Goal: Task Accomplishment & Management: Manage account settings

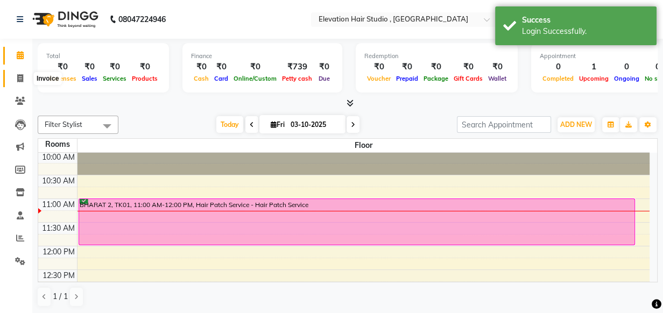
click at [19, 78] on icon at bounding box center [20, 78] width 6 height 8
select select "service"
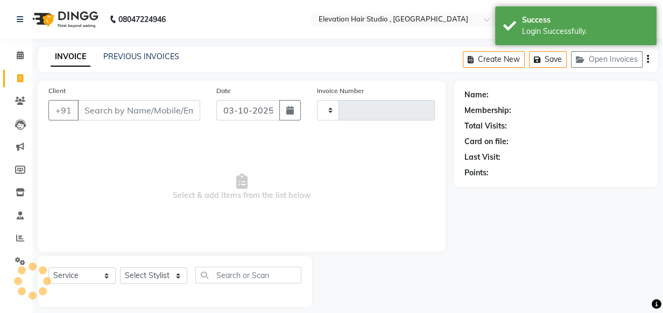
type input "1026"
select select "6886"
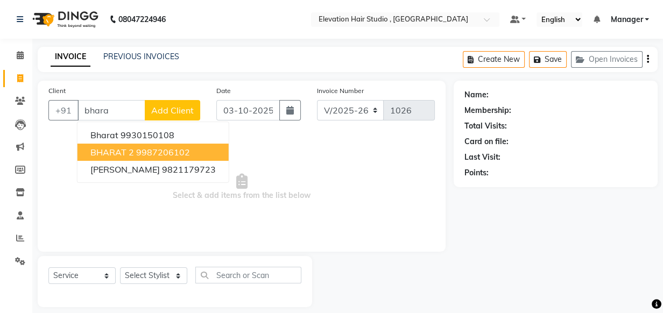
click at [152, 153] on ngb-highlight "9987206102" at bounding box center [163, 152] width 54 height 11
type input "9987206102"
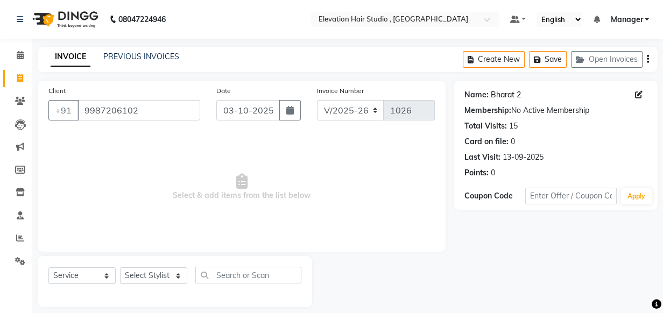
click at [505, 93] on link "Bharat 2" at bounding box center [506, 94] width 30 height 11
drag, startPoint x: 181, startPoint y: 115, endPoint x: 5, endPoint y: 86, distance: 178.5
click at [0, 88] on html "08047224946 Select Location × Elevation Hair Studio , Thane West Default Panel …" at bounding box center [331, 156] width 663 height 313
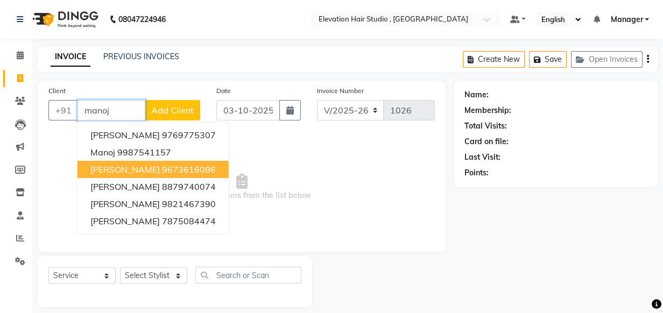
click at [174, 176] on button "Manoj sakinaka 9673616086" at bounding box center [153, 169] width 151 height 17
type input "9673616086"
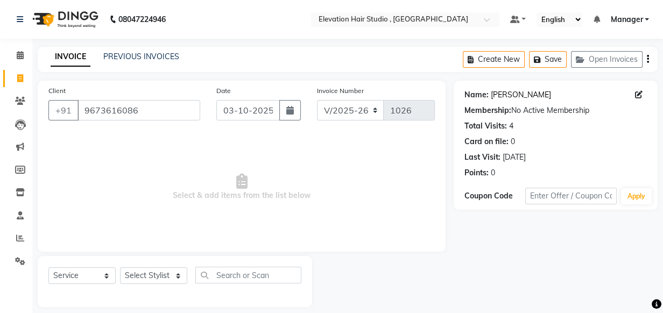
click at [517, 96] on link "Manoj Sakinaka" at bounding box center [521, 94] width 60 height 11
drag, startPoint x: 131, startPoint y: 106, endPoint x: -2, endPoint y: 99, distance: 133.2
click at [0, 99] on html "08047224946 Select Location × Elevation Hair Studio , Thane West Default Panel …" at bounding box center [331, 156] width 663 height 313
click at [24, 54] on span at bounding box center [20, 56] width 19 height 12
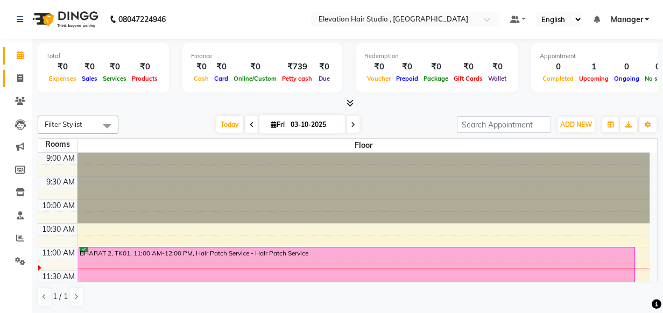
drag, startPoint x: 1, startPoint y: 76, endPoint x: 8, endPoint y: 79, distance: 8.0
click at [8, 79] on li "Invoice" at bounding box center [16, 78] width 32 height 23
click at [16, 79] on span at bounding box center [20, 79] width 19 height 12
select select "6886"
select select "service"
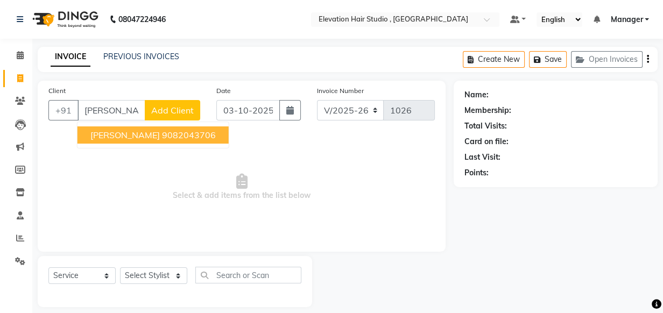
click at [144, 139] on span "VIRENDRA RAI" at bounding box center [124, 135] width 69 height 11
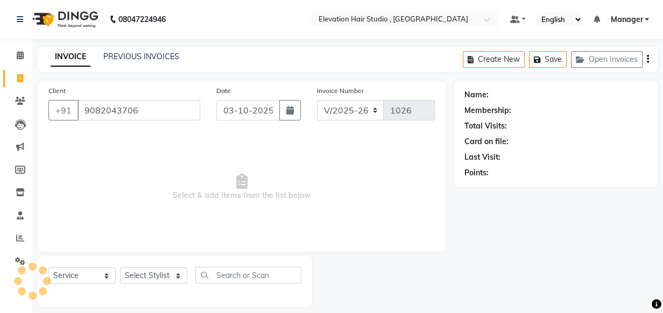
type input "9082043706"
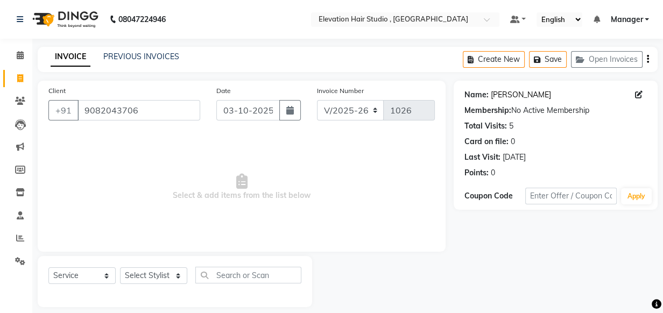
click at [496, 99] on link "Virendra Rai" at bounding box center [521, 94] width 60 height 11
drag, startPoint x: 190, startPoint y: 112, endPoint x: -2, endPoint y: 130, distance: 192.5
click at [0, 130] on html "08047224946 Select Location × Elevation Hair Studio , Thane West Default Panel …" at bounding box center [331, 156] width 663 height 313
click at [13, 76] on span at bounding box center [20, 79] width 19 height 12
select select "service"
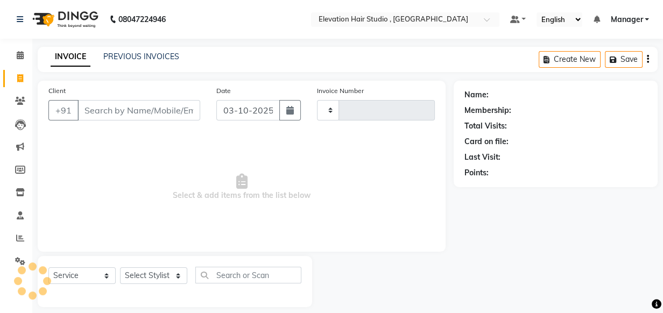
scroll to position [11, 0]
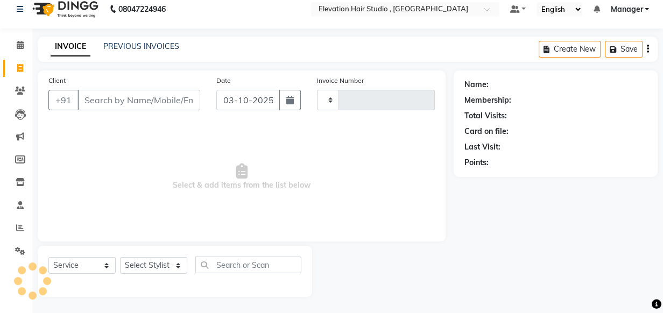
type input "1026"
select select "6886"
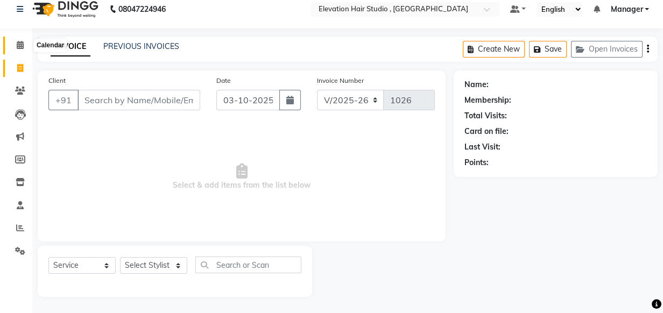
click at [22, 44] on icon at bounding box center [20, 45] width 7 height 8
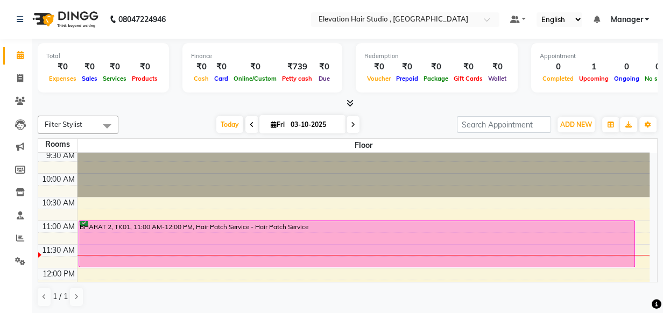
scroll to position [48, 0]
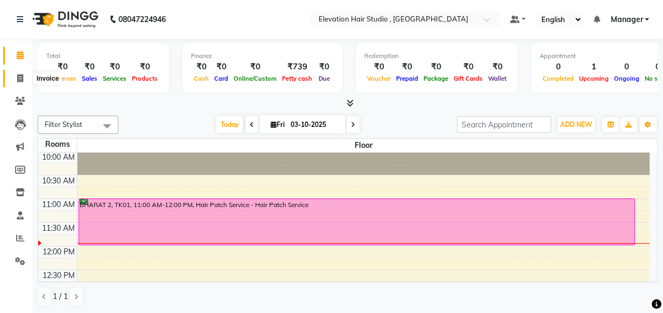
click at [24, 79] on span at bounding box center [20, 79] width 19 height 12
select select "6886"
select select "service"
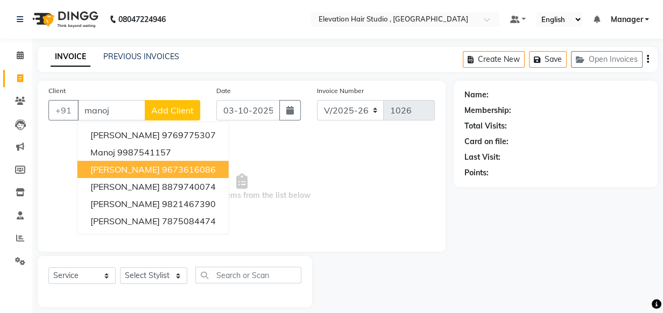
click at [108, 164] on span "Manoj sakinaka" at bounding box center [124, 169] width 69 height 11
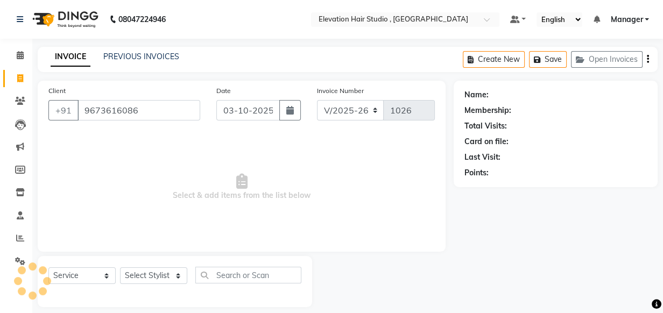
type input "9673616086"
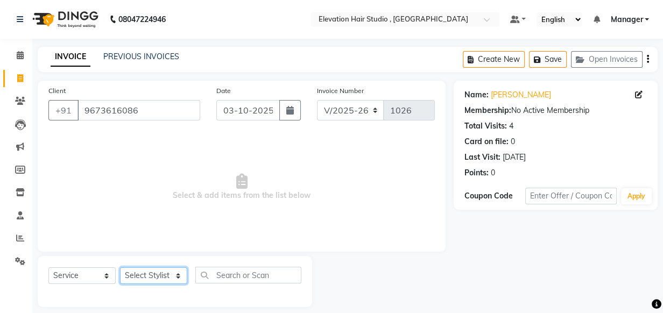
click at [140, 278] on select "Select Stylist Anish shaikh Dilip Manager mehboob sahil sameer Sanjay Sarfaraz …" at bounding box center [153, 276] width 67 height 17
select select "54147"
click at [120, 268] on select "Select Stylist Anish shaikh Dilip Manager mehboob sahil sameer Sanjay Sarfaraz …" at bounding box center [153, 276] width 67 height 17
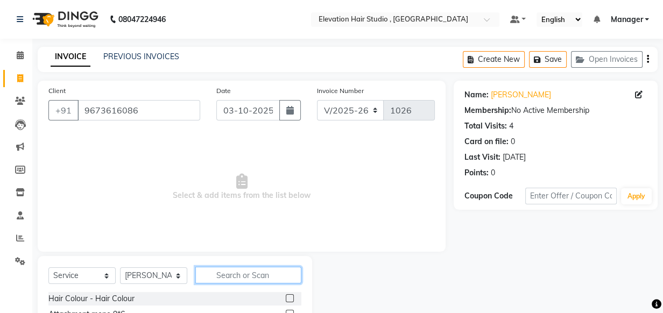
click at [223, 272] on input "text" at bounding box center [248, 275] width 106 height 17
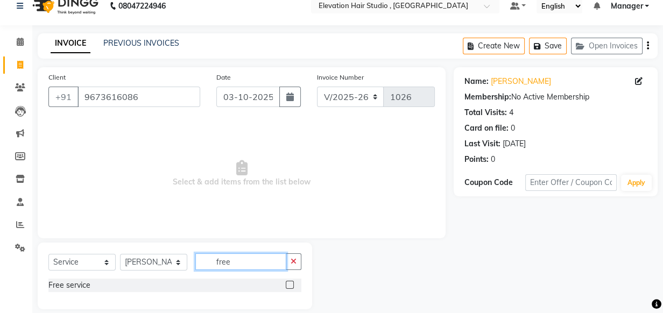
scroll to position [26, 0]
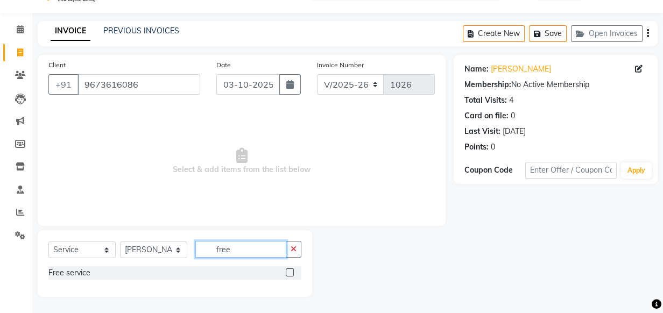
type input "free"
click at [291, 269] on label at bounding box center [290, 273] width 8 height 8
click at [291, 270] on input "checkbox" at bounding box center [289, 273] width 7 height 7
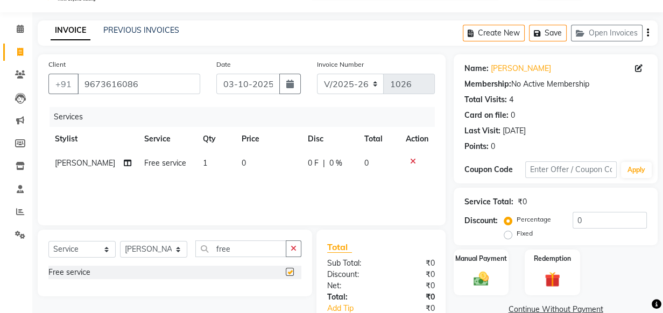
checkbox input "false"
click at [475, 263] on div "Manual Payment" at bounding box center [481, 273] width 57 height 48
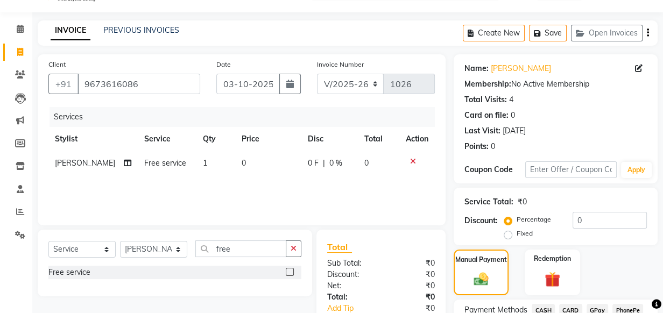
click at [591, 309] on span "GPay" at bounding box center [598, 310] width 22 height 12
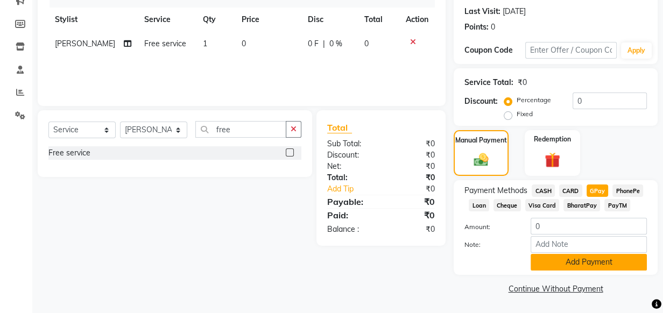
click at [570, 258] on button "Add Payment" at bounding box center [589, 262] width 116 height 17
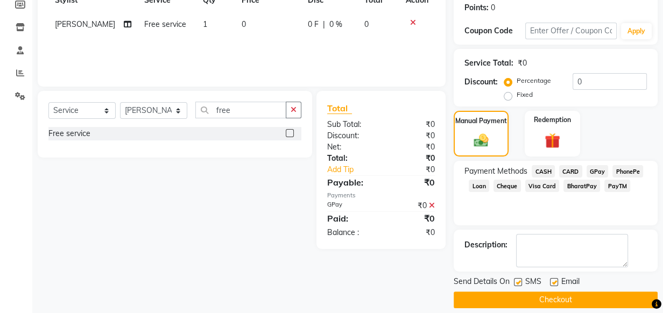
scroll to position [176, 0]
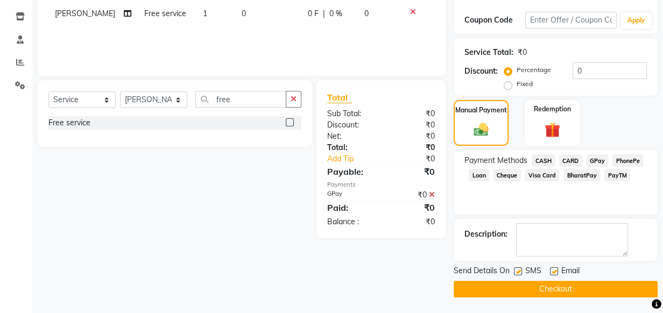
click at [550, 273] on label at bounding box center [554, 272] width 8 height 8
click at [550, 273] on input "checkbox" at bounding box center [553, 272] width 7 height 7
checkbox input "false"
click at [519, 272] on label at bounding box center [518, 272] width 8 height 8
click at [519, 272] on input "checkbox" at bounding box center [517, 272] width 7 height 7
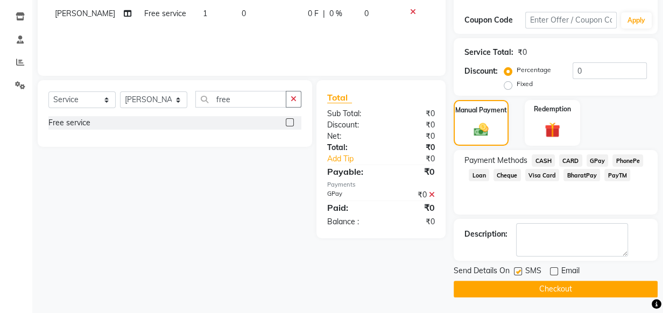
checkbox input "false"
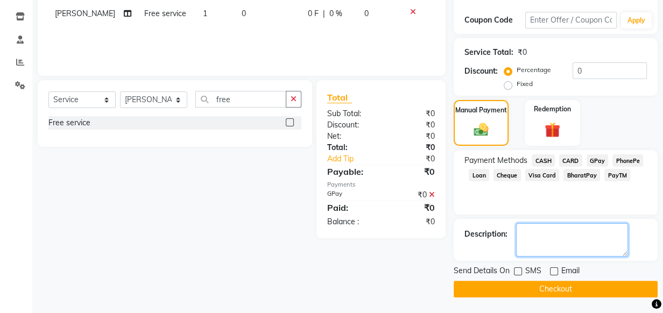
click at [535, 234] on textarea at bounding box center [572, 239] width 112 height 33
type textarea "1"
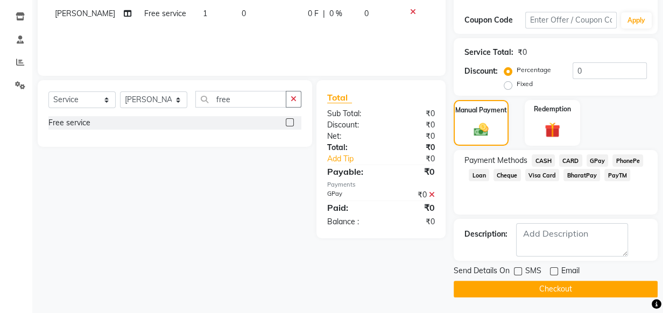
click at [514, 291] on button "Checkout" at bounding box center [556, 289] width 204 height 17
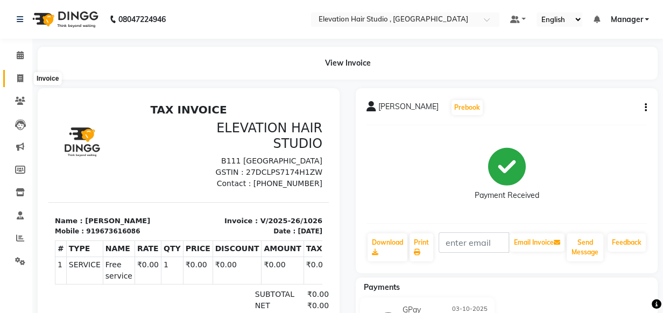
click at [22, 75] on icon at bounding box center [20, 78] width 6 height 8
select select "6886"
select select "service"
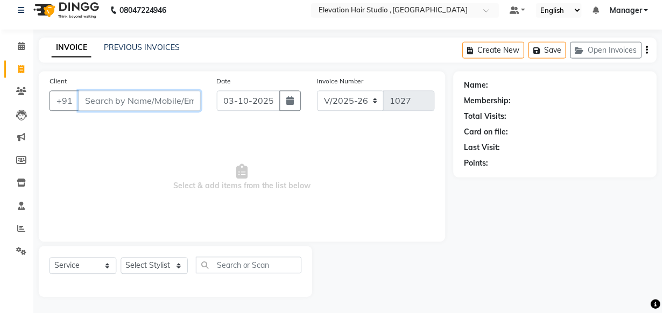
scroll to position [11, 0]
drag, startPoint x: 81, startPoint y: 102, endPoint x: 169, endPoint y: 103, distance: 88.3
click at [169, 103] on input "Client" at bounding box center [139, 100] width 123 height 20
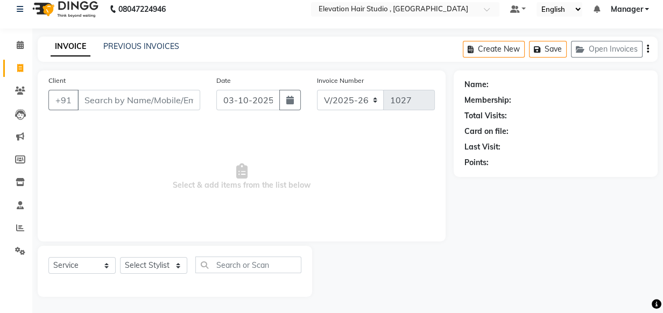
click at [110, 140] on span "Select & add items from the list below" at bounding box center [241, 177] width 387 height 108
click at [157, 109] on input "Client" at bounding box center [139, 100] width 123 height 20
click at [226, 57] on div "INVOICE PREVIOUS INVOICES Create New Save Open Invoices" at bounding box center [348, 49] width 620 height 25
click at [266, 52] on div "INVOICE PREVIOUS INVOICES Create New Save Open Invoices" at bounding box center [348, 49] width 620 height 25
click at [193, 94] on input "Client" at bounding box center [139, 100] width 123 height 20
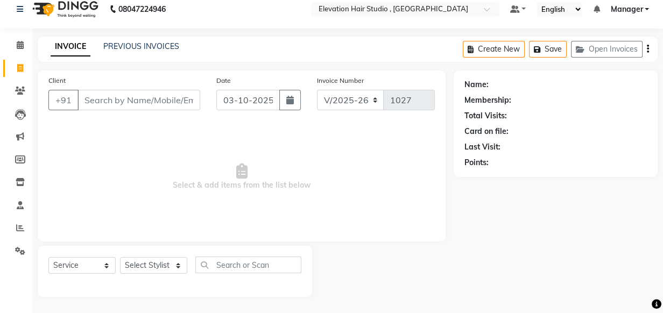
click at [199, 78] on div "Client +91" at bounding box center [124, 97] width 168 height 44
click at [124, 96] on input "Client" at bounding box center [139, 100] width 123 height 20
type input "n"
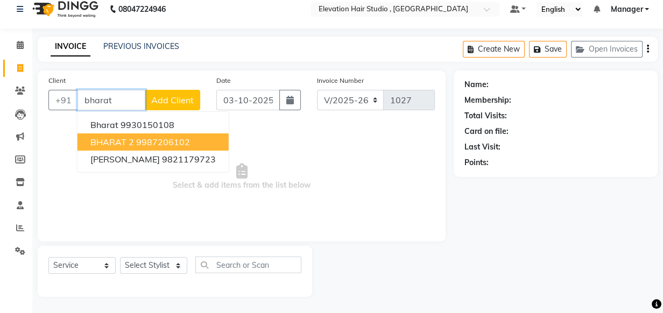
click at [129, 138] on span "BHARAT 2" at bounding box center [112, 142] width 44 height 11
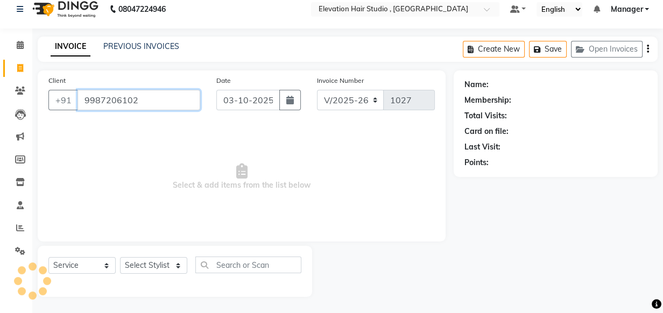
type input "9987206102"
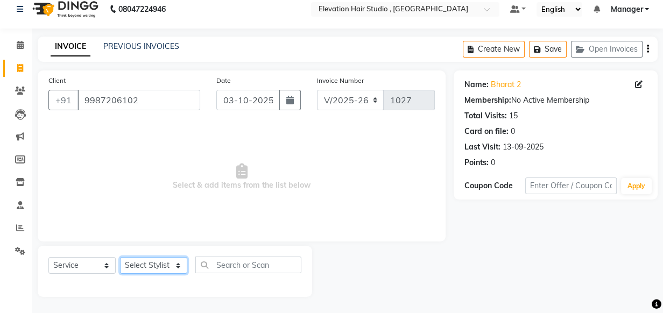
click at [169, 271] on select "Select Stylist" at bounding box center [153, 265] width 67 height 17
click at [169, 263] on select "Select Stylist" at bounding box center [153, 265] width 67 height 17
click at [164, 265] on select "Select Stylist" at bounding box center [153, 265] width 67 height 17
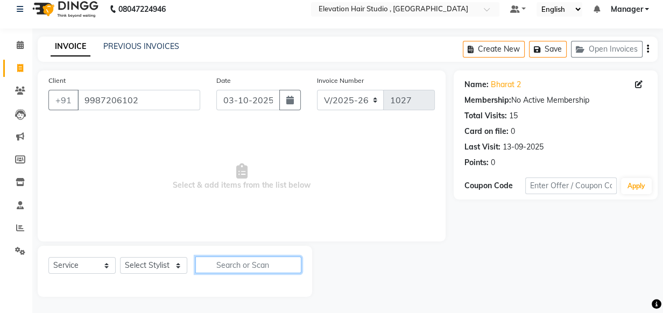
click at [250, 271] on input "text" at bounding box center [248, 265] width 106 height 17
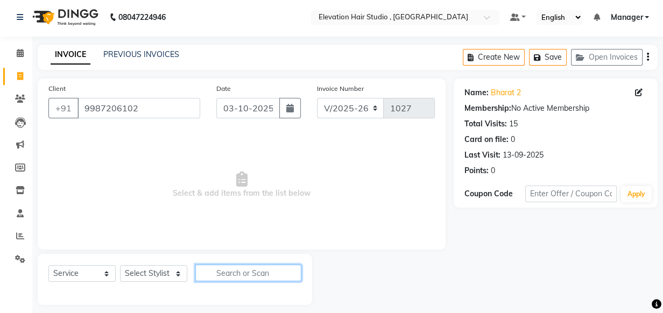
scroll to position [0, 0]
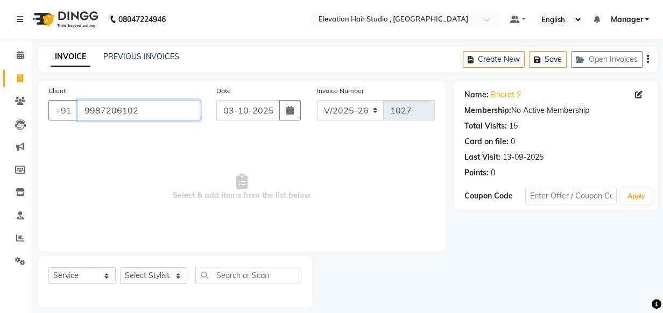
drag, startPoint x: 161, startPoint y: 114, endPoint x: -2, endPoint y: 80, distance: 166.6
click at [0, 80] on html "08047224946 Select Location × Elevation Hair Studio , Thane West Default Panel …" at bounding box center [331, 156] width 663 height 313
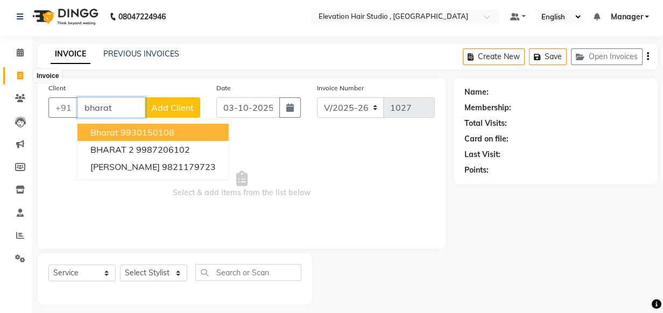
scroll to position [11, 0]
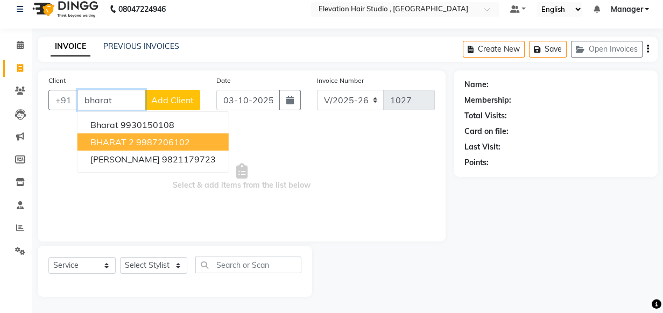
click at [108, 137] on span "BHARAT 2" at bounding box center [112, 142] width 44 height 11
type input "9987206102"
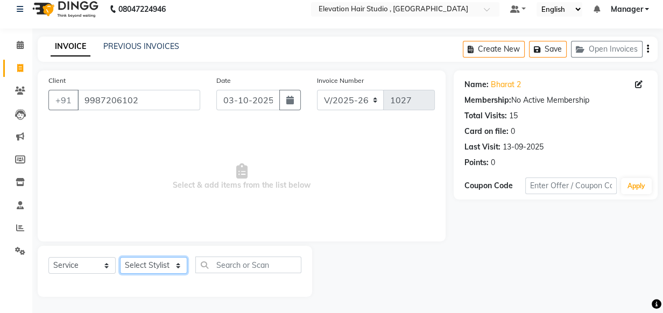
click at [173, 257] on select "Select Stylist" at bounding box center [153, 265] width 67 height 17
click at [120, 257] on select "Select Stylist" at bounding box center [153, 265] width 67 height 17
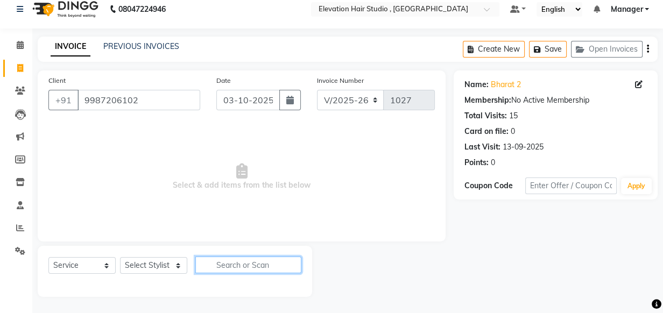
click at [249, 263] on input "text" at bounding box center [248, 265] width 106 height 17
type input "ser"
drag, startPoint x: 235, startPoint y: 271, endPoint x: 97, endPoint y: 285, distance: 138.5
click at [86, 289] on div "Select Service Product Membership Package Voucher Prepaid Gift Card Select Styl…" at bounding box center [175, 271] width 275 height 51
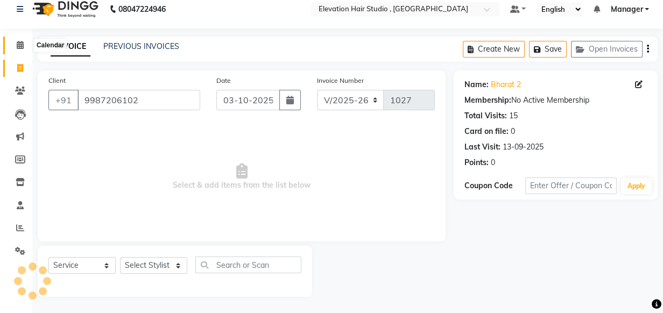
click at [17, 43] on icon at bounding box center [20, 45] width 7 height 8
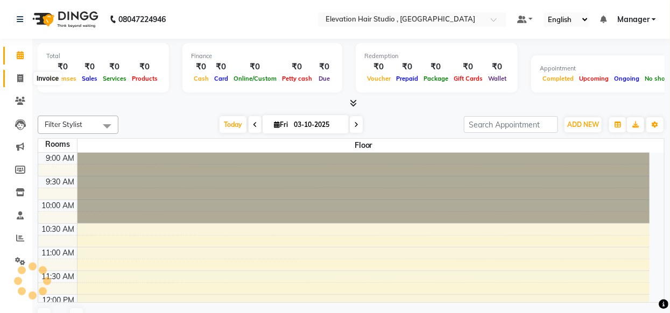
click at [17, 73] on span at bounding box center [20, 79] width 19 height 12
select select "service"
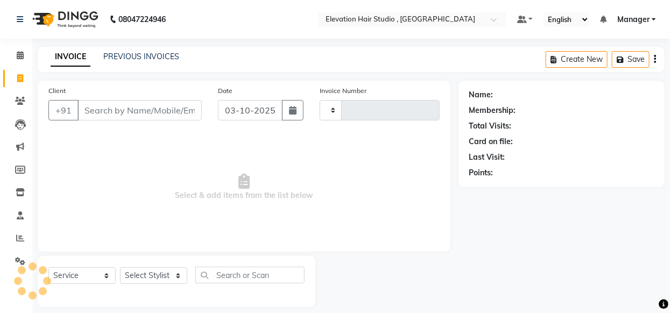
type input "1027"
select select "6886"
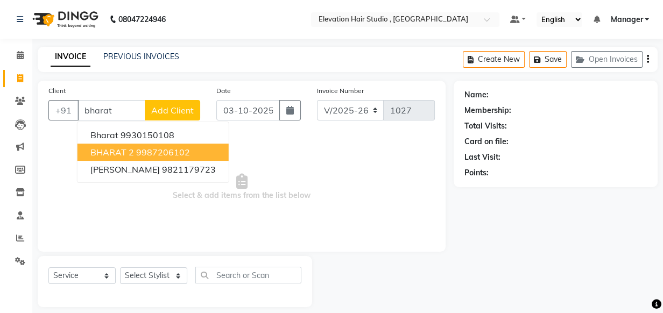
click at [129, 146] on button "BHARAT 2 9987206102" at bounding box center [153, 152] width 151 height 17
type input "9987206102"
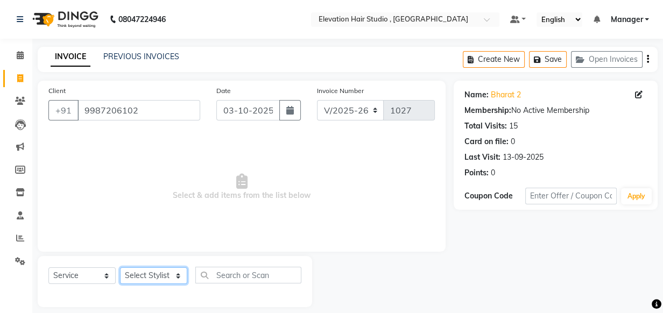
click at [165, 276] on select "Select Stylist [PERSON_NAME] [PERSON_NAME] Manager mehboob [PERSON_NAME] sameer…" at bounding box center [153, 276] width 67 height 17
select select "68492"
click at [120, 268] on select "Select Stylist [PERSON_NAME] [PERSON_NAME] Manager mehboob [PERSON_NAME] sameer…" at bounding box center [153, 276] width 67 height 17
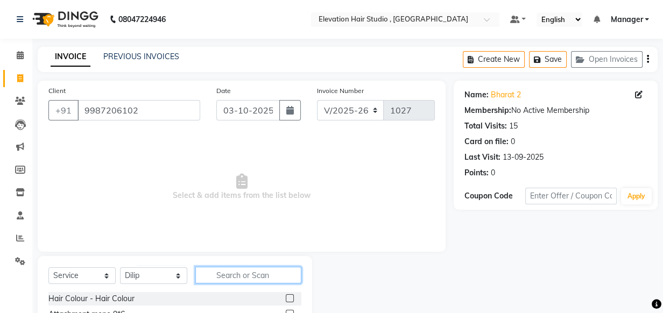
click at [218, 276] on input "text" at bounding box center [248, 275] width 106 height 17
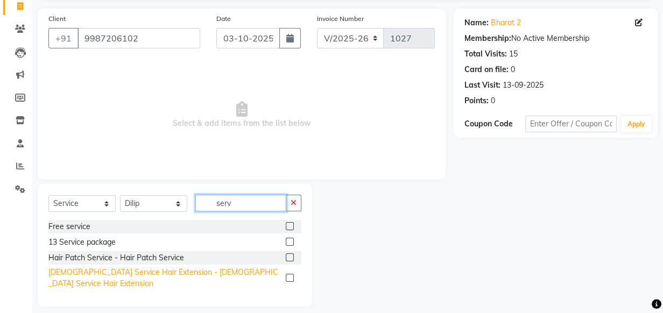
scroll to position [73, 0]
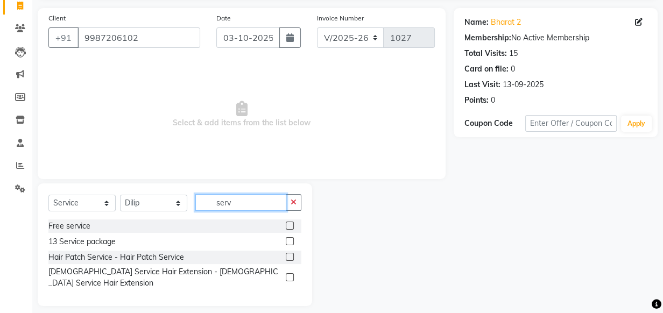
type input "serv"
click at [291, 258] on label at bounding box center [290, 257] width 8 height 8
click at [291, 258] on input "checkbox" at bounding box center [289, 257] width 7 height 7
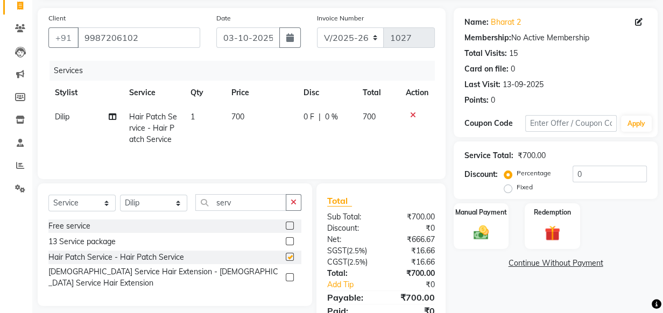
checkbox input "false"
click at [464, 228] on div "Manual Payment" at bounding box center [481, 226] width 57 height 48
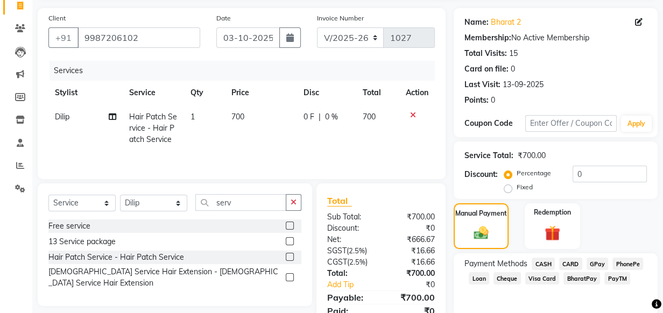
click at [595, 260] on span "GPay" at bounding box center [598, 264] width 22 height 12
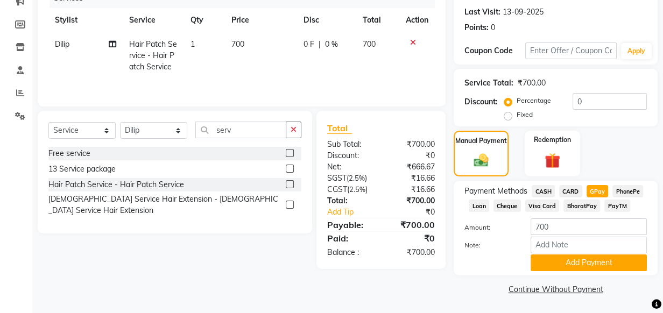
scroll to position [146, 0]
click at [569, 263] on button "Add Payment" at bounding box center [589, 262] width 116 height 17
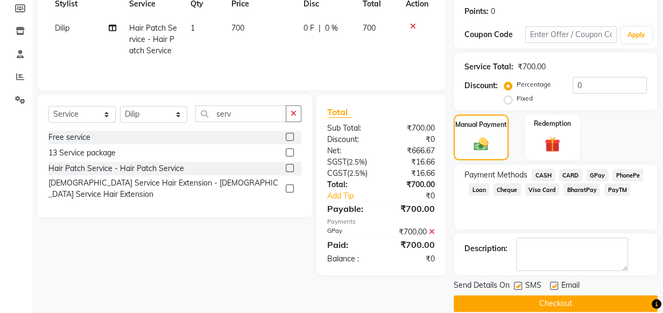
scroll to position [176, 0]
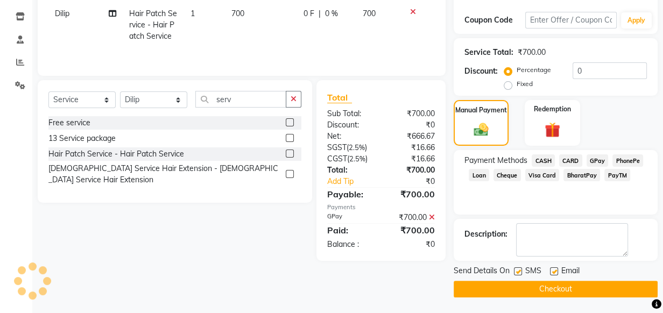
click at [558, 276] on div "Email" at bounding box center [569, 271] width 38 height 13
click at [556, 271] on label at bounding box center [554, 272] width 8 height 8
click at [556, 271] on input "checkbox" at bounding box center [553, 272] width 7 height 7
checkbox input "false"
click at [518, 273] on label at bounding box center [518, 272] width 8 height 8
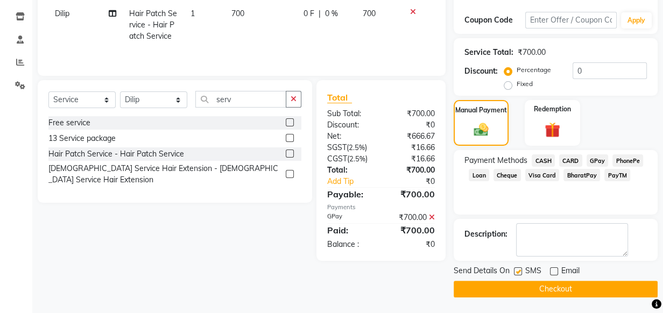
click at [518, 273] on input "checkbox" at bounding box center [517, 272] width 7 height 7
checkbox input "false"
click at [535, 293] on button "Checkout" at bounding box center [556, 289] width 204 height 17
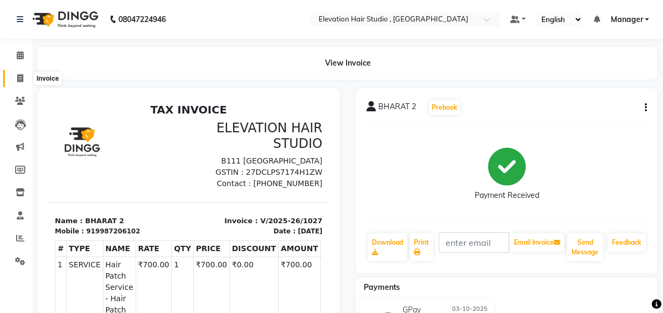
click at [21, 75] on icon at bounding box center [20, 78] width 6 height 8
select select "service"
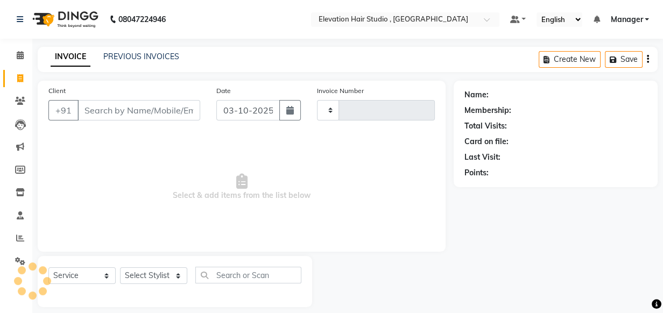
scroll to position [11, 0]
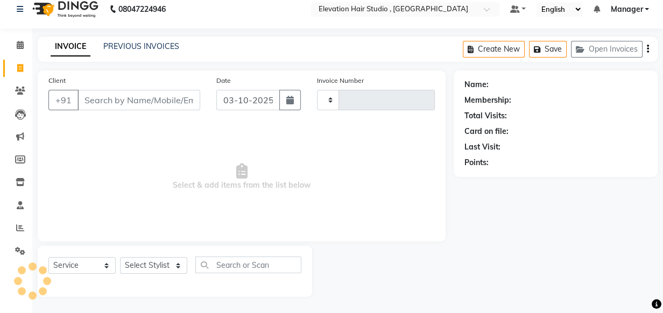
type input "1028"
select select "6886"
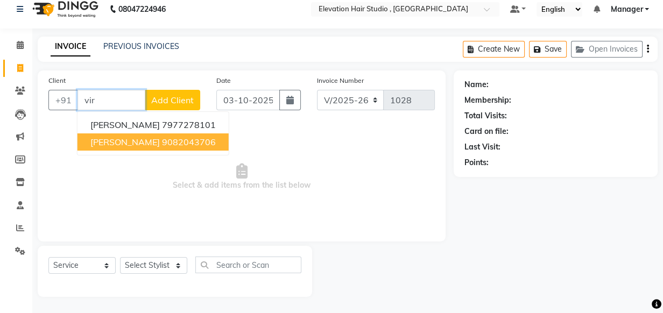
click at [197, 143] on ngb-highlight "9082043706" at bounding box center [189, 142] width 54 height 11
type input "9082043706"
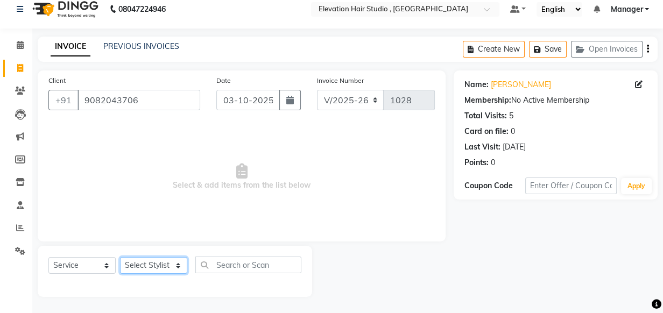
click at [170, 264] on select "Select Stylist Anish shaikh Dilip Manager mehboob sahil sameer Sanjay Sarfaraz …" at bounding box center [153, 265] width 67 height 17
select select "54147"
click at [120, 257] on select "Select Stylist Anish shaikh Dilip Manager mehboob sahil sameer Sanjay Sarfaraz …" at bounding box center [153, 265] width 67 height 17
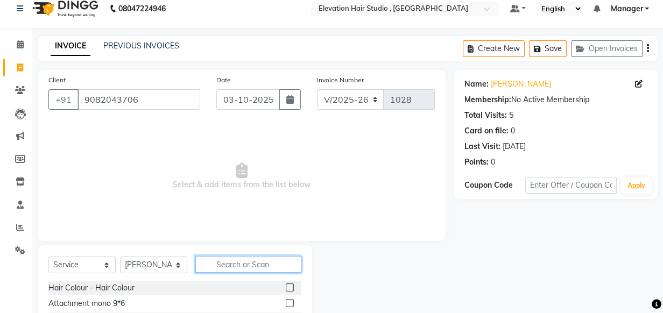
click at [219, 262] on input "text" at bounding box center [248, 264] width 106 height 17
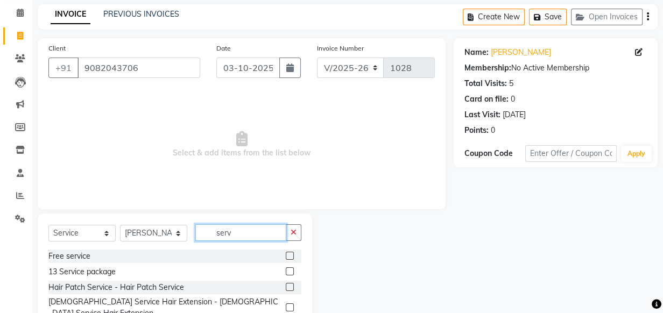
scroll to position [59, 0]
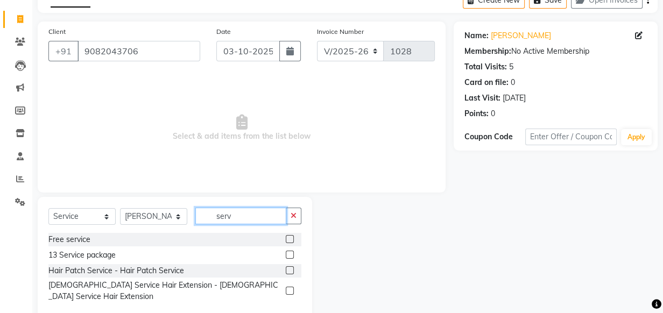
type input "serv"
click at [292, 269] on label at bounding box center [290, 271] width 8 height 8
click at [292, 269] on input "checkbox" at bounding box center [289, 271] width 7 height 7
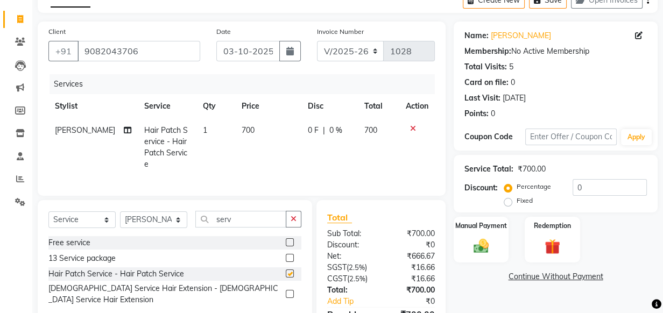
checkbox input "false"
click at [240, 124] on td "700" at bounding box center [268, 147] width 67 height 58
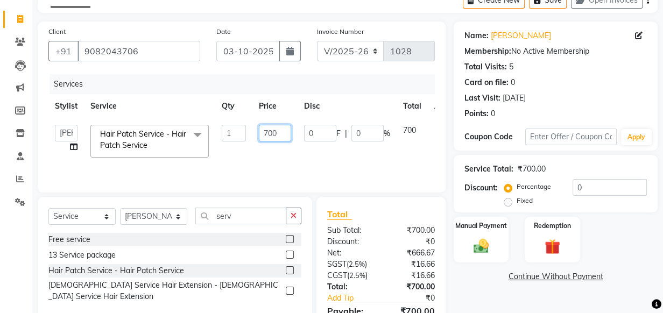
click at [269, 130] on input "700" at bounding box center [275, 133] width 32 height 17
type input "500"
click at [223, 151] on td "1" at bounding box center [233, 141] width 37 height 46
click at [471, 255] on div "Manual Payment" at bounding box center [481, 240] width 57 height 48
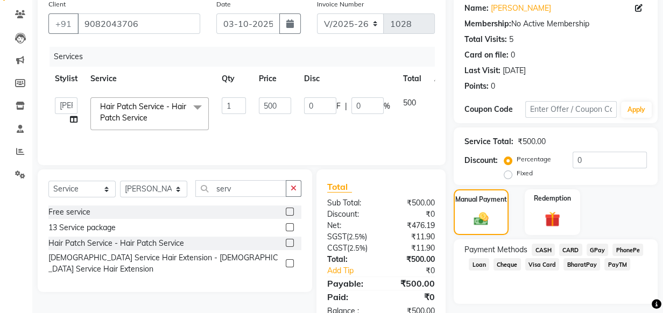
scroll to position [108, 0]
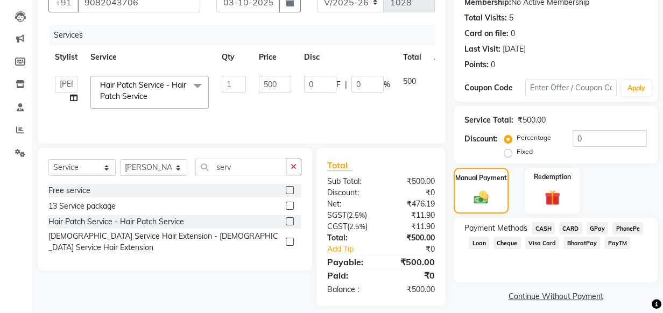
click at [538, 227] on span "CASH" at bounding box center [543, 228] width 23 height 12
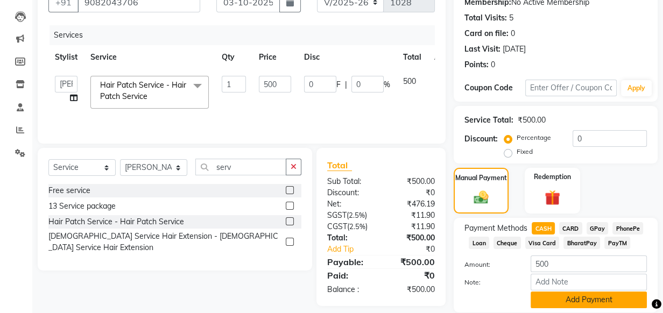
click at [594, 301] on button "Add Payment" at bounding box center [589, 300] width 116 height 17
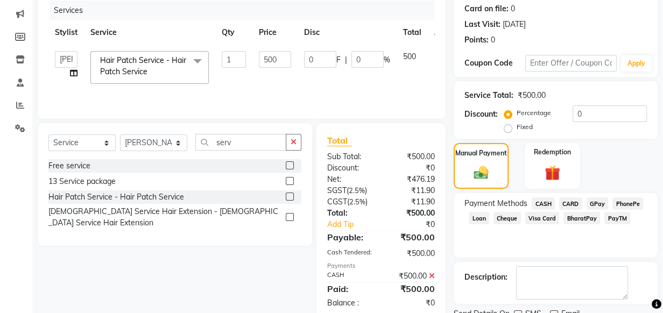
scroll to position [176, 0]
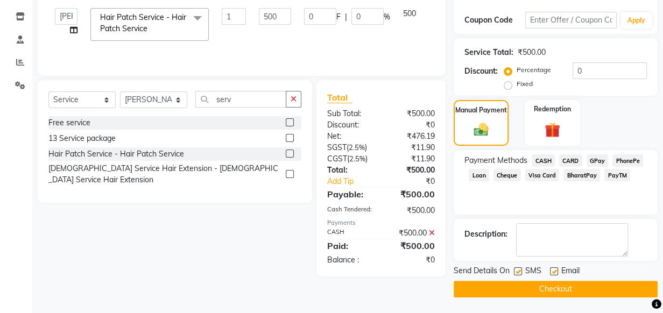
click at [556, 272] on label at bounding box center [554, 272] width 8 height 8
click at [556, 272] on input "checkbox" at bounding box center [553, 272] width 7 height 7
checkbox input "false"
click at [517, 269] on label at bounding box center [518, 272] width 8 height 8
click at [517, 269] on input "checkbox" at bounding box center [517, 272] width 7 height 7
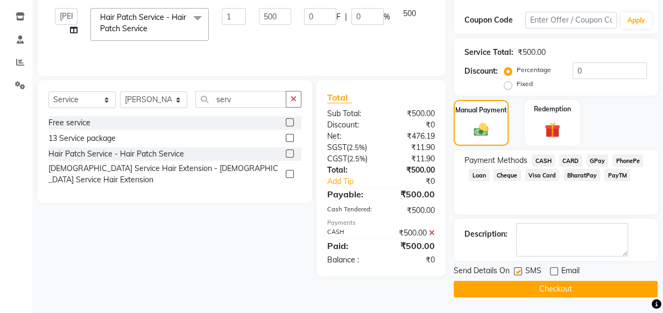
checkbox input "false"
drag, startPoint x: 584, startPoint y: 292, endPoint x: 584, endPoint y: 300, distance: 8.1
click at [583, 296] on button "Checkout" at bounding box center [556, 289] width 204 height 17
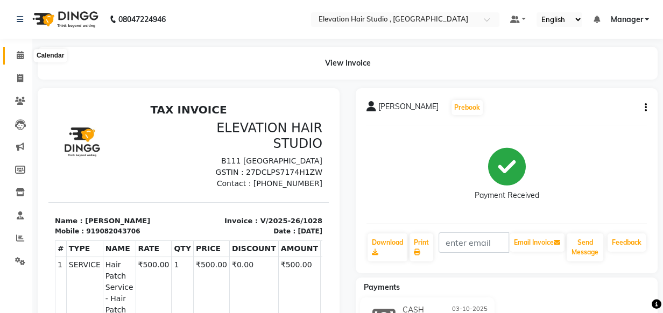
click at [12, 51] on span at bounding box center [20, 56] width 19 height 12
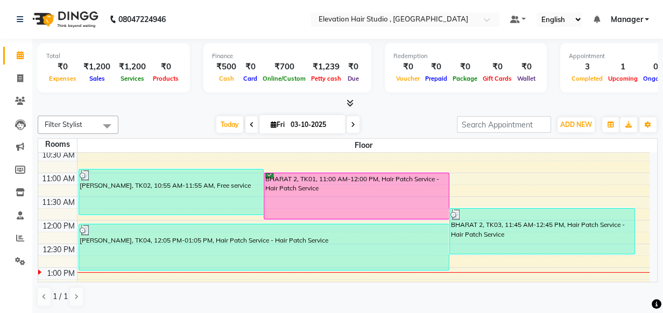
scroll to position [48, 0]
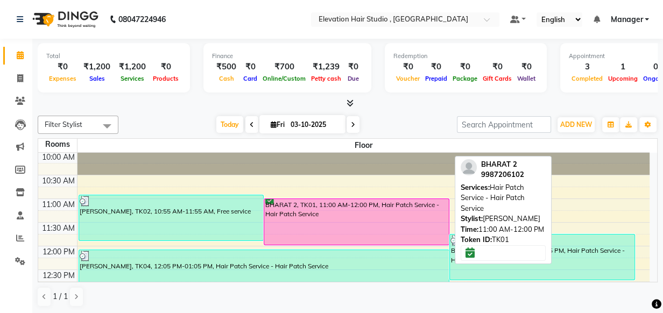
click at [271, 211] on div "BHARAT 2, TK01, 11:00 AM-12:00 PM, Hair Patch Service - Hair Patch Service" at bounding box center [356, 222] width 185 height 46
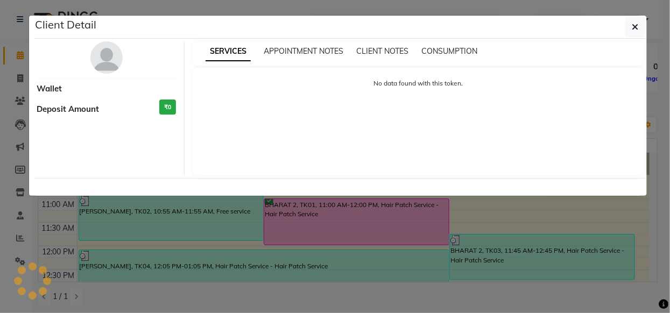
select select "6"
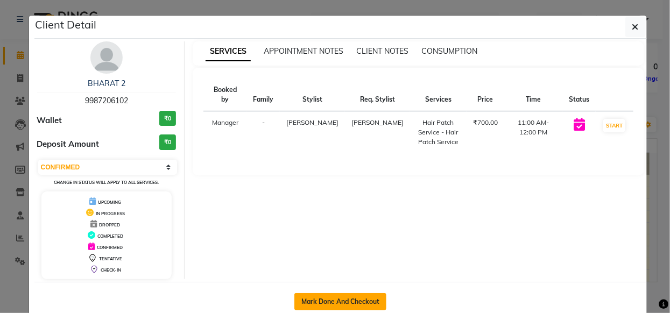
click at [324, 308] on button "Mark Done And Checkout" at bounding box center [341, 301] width 92 height 17
select select "6886"
select select "service"
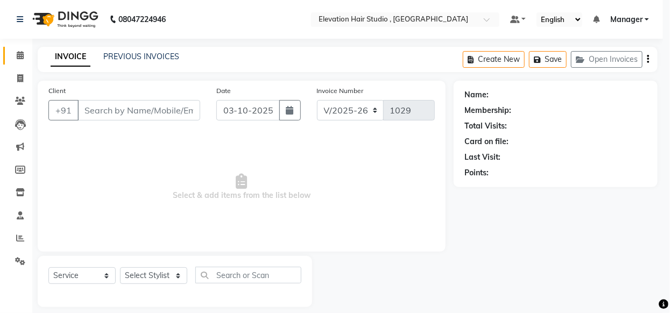
select select "3"
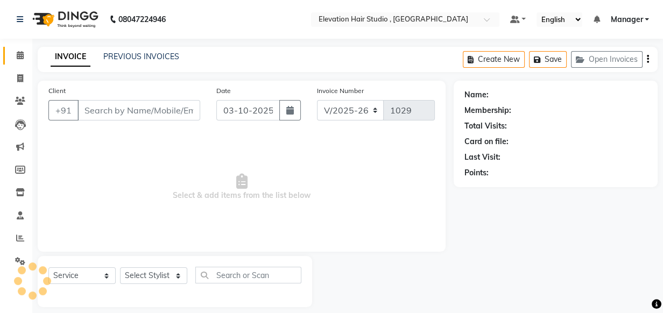
type input "9987206102"
select select "54147"
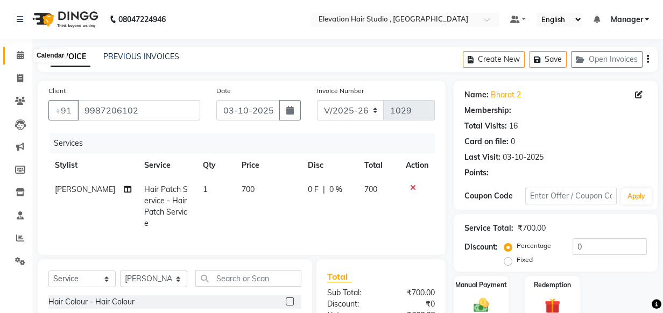
click at [22, 59] on icon at bounding box center [20, 55] width 7 height 8
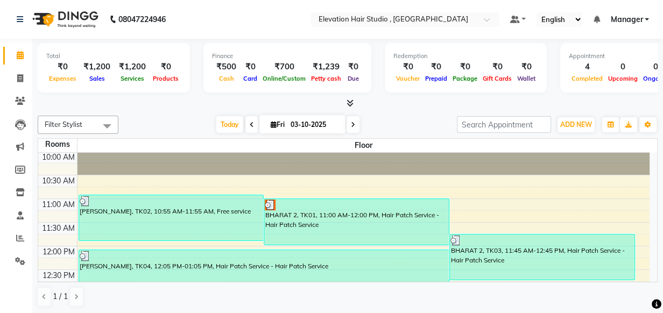
scroll to position [97, 0]
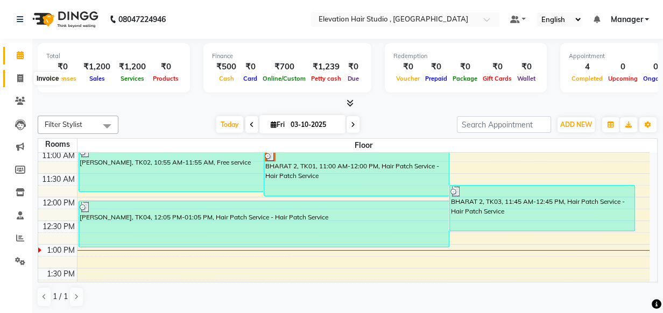
click at [18, 78] on icon at bounding box center [20, 78] width 6 height 8
select select "6886"
select select "service"
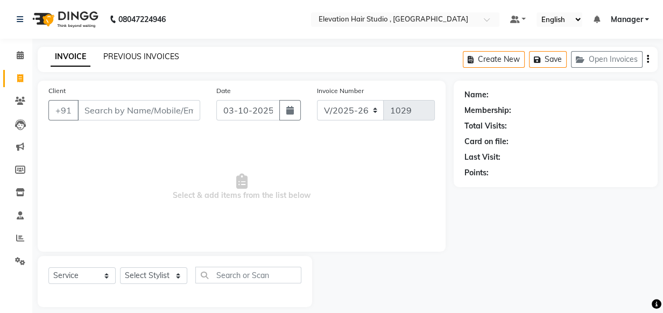
click at [121, 59] on link "PREVIOUS INVOICES" at bounding box center [141, 57] width 76 height 10
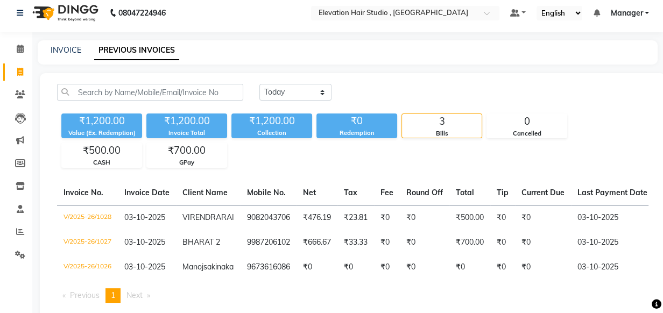
scroll to position [48, 0]
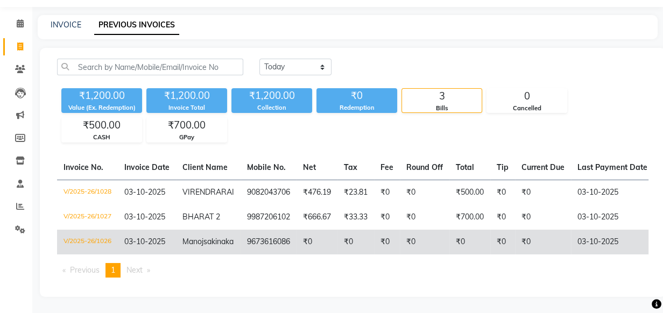
drag, startPoint x: 22, startPoint y: 266, endPoint x: 284, endPoint y: 247, distance: 262.4
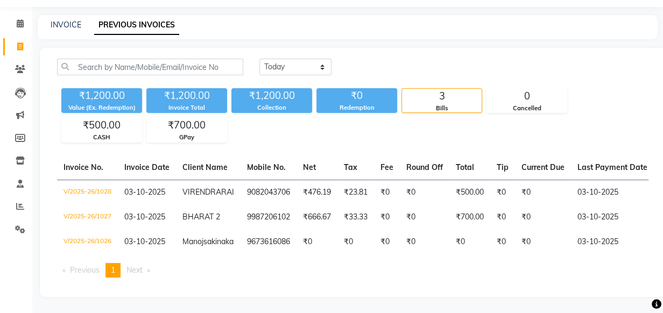
drag, startPoint x: 284, startPoint y: 247, endPoint x: 270, endPoint y: 121, distance: 126.8
drag, startPoint x: 270, startPoint y: 121, endPoint x: 198, endPoint y: 103, distance: 74.3
drag, startPoint x: 198, startPoint y: 103, endPoint x: 372, endPoint y: 122, distance: 174.9
click at [372, 122] on div "₹1,200.00 Value (Ex. Redemption) ₹1,200.00 Invoice Total ₹1,200.00 Collection ₹…" at bounding box center [353, 113] width 592 height 59
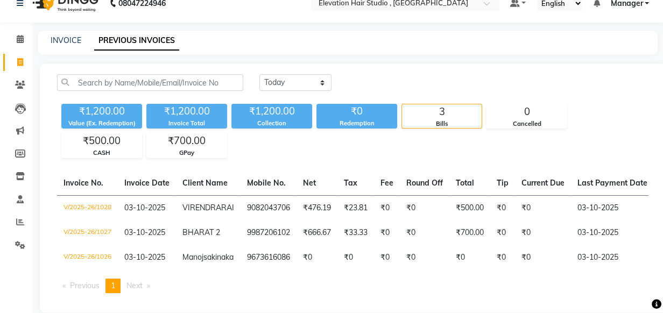
scroll to position [0, 0]
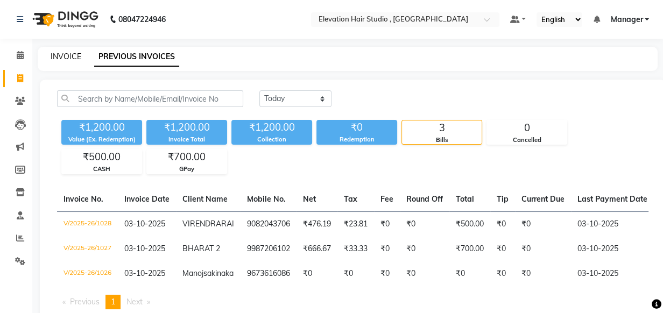
click at [64, 55] on link "INVOICE" at bounding box center [66, 57] width 31 height 10
select select "service"
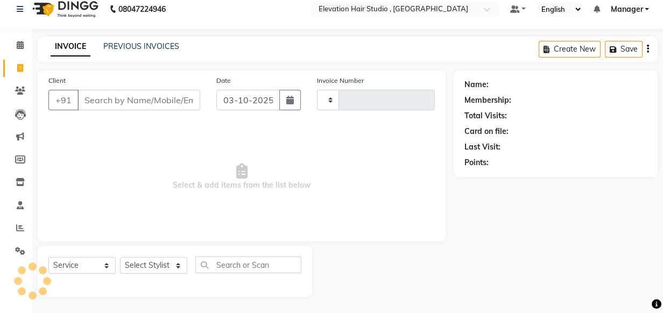
type input "1029"
select select "6886"
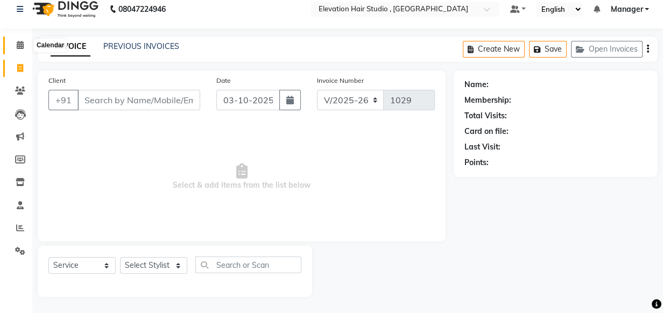
click at [19, 43] on icon at bounding box center [20, 45] width 7 height 8
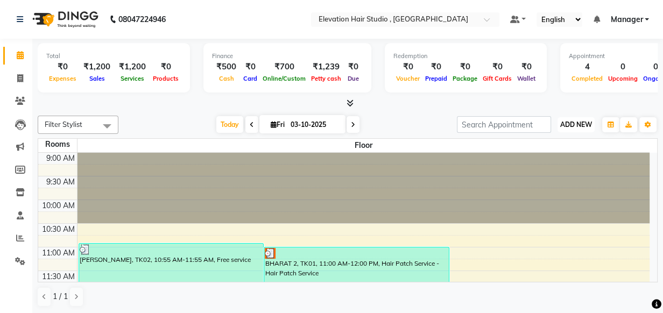
click at [563, 125] on span "ADD NEW" at bounding box center [577, 125] width 32 height 8
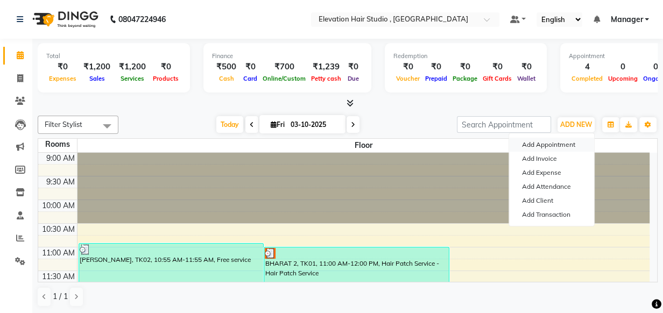
click at [531, 144] on button "Add Appointment" at bounding box center [551, 145] width 85 height 14
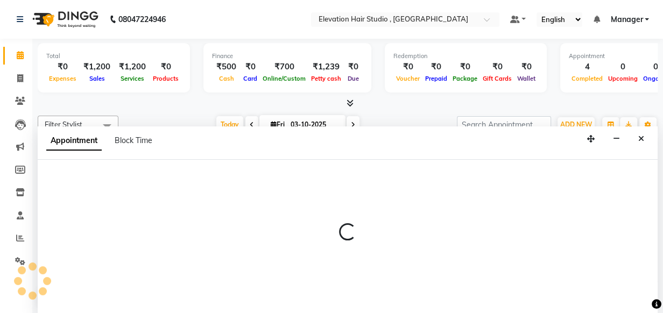
select select "600"
select select "tentative"
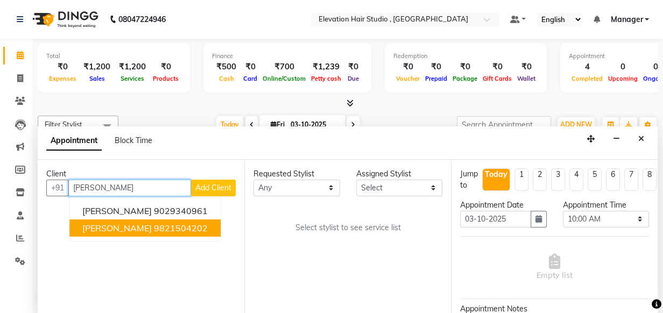
click at [154, 223] on ngb-highlight "9821504202" at bounding box center [181, 228] width 54 height 11
type input "9821504202"
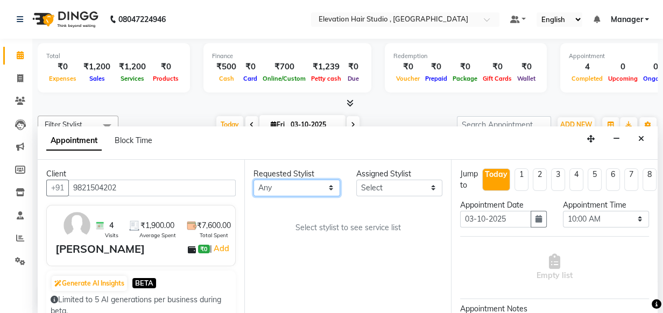
click at [309, 187] on select "Any Anish shaikh Dilip Manager mehboob sahil sameer Sanjay Sarfaraz Tamanna" at bounding box center [297, 188] width 87 height 17
select select "54147"
click at [254, 180] on select "Any Anish shaikh Dilip Manager mehboob sahil sameer Sanjay Sarfaraz Tamanna" at bounding box center [297, 188] width 87 height 17
select select "54147"
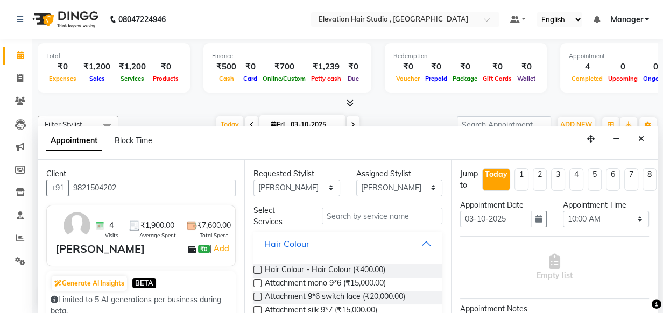
click at [402, 247] on button "Hair Colour" at bounding box center [348, 243] width 180 height 19
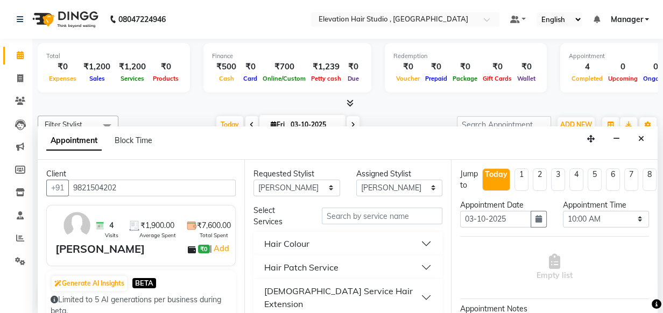
click at [395, 263] on button "Hair Patch Service" at bounding box center [348, 267] width 180 height 19
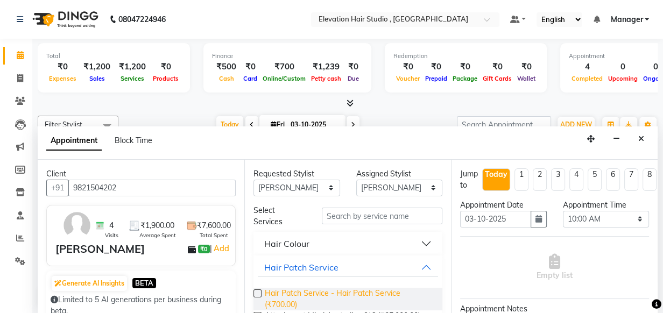
click at [393, 300] on span "Hair Patch Service - Hair Patch Service (₹700.00)" at bounding box center [349, 299] width 169 height 23
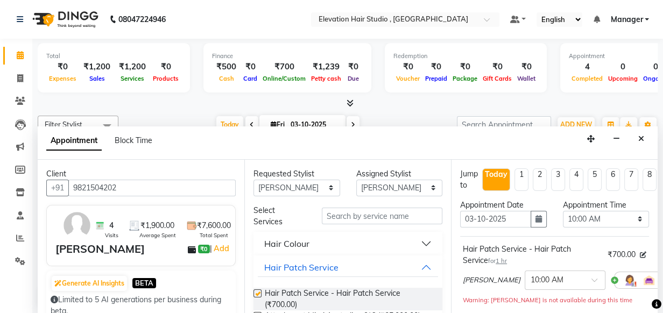
checkbox input "false"
click at [606, 219] on select "Select 10:00 AM 10:15 AM 10:30 AM 10:45 AM 11:00 AM 11:15 AM 11:30 AM 11:45 AM …" at bounding box center [606, 219] width 87 height 17
select select "855"
click at [563, 211] on select "Select 10:00 AM 10:15 AM 10:30 AM 10:45 AM 11:00 AM 11:15 AM 11:30 AM 11:45 AM …" at bounding box center [606, 219] width 87 height 17
click at [536, 220] on icon "button" at bounding box center [539, 219] width 6 height 8
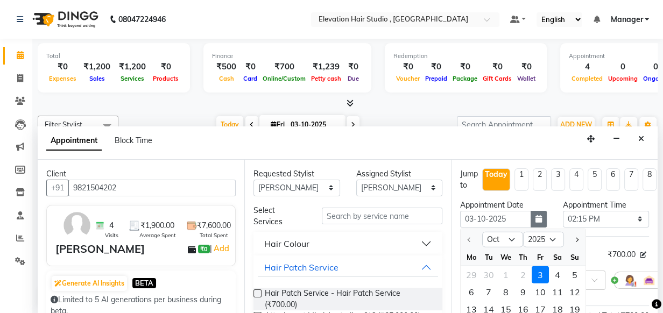
click at [536, 220] on icon "button" at bounding box center [539, 219] width 6 height 8
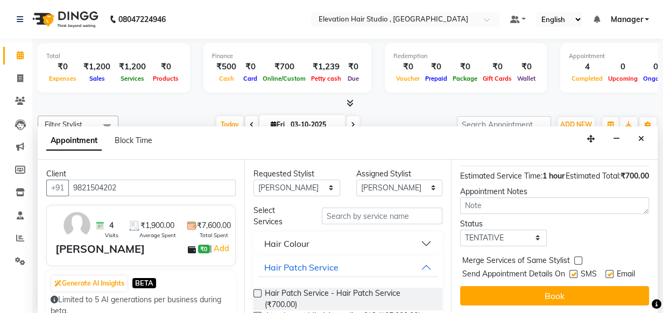
scroll to position [169, 0]
click at [529, 230] on select "Select TENTATIVE CONFIRM CHECK-IN UPCOMING" at bounding box center [503, 238] width 87 height 17
select select "confirm booking"
click at [460, 230] on select "Select TENTATIVE CONFIRM CHECK-IN UPCOMING" at bounding box center [503, 238] width 87 height 17
click at [606, 270] on label at bounding box center [610, 274] width 8 height 8
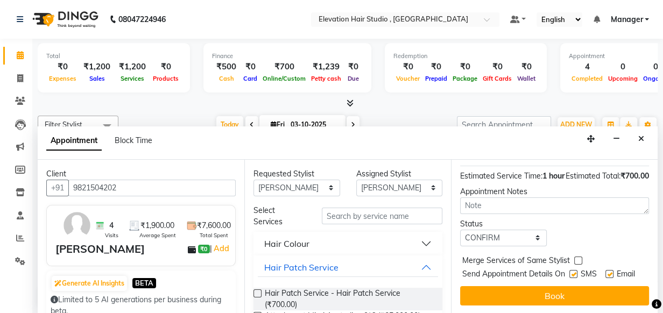
click at [606, 272] on input "checkbox" at bounding box center [609, 275] width 7 height 7
checkbox input "false"
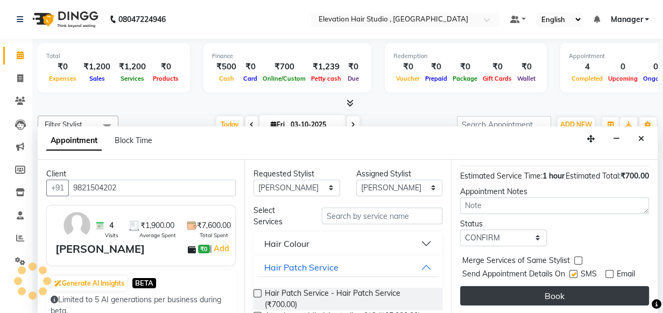
click at [523, 286] on button "Book" at bounding box center [554, 295] width 189 height 19
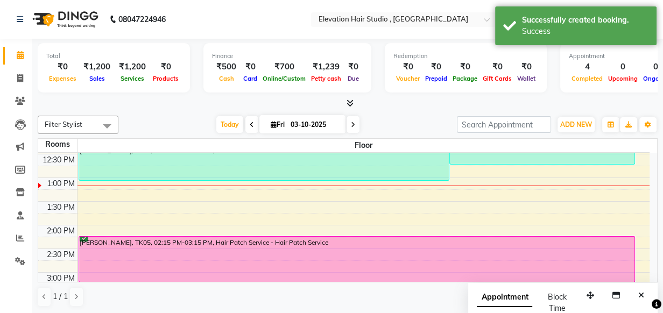
scroll to position [97, 0]
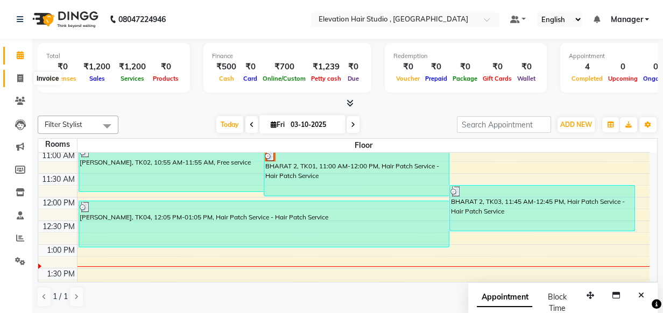
click at [15, 79] on span at bounding box center [20, 79] width 19 height 12
select select "service"
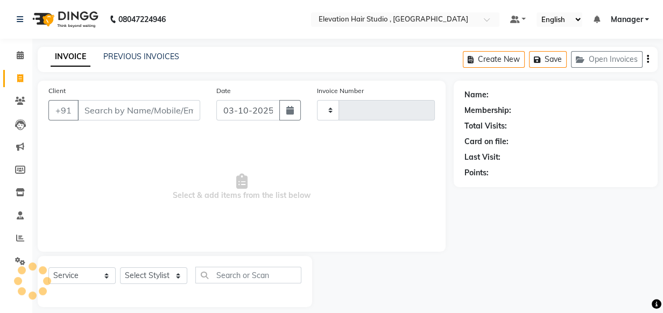
type input "1029"
select select "6886"
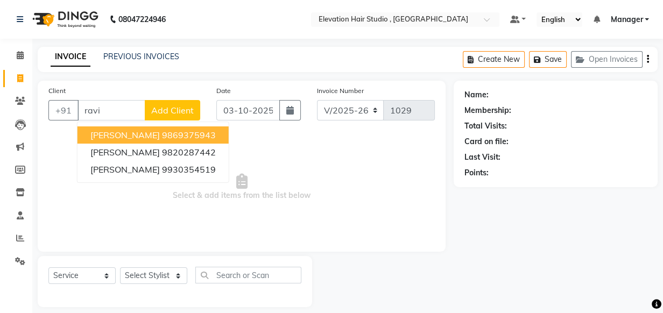
click at [118, 130] on button "Ravish 9869375943" at bounding box center [153, 135] width 151 height 17
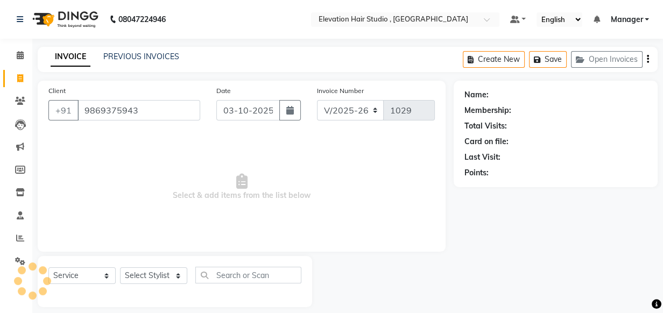
type input "9869375943"
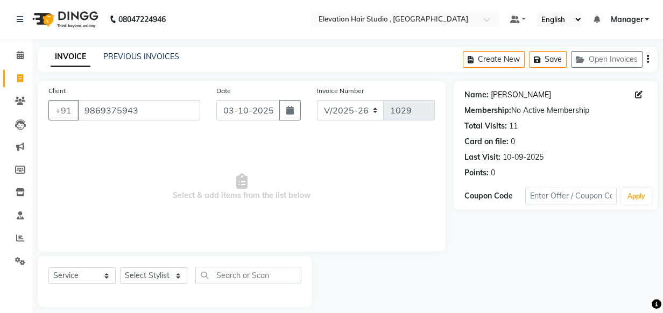
click at [496, 93] on link "[PERSON_NAME]" at bounding box center [521, 94] width 60 height 11
drag, startPoint x: 176, startPoint y: 109, endPoint x: 0, endPoint y: 110, distance: 176.1
click at [0, 108] on html "08047224946 Select Location × Elevation Hair Studio , Thane West Default Panel …" at bounding box center [331, 156] width 663 height 313
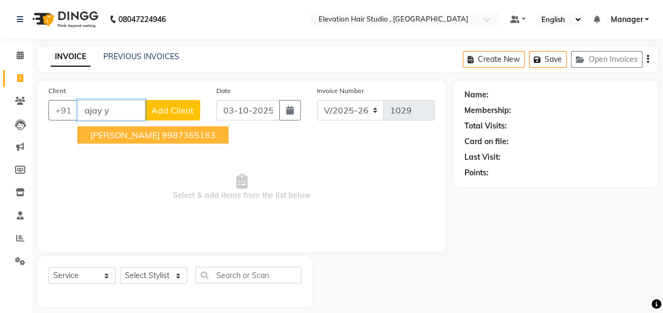
click at [132, 135] on span "AJAY YADAV" at bounding box center [124, 135] width 69 height 11
type input "9987365163"
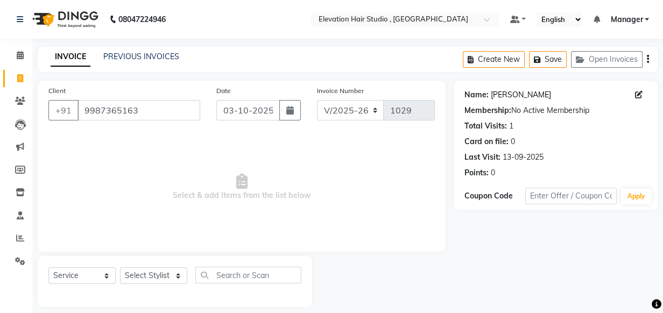
click at [499, 95] on link "Ajay Yadav" at bounding box center [521, 94] width 60 height 11
drag, startPoint x: 160, startPoint y: 111, endPoint x: 20, endPoint y: 111, distance: 140.0
click at [0, 118] on html "08047224946 Select Location × Elevation Hair Studio , Thane West Default Panel …" at bounding box center [331, 156] width 663 height 313
click at [136, 154] on span "Select & add items from the list below" at bounding box center [241, 188] width 387 height 108
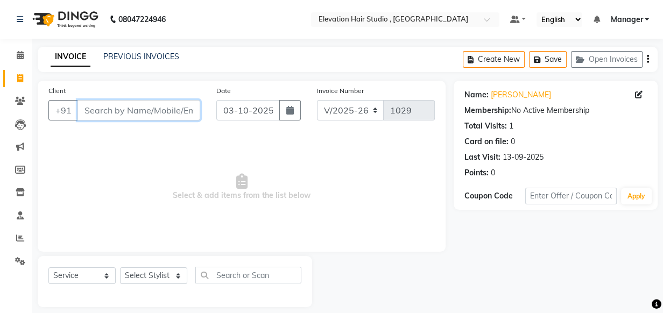
click at [156, 114] on input "Client" at bounding box center [139, 110] width 123 height 20
click at [20, 54] on icon at bounding box center [20, 55] width 7 height 8
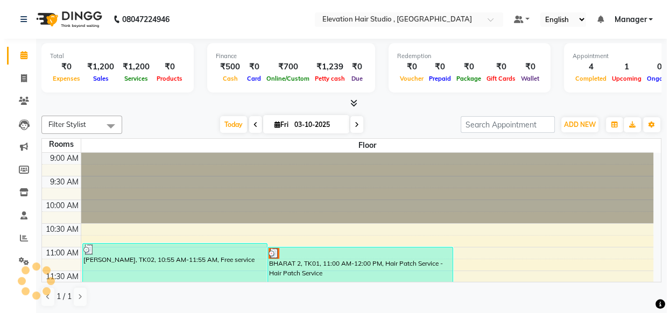
scroll to position [236, 0]
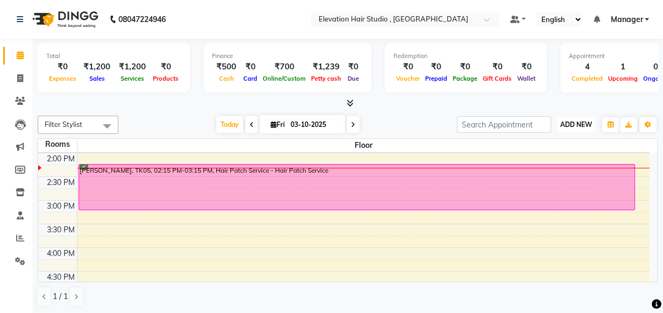
click at [592, 118] on button "ADD NEW Toggle Dropdown" at bounding box center [576, 124] width 37 height 15
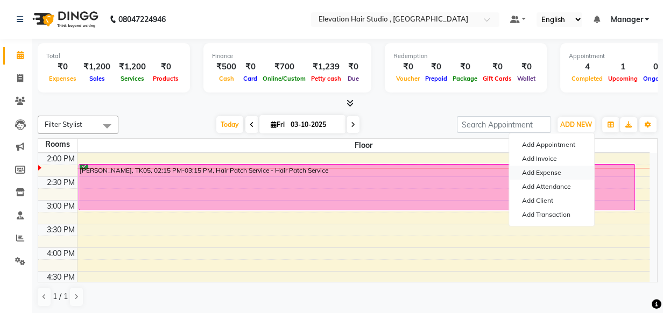
click at [543, 172] on link "Add Expense" at bounding box center [551, 173] width 85 height 14
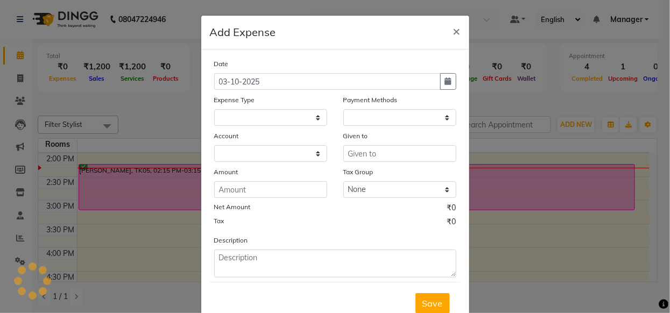
select select "1"
select select "5950"
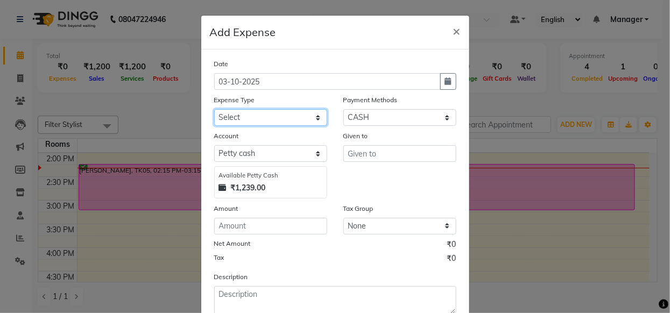
click at [268, 120] on select "Select AC Adrak Advance Salary agarbatti anees Appron asmoul advance salary Ban…" at bounding box center [270, 117] width 113 height 17
select select "8338"
click at [263, 118] on select "Select AC Adrak Advance Salary agarbatti anees Appron asmoul advance salary Ban…" at bounding box center [270, 117] width 113 height 17
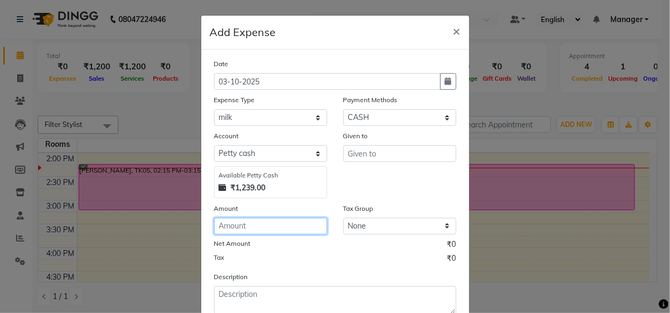
drag, startPoint x: 269, startPoint y: 224, endPoint x: 285, endPoint y: 226, distance: 16.8
click at [270, 223] on input "number" at bounding box center [270, 226] width 113 height 17
type input "60"
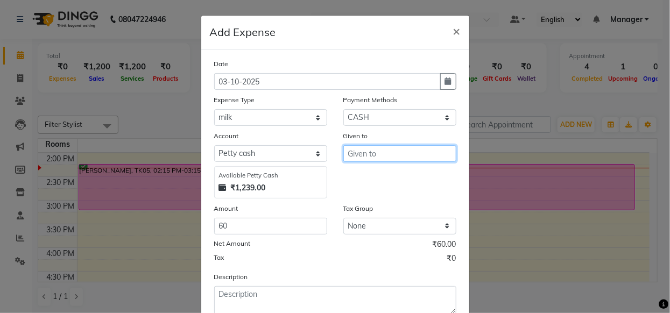
click at [383, 152] on input "text" at bounding box center [400, 153] width 113 height 17
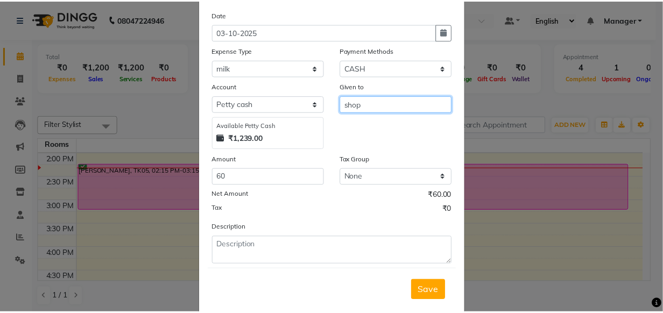
scroll to position [73, 0]
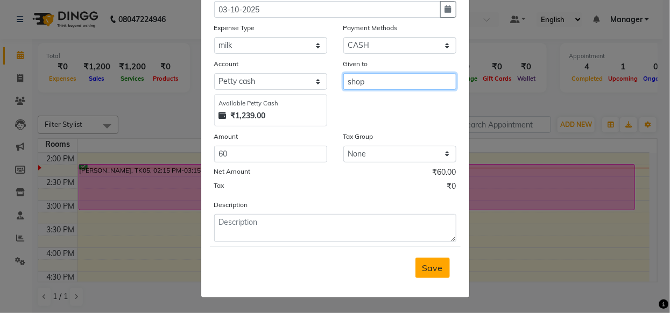
type input "shop"
click at [434, 271] on button "Save" at bounding box center [433, 268] width 34 height 20
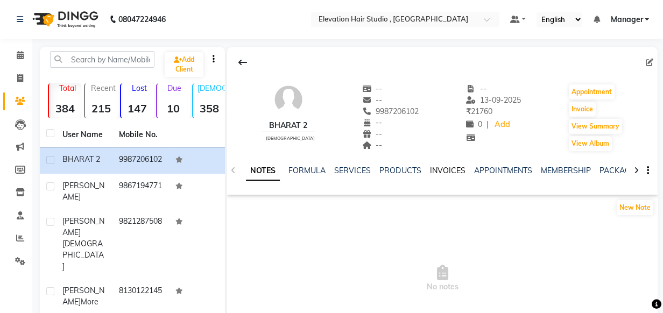
click at [436, 172] on link "INVOICES" at bounding box center [448, 171] width 36 height 10
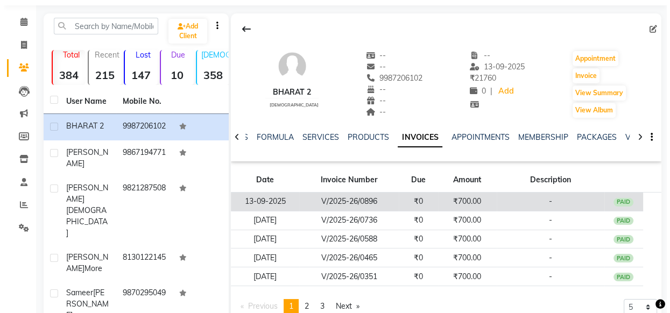
scroll to position [48, 0]
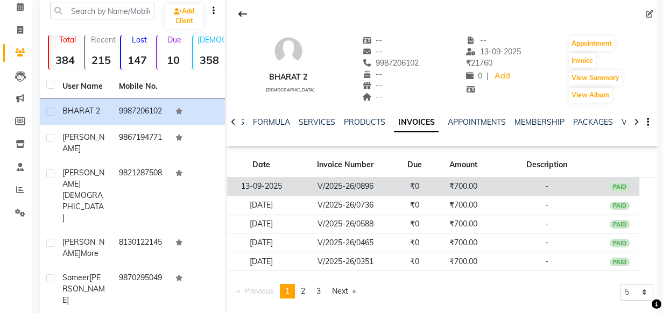
click at [431, 194] on td "₹0" at bounding box center [414, 187] width 39 height 19
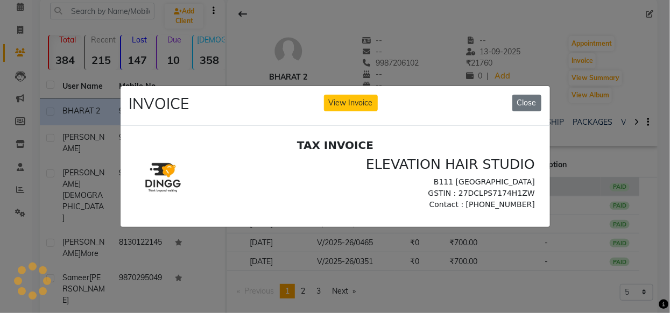
scroll to position [0, 0]
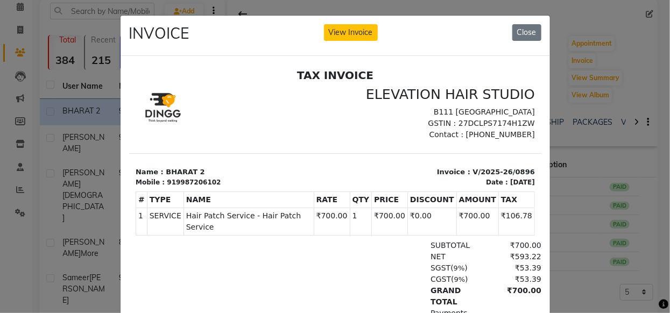
click at [619, 102] on ngb-modal-window "INVOICE View Invoice Close" at bounding box center [335, 156] width 670 height 313
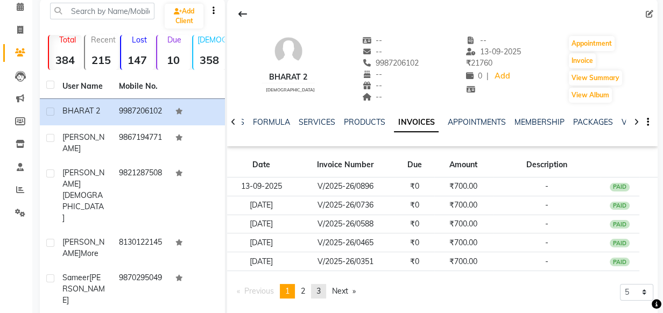
click at [316, 294] on link "page 3" at bounding box center [318, 291] width 15 height 15
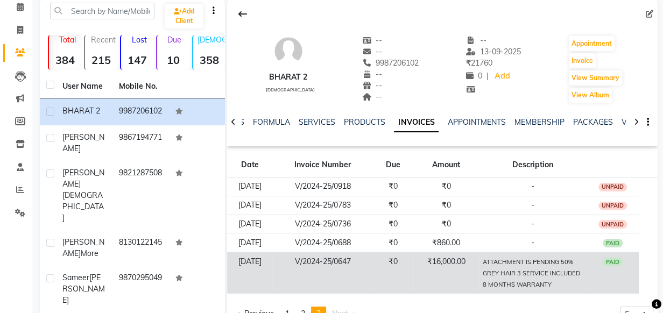
click at [374, 284] on td "V/2024-25/0647" at bounding box center [322, 273] width 101 height 41
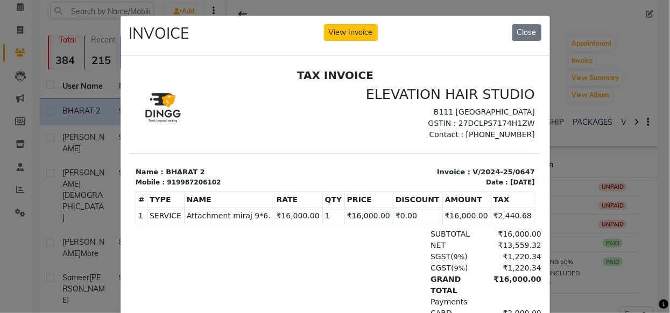
click at [606, 125] on ngb-modal-window "INVOICE View Invoice Close" at bounding box center [335, 156] width 670 height 313
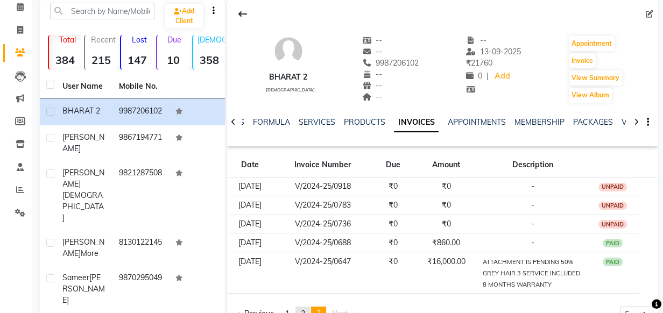
click at [307, 307] on link "page 2" at bounding box center [303, 314] width 15 height 15
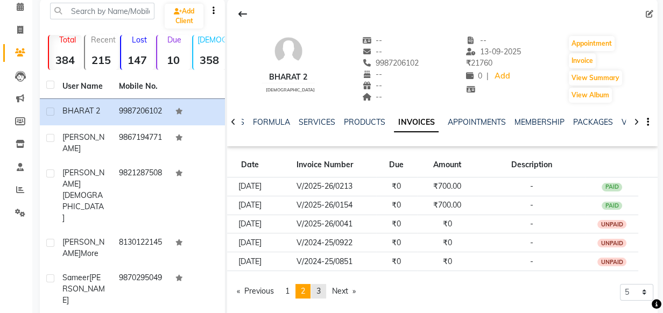
click at [318, 292] on link "page 3" at bounding box center [318, 291] width 15 height 15
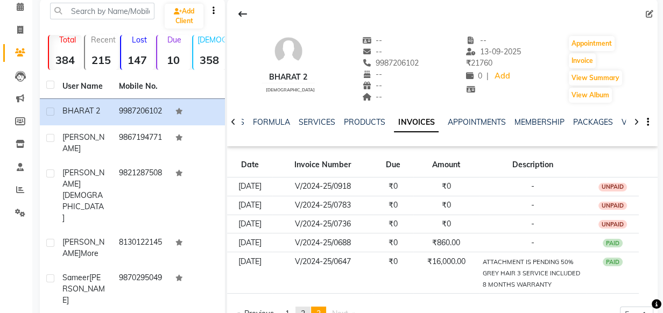
click at [304, 307] on link "page 2" at bounding box center [303, 314] width 15 height 15
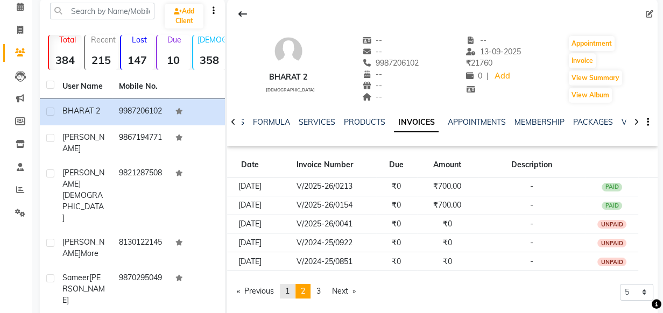
click at [290, 294] on span "1" at bounding box center [287, 291] width 4 height 10
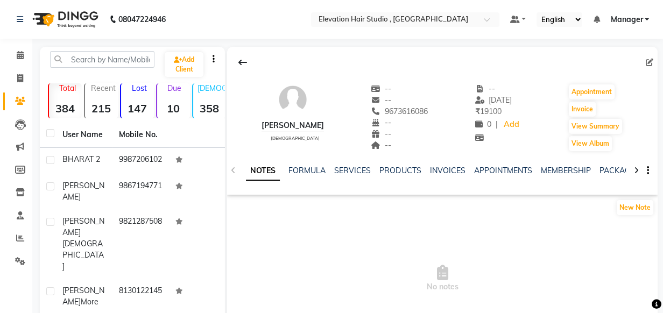
click at [443, 178] on div "NOTES FORMULA SERVICES PRODUCTS INVOICES APPOINTMENTS MEMBERSHIP PACKAGES VOUCH…" at bounding box center [429, 175] width 367 height 20
click at [446, 170] on link "INVOICES" at bounding box center [448, 171] width 36 height 10
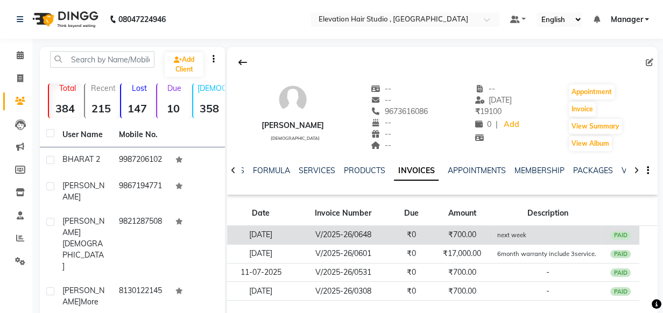
click at [431, 233] on td "₹700.00" at bounding box center [463, 235] width 64 height 19
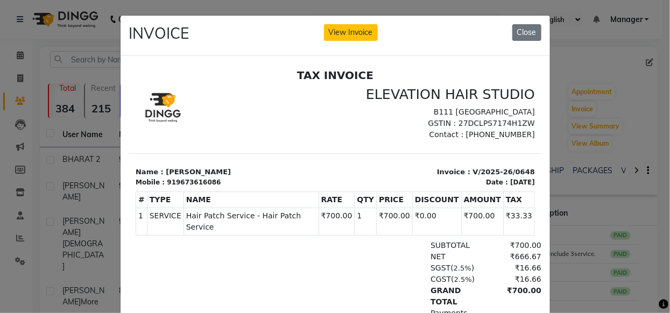
click at [640, 50] on ngb-modal-window "INVOICE View Invoice Close" at bounding box center [335, 156] width 670 height 313
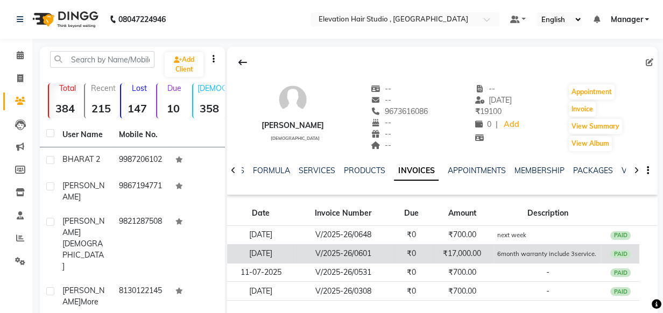
click at [523, 258] on td "6month warranty include 3service." at bounding box center [548, 253] width 108 height 19
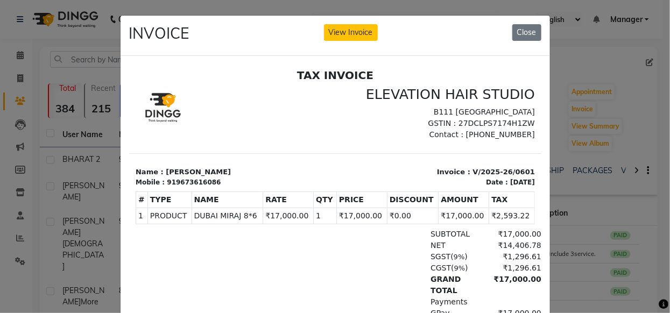
click at [603, 73] on ngb-modal-window "INVOICE View Invoice Close" at bounding box center [335, 156] width 670 height 313
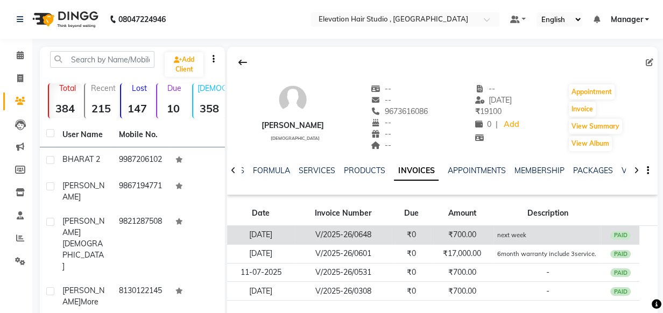
click at [508, 240] on td "next week" at bounding box center [548, 235] width 108 height 19
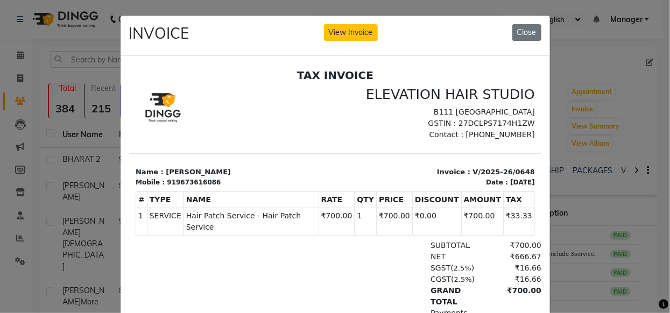
click at [632, 125] on ngb-modal-window "INVOICE View Invoice Close" at bounding box center [335, 156] width 670 height 313
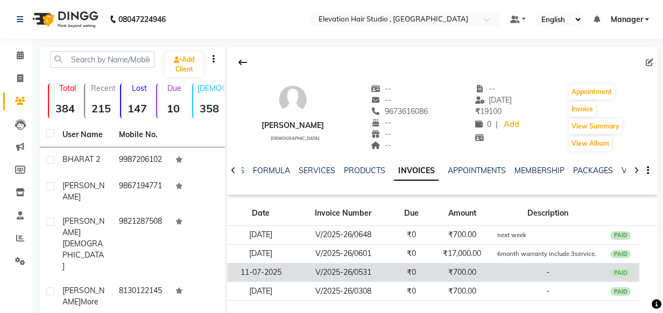
click at [447, 274] on td "₹700.00" at bounding box center [463, 272] width 64 height 19
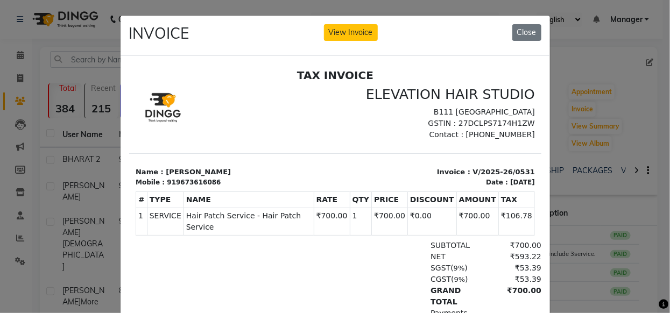
click at [614, 118] on ngb-modal-window "INVOICE View Invoice Close" at bounding box center [335, 156] width 670 height 313
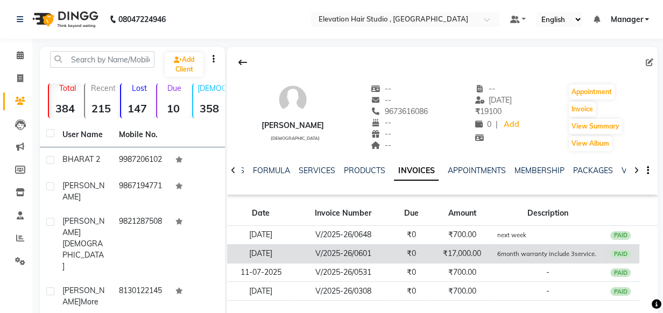
click at [489, 255] on td "₹17,000.00" at bounding box center [463, 253] width 64 height 19
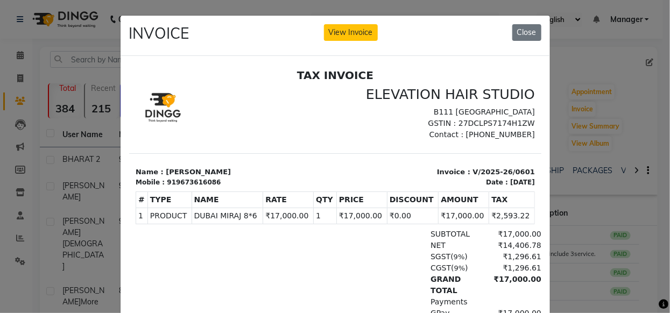
click at [606, 78] on ngb-modal-window "INVOICE View Invoice Close" at bounding box center [335, 156] width 670 height 313
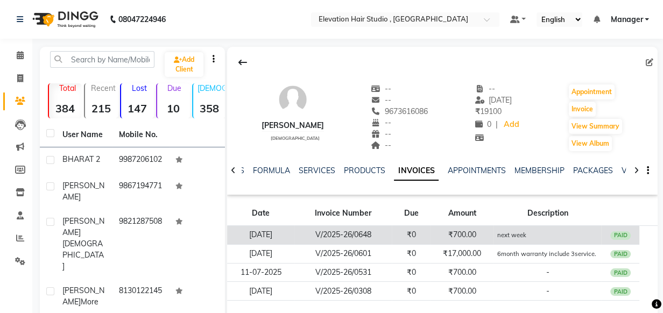
click at [486, 234] on td "₹700.00" at bounding box center [463, 235] width 64 height 19
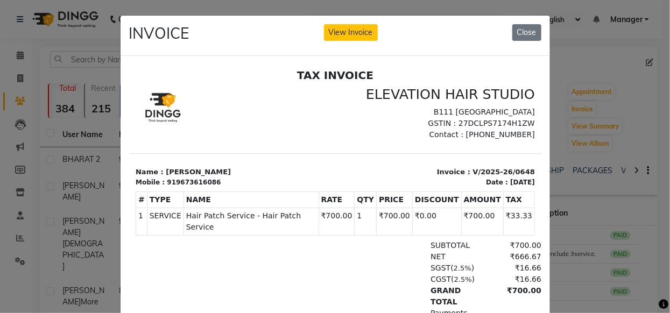
click at [571, 138] on ngb-modal-window "INVOICE View Invoice Close" at bounding box center [335, 156] width 670 height 313
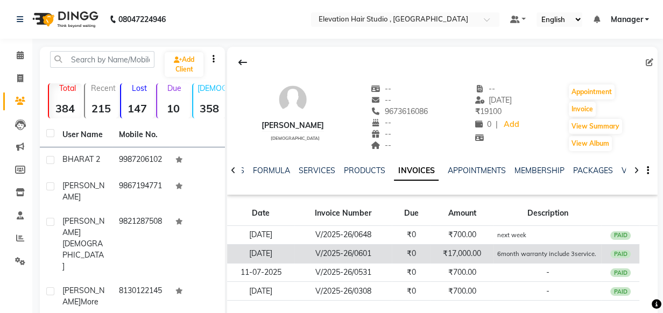
click at [496, 251] on td "6month warranty include 3service." at bounding box center [548, 253] width 108 height 19
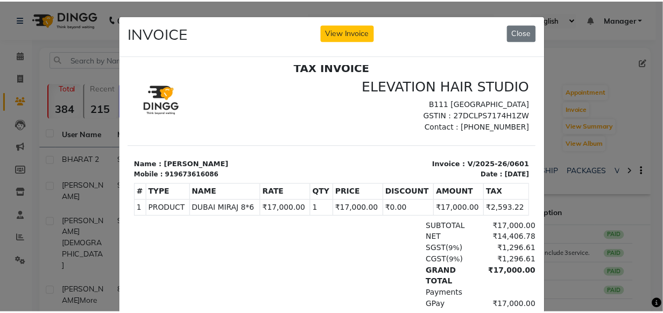
scroll to position [108, 0]
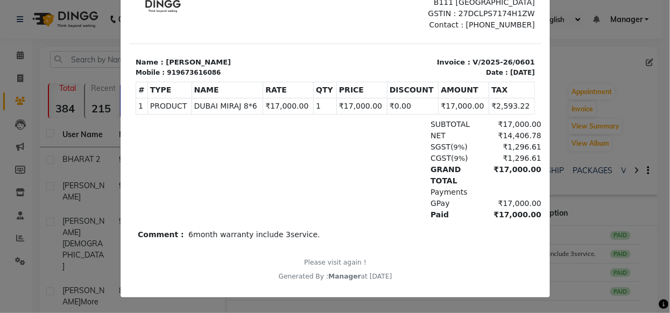
click at [606, 109] on ngb-modal-window "INVOICE View Invoice Close" at bounding box center [335, 156] width 670 height 313
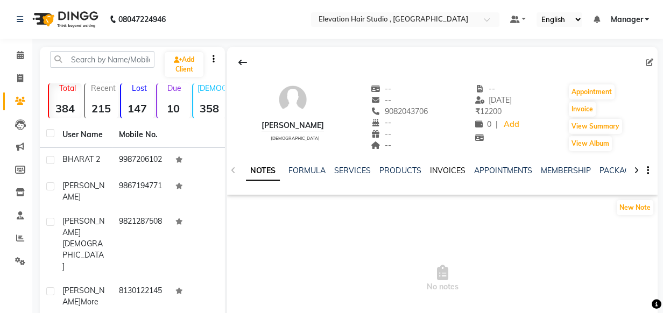
click at [449, 172] on link "INVOICES" at bounding box center [448, 171] width 36 height 10
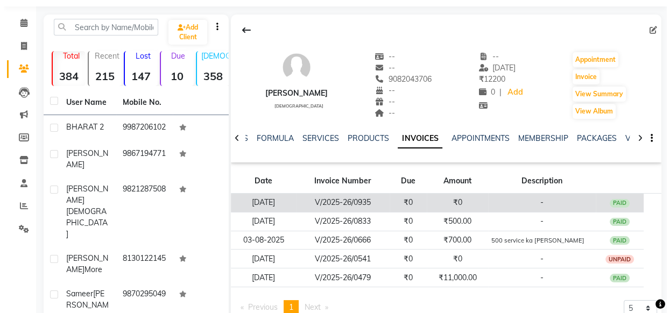
scroll to position [48, 0]
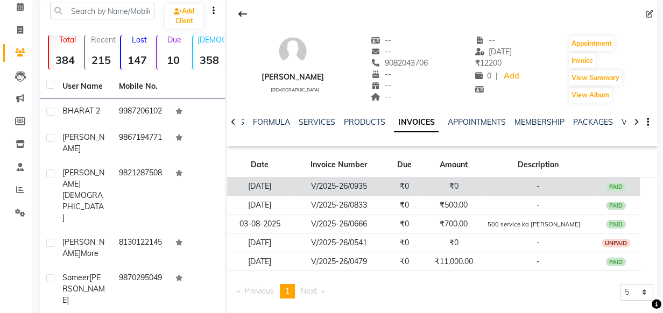
click at [482, 189] on td "₹0" at bounding box center [453, 187] width 61 height 19
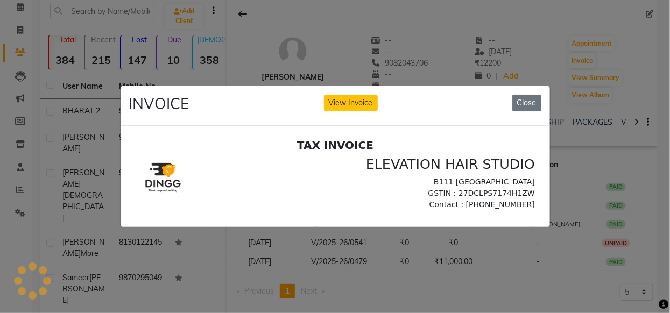
scroll to position [0, 0]
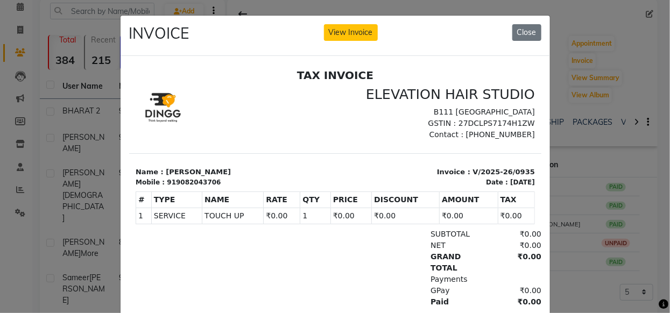
click at [556, 92] on ngb-modal-window "INVOICE View Invoice Close" at bounding box center [335, 156] width 670 height 313
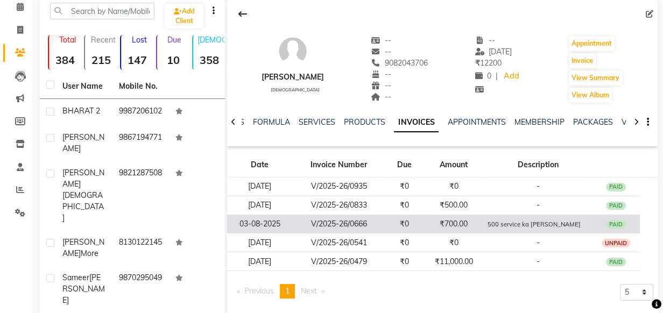
click at [454, 225] on td "₹700.00" at bounding box center [453, 224] width 61 height 19
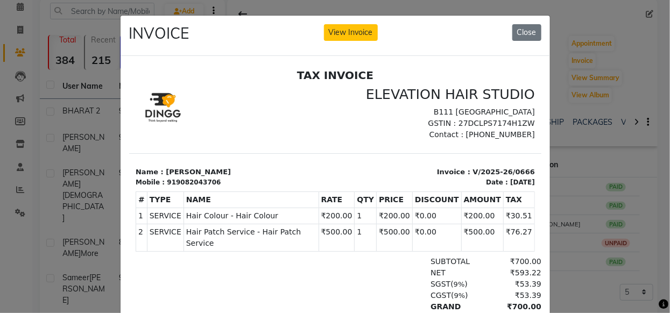
click at [581, 130] on ngb-modal-window "INVOICE View Invoice Close" at bounding box center [335, 156] width 670 height 313
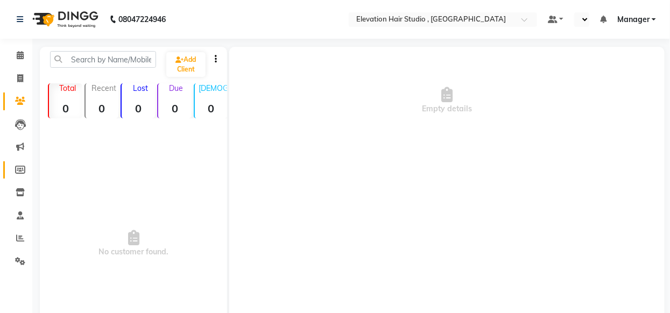
select select "en"
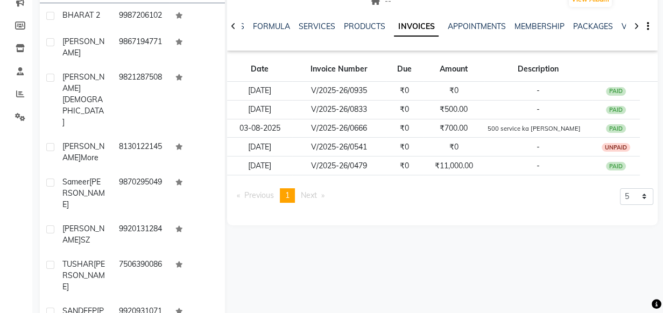
scroll to position [145, 0]
click at [634, 199] on select "5 10 50 100 500" at bounding box center [636, 196] width 33 height 17
click at [620, 188] on select "5 10 50 100 500" at bounding box center [636, 196] width 33 height 17
click at [627, 194] on select "5 10 50 100 500" at bounding box center [636, 196] width 33 height 17
select select "5"
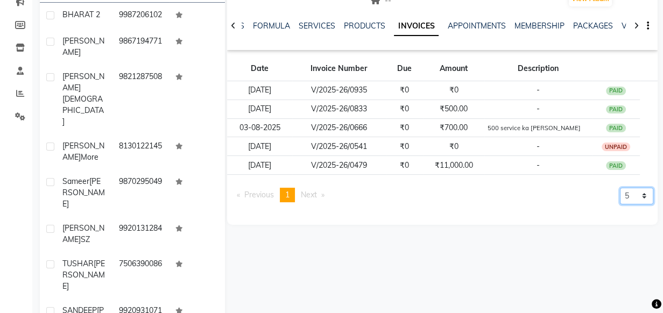
click at [620, 188] on select "5 10 50 100 500" at bounding box center [636, 196] width 33 height 17
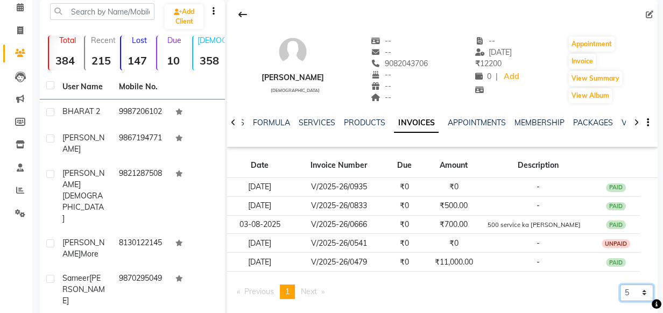
scroll to position [47, 0]
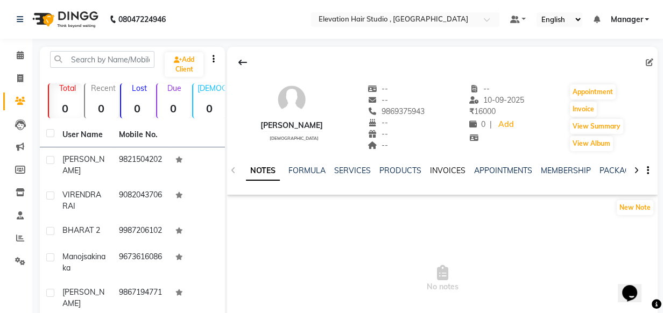
click at [436, 171] on link "INVOICES" at bounding box center [448, 171] width 36 height 10
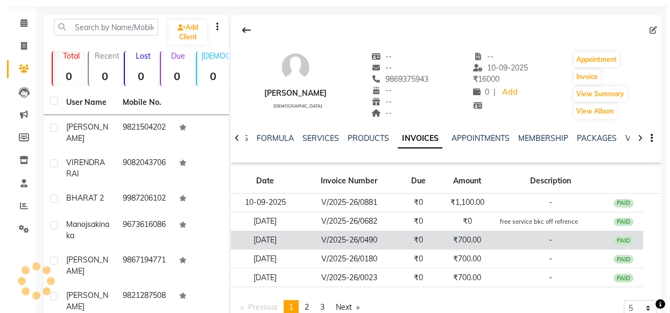
scroll to position [48, 0]
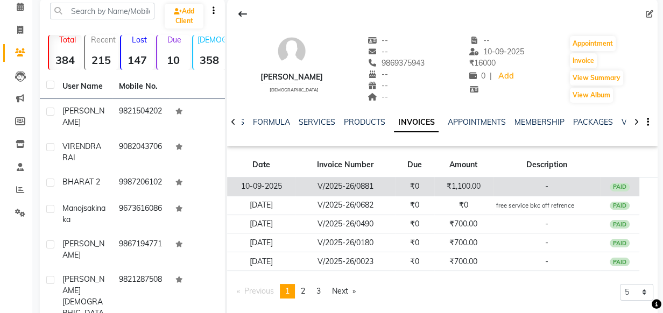
click at [480, 190] on td "₹1,100.00" at bounding box center [464, 187] width 59 height 19
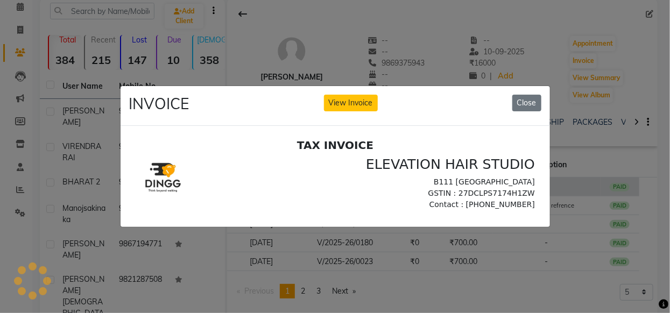
scroll to position [0, 0]
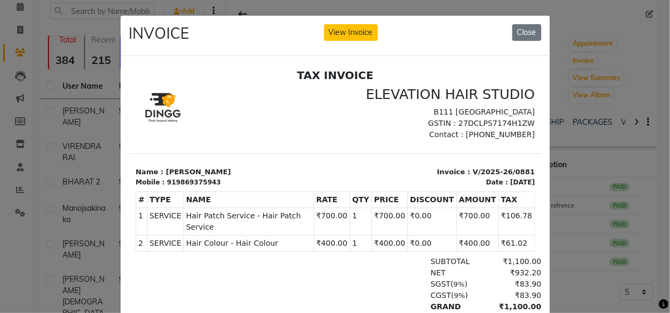
click at [577, 142] on ngb-modal-window "INVOICE View Invoice Close" at bounding box center [335, 156] width 670 height 313
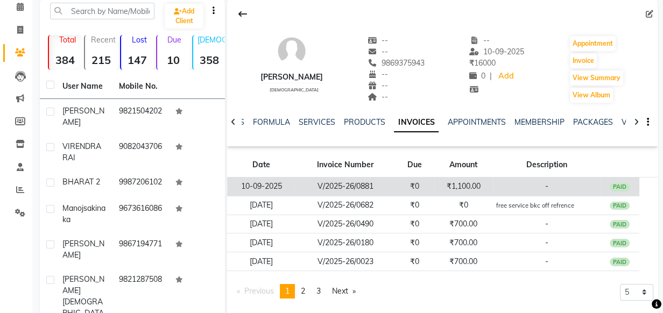
click at [437, 184] on td "₹1,100.00" at bounding box center [464, 187] width 59 height 19
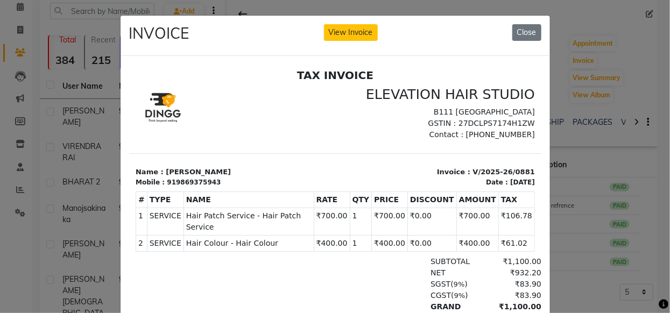
click at [565, 179] on ngb-modal-window "INVOICE View Invoice Close" at bounding box center [335, 156] width 670 height 313
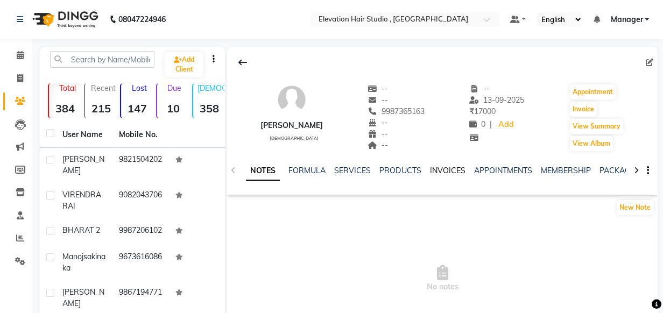
click at [440, 169] on link "INVOICES" at bounding box center [448, 171] width 36 height 10
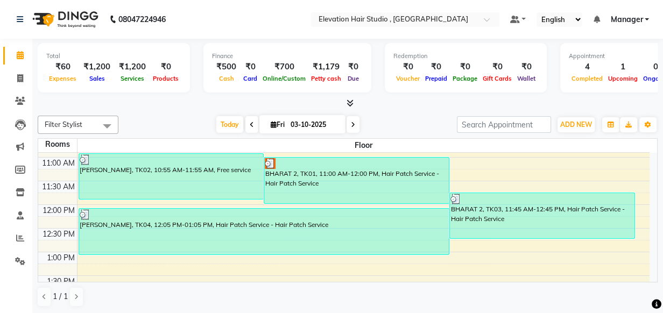
scroll to position [97, 0]
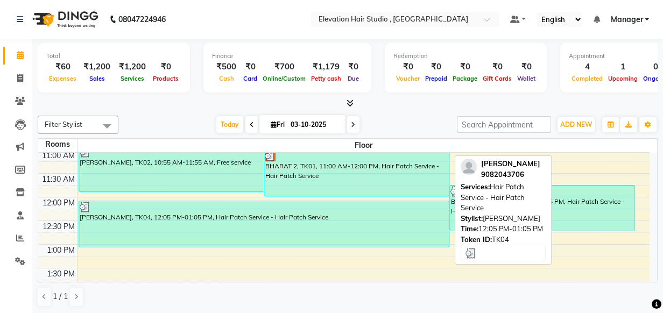
drag, startPoint x: 80, startPoint y: 212, endPoint x: 214, endPoint y: 201, distance: 134.5
click at [214, 201] on div "[PERSON_NAME], TK04, 12:05 PM-01:05 PM, Hair Patch Service - Hair Patch Service" at bounding box center [264, 224] width 370 height 46
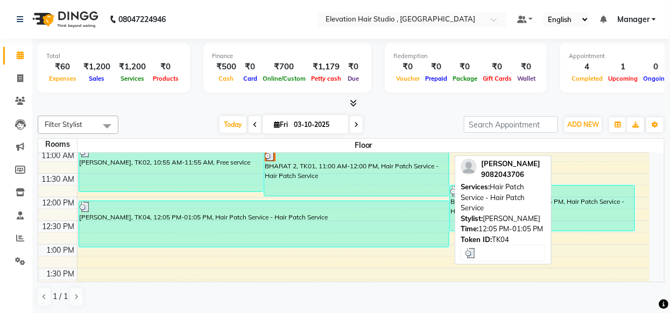
select select "3"
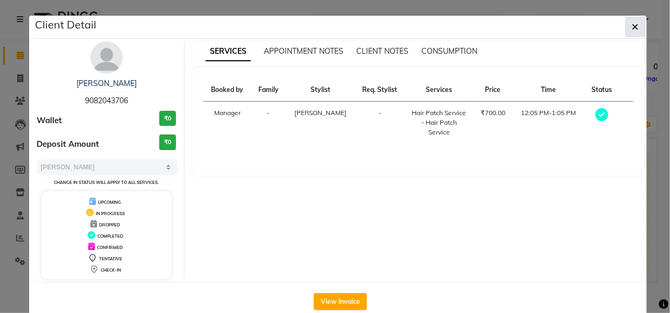
click at [626, 31] on button "button" at bounding box center [636, 27] width 20 height 20
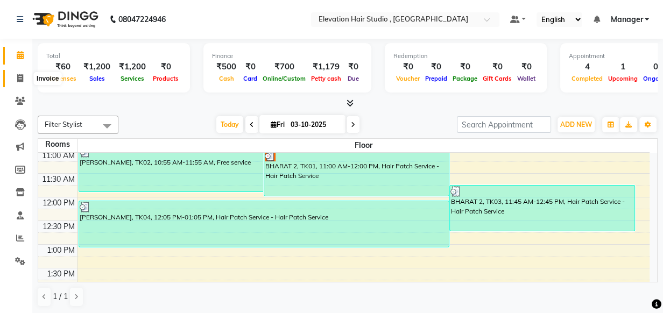
click at [17, 77] on icon at bounding box center [20, 78] width 6 height 8
select select "service"
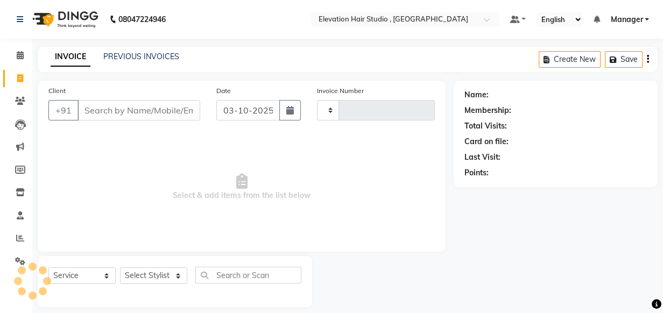
type input "1029"
select select "6886"
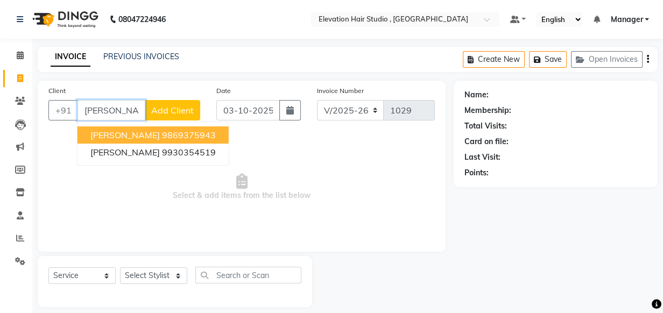
click at [162, 136] on ngb-highlight "9869375943" at bounding box center [189, 135] width 54 height 11
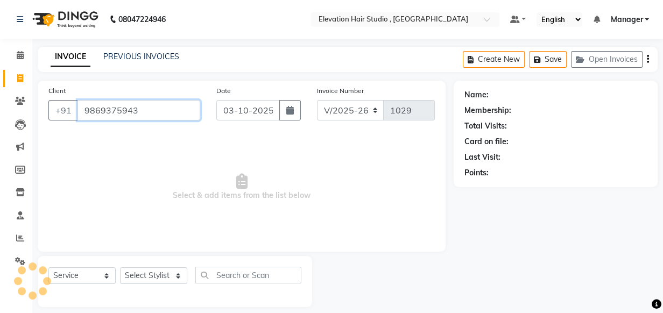
type input "9869375943"
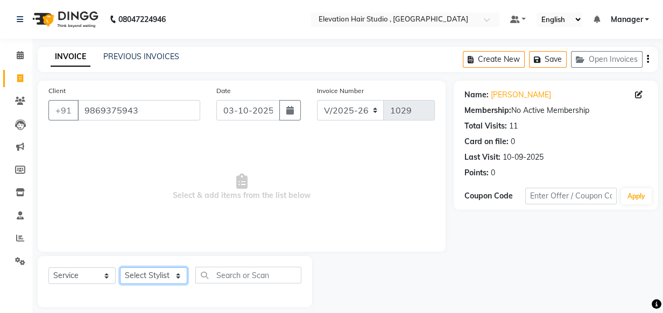
click at [156, 271] on select "Select Stylist [PERSON_NAME] [PERSON_NAME] Manager mehboob [PERSON_NAME] sameer…" at bounding box center [153, 276] width 67 height 17
select select "68492"
click at [120, 268] on select "Select Stylist [PERSON_NAME] [PERSON_NAME] Manager mehboob [PERSON_NAME] sameer…" at bounding box center [153, 276] width 67 height 17
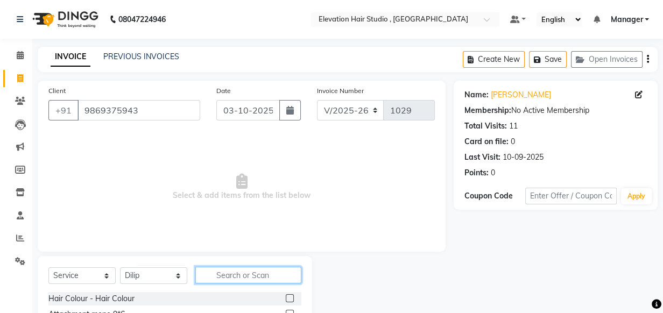
click at [240, 267] on input "text" at bounding box center [248, 275] width 106 height 17
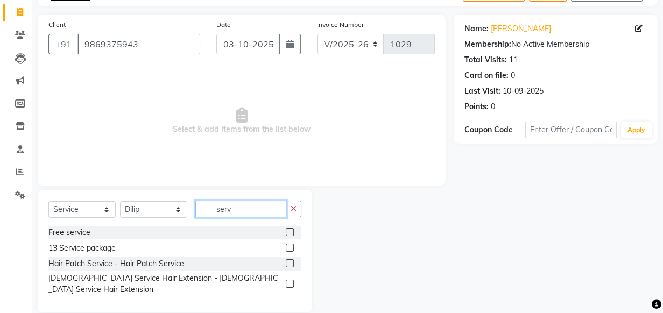
scroll to position [73, 0]
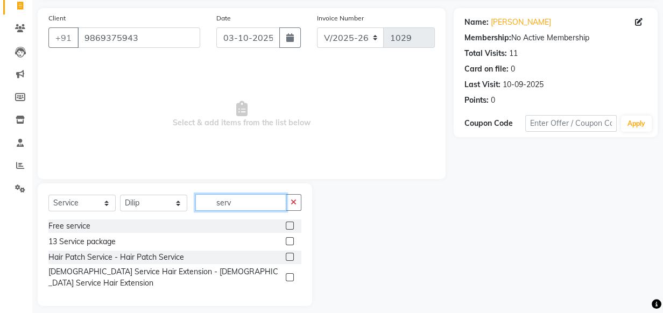
type input "serv"
click at [288, 255] on label at bounding box center [290, 257] width 8 height 8
click at [288, 255] on input "checkbox" at bounding box center [289, 257] width 7 height 7
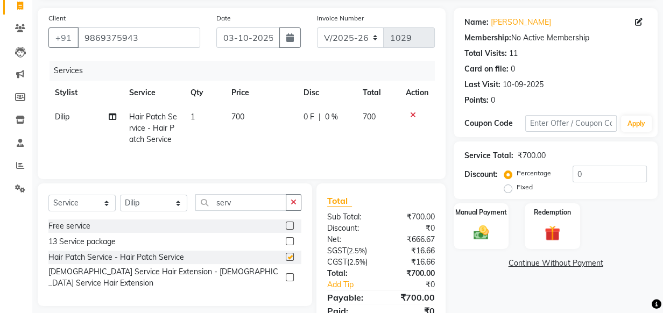
checkbox input "false"
click at [489, 214] on label "Manual Payment" at bounding box center [481, 212] width 54 height 10
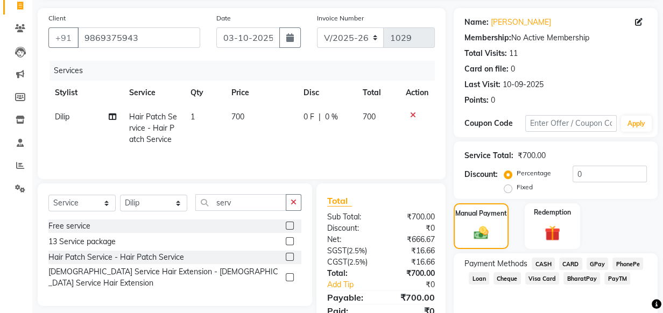
click at [565, 264] on span "CARD" at bounding box center [570, 264] width 23 height 12
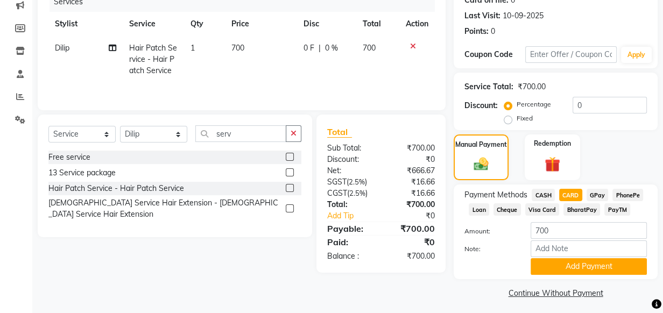
scroll to position [146, 0]
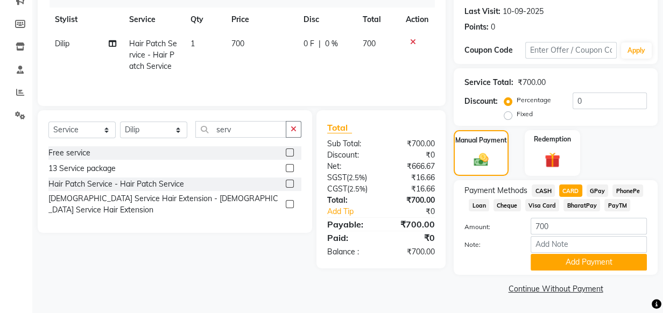
click at [608, 272] on div "Payment Methods CASH CARD GPay PhonePe Loan Cheque Visa Card BharatPay PayTM Am…" at bounding box center [556, 227] width 204 height 95
click at [605, 268] on button "Add Payment" at bounding box center [589, 262] width 116 height 17
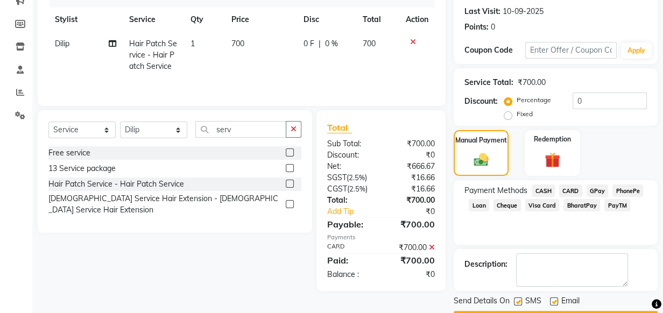
click at [552, 303] on label at bounding box center [554, 302] width 8 height 8
click at [552, 303] on input "checkbox" at bounding box center [553, 302] width 7 height 7
checkbox input "false"
click at [519, 304] on label at bounding box center [518, 302] width 8 height 8
click at [519, 304] on input "checkbox" at bounding box center [517, 302] width 7 height 7
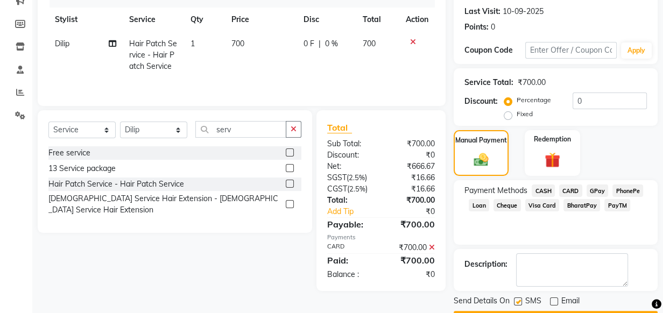
checkbox input "false"
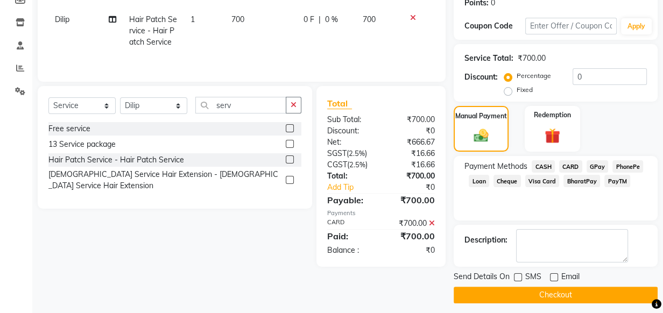
scroll to position [176, 0]
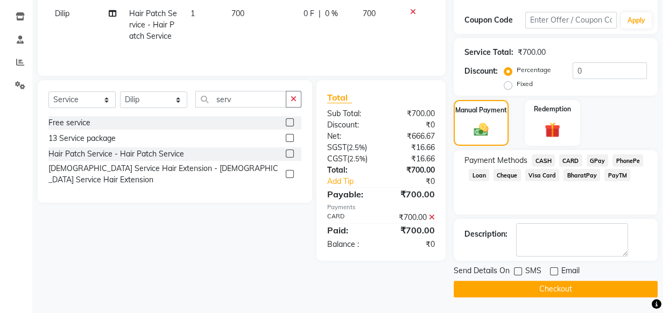
click at [589, 285] on button "Checkout" at bounding box center [556, 289] width 204 height 17
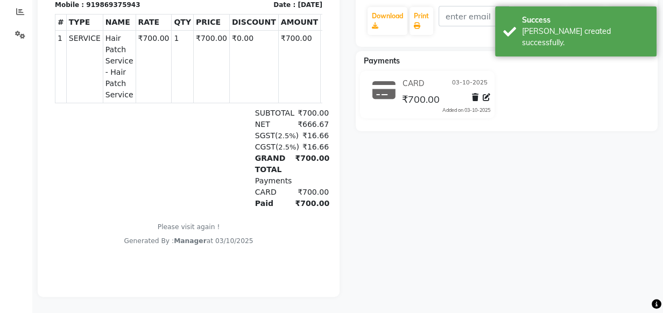
scroll to position [38, 0]
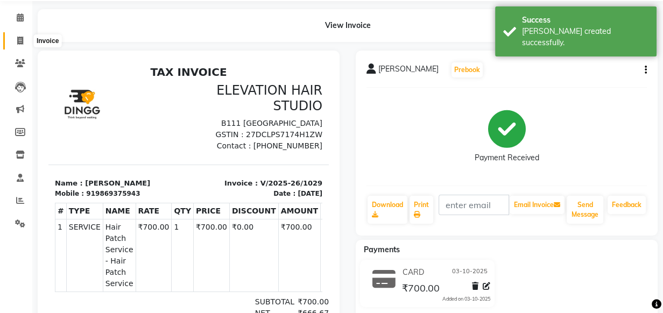
click at [22, 39] on icon at bounding box center [20, 41] width 6 height 8
select select "service"
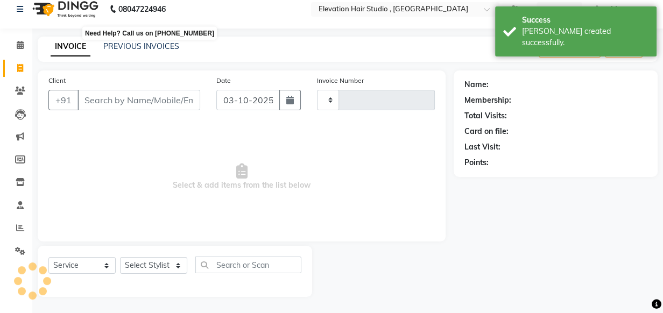
scroll to position [11, 0]
type input "1030"
select select "6886"
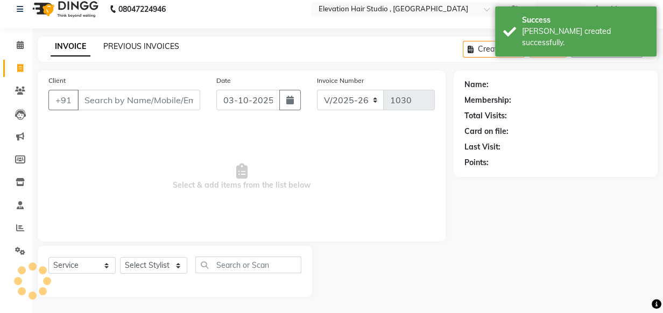
click at [142, 47] on link "PREVIOUS INVOICES" at bounding box center [141, 46] width 76 height 10
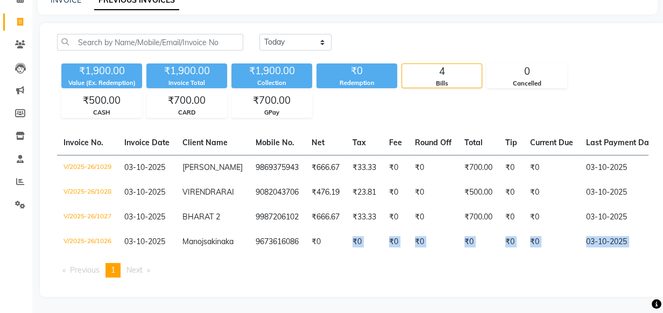
scroll to position [0, 276]
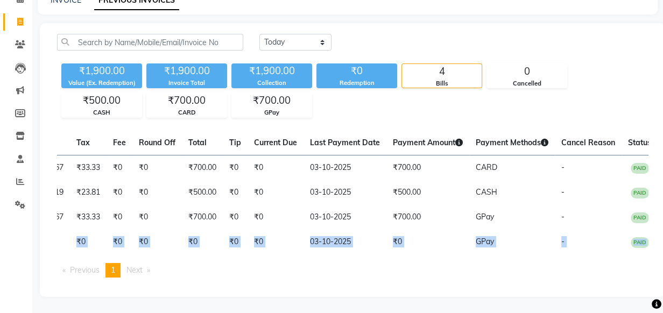
drag, startPoint x: 336, startPoint y: 247, endPoint x: 495, endPoint y: 274, distance: 161.2
click at [516, 274] on div "Invoice No. Invoice Date Client Name Mobile No. Net Tax Fee Round Off Total Tip…" at bounding box center [353, 209] width 605 height 156
click at [390, 277] on ul "Previous page 1 / 1 You're on page 1 Next page" at bounding box center [353, 270] width 592 height 15
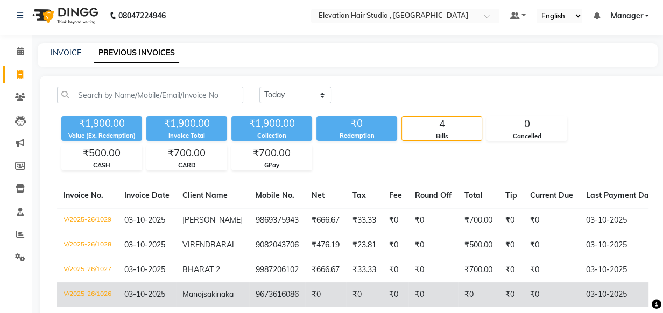
scroll to position [0, 0]
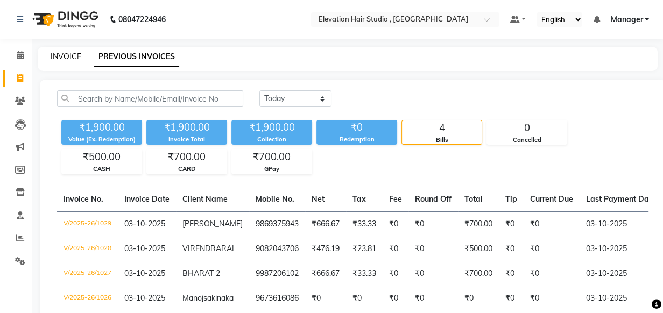
click at [62, 58] on link "INVOICE" at bounding box center [66, 57] width 31 height 10
select select "service"
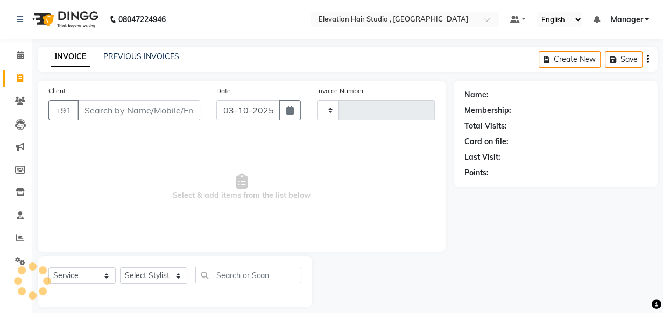
scroll to position [11, 0]
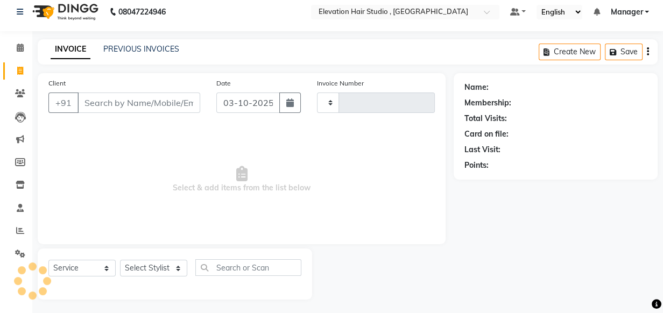
type input "1030"
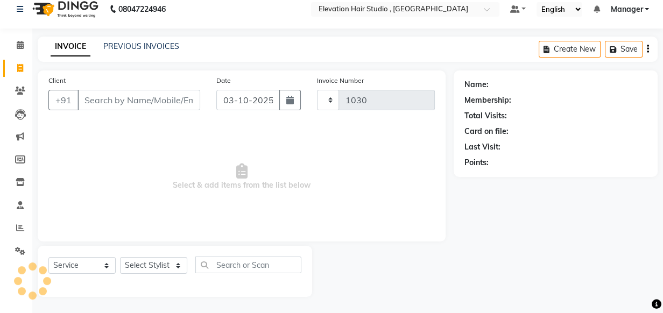
select select "6886"
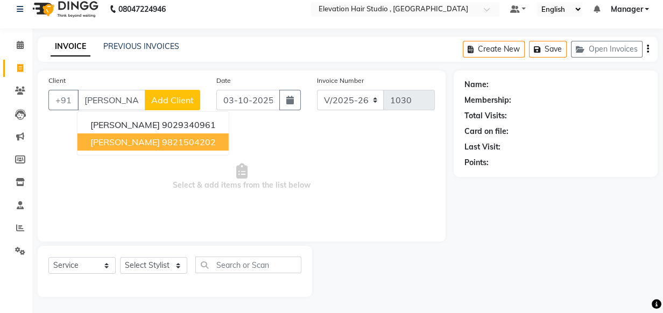
click at [83, 134] on button "Ketan 9821504202" at bounding box center [153, 142] width 151 height 17
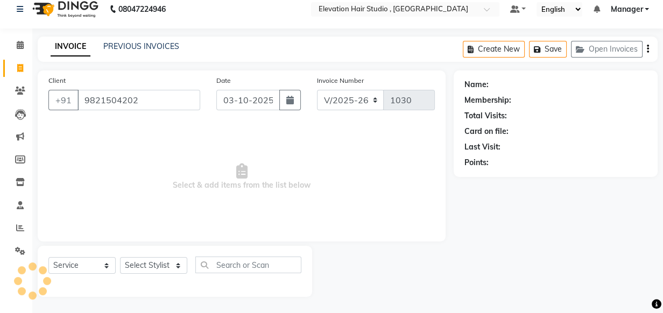
type input "9821504202"
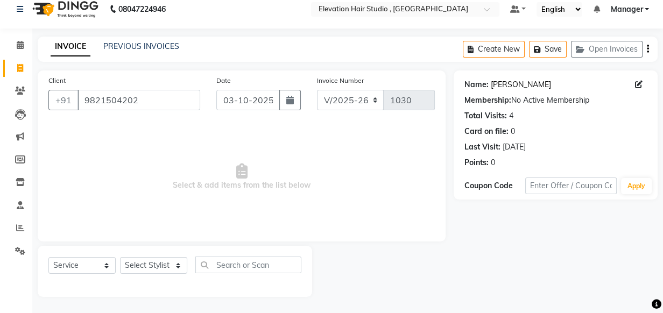
click at [503, 84] on link "[PERSON_NAME]" at bounding box center [521, 84] width 60 height 11
click at [430, 77] on div "Invoice Number V/2025 V/2025-26 1030" at bounding box center [376, 97] width 134 height 44
drag, startPoint x: 169, startPoint y: 103, endPoint x: -2, endPoint y: 108, distance: 170.2
click at [0, 108] on html "08047224946 Select Location × Elevation Hair Studio , Thane West Default Panel …" at bounding box center [331, 146] width 663 height 313
click at [17, 48] on icon at bounding box center [20, 45] width 7 height 8
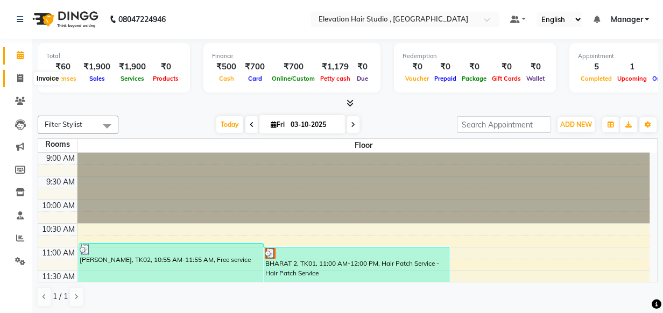
click at [16, 78] on span at bounding box center [20, 79] width 19 height 12
select select "service"
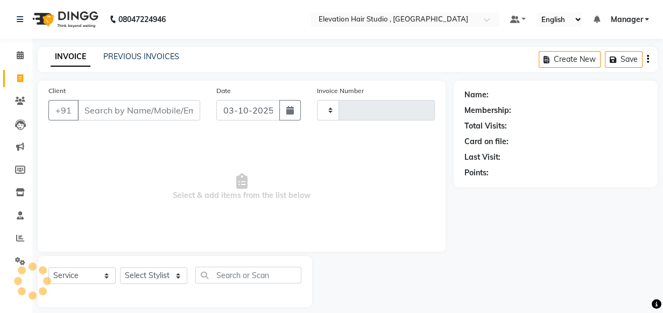
type input "1030"
select select "6886"
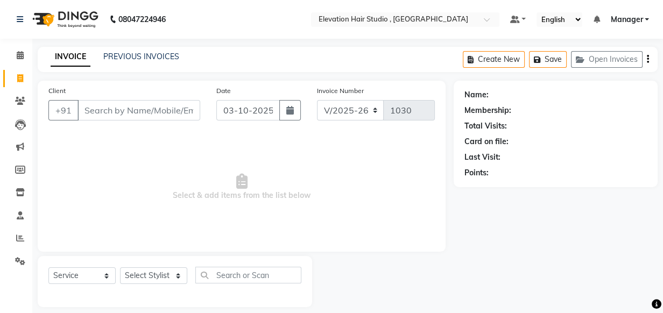
click at [133, 61] on div "PREVIOUS INVOICES" at bounding box center [141, 56] width 76 height 11
click at [139, 57] on link "PREVIOUS INVOICES" at bounding box center [141, 57] width 76 height 10
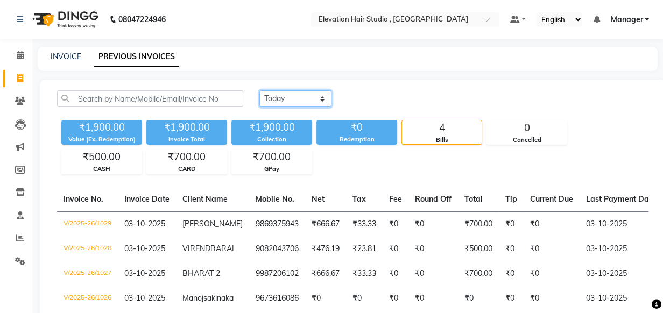
click at [288, 92] on select "Today Yesterday Custom Range" at bounding box center [296, 98] width 72 height 17
select select "yesterday"
click at [260, 90] on select "Today Yesterday Custom Range" at bounding box center [296, 98] width 72 height 17
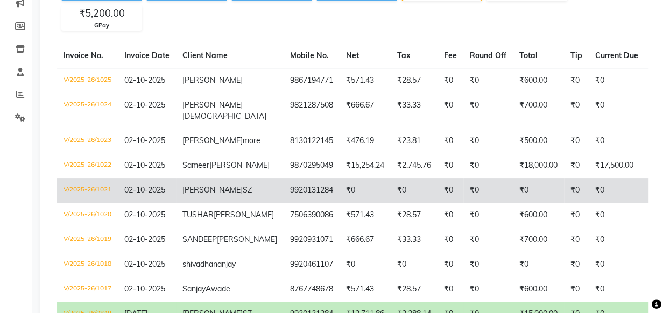
scroll to position [146, 0]
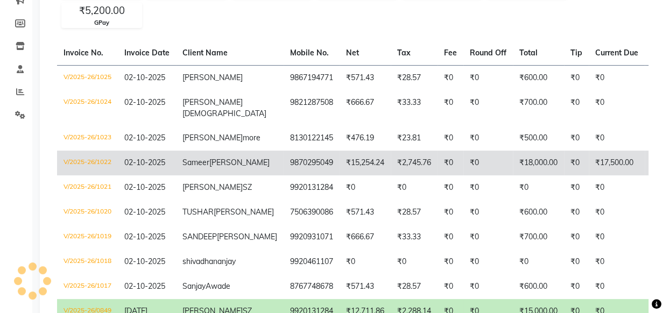
click at [284, 157] on td "9870295049" at bounding box center [312, 163] width 56 height 25
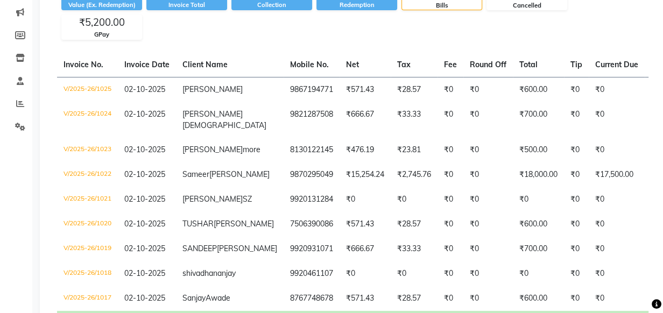
scroll to position [0, 0]
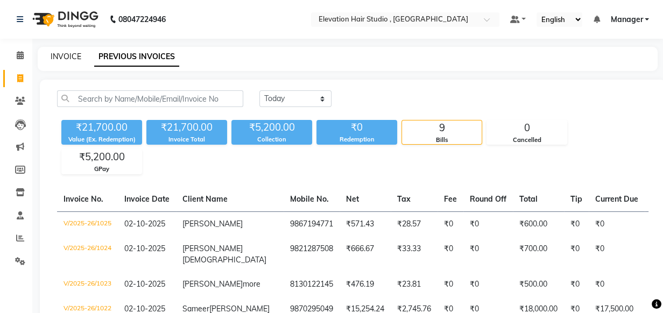
click at [72, 54] on link "INVOICE" at bounding box center [66, 57] width 31 height 10
select select "6886"
select select "service"
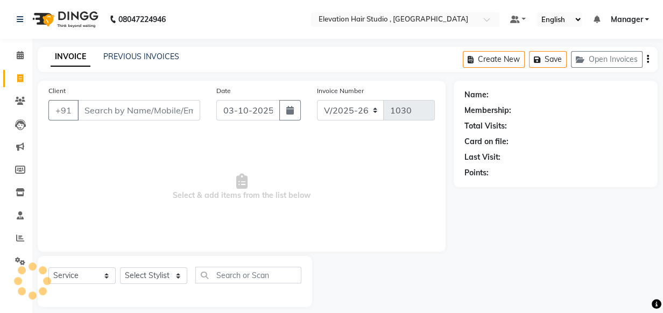
scroll to position [11, 0]
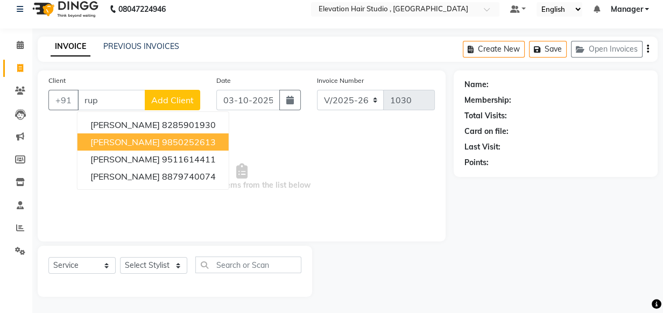
click at [181, 145] on button "Rupesh 9850252613" at bounding box center [153, 142] width 151 height 17
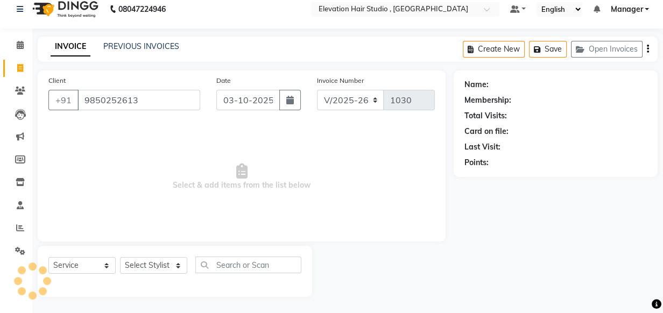
type input "9850252613"
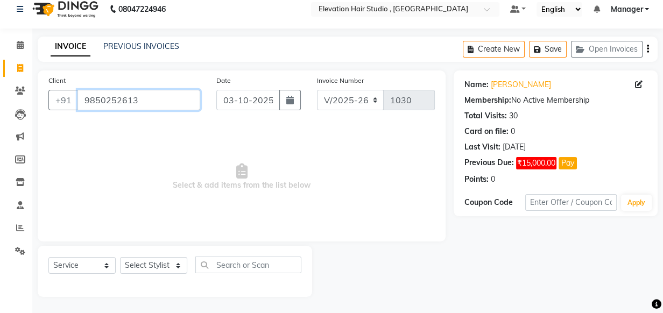
drag, startPoint x: 180, startPoint y: 100, endPoint x: -2, endPoint y: 84, distance: 182.2
click at [0, 84] on html "08047224946 Select Location × Elevation Hair Studio , Thane West Default Panel …" at bounding box center [331, 146] width 663 height 313
click at [500, 89] on link "Rupesh" at bounding box center [521, 84] width 60 height 11
click at [167, 104] on input "Client" at bounding box center [139, 100] width 123 height 20
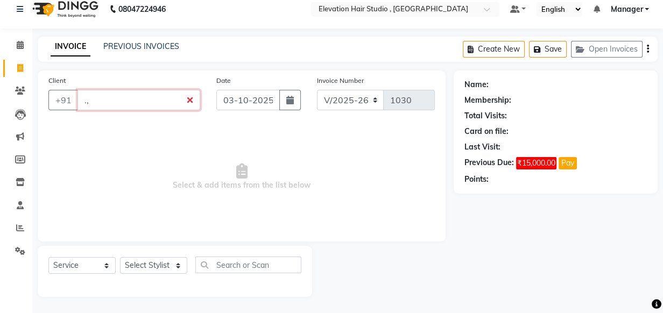
type input "."
click at [523, 167] on span "₹15,000.00" at bounding box center [536, 163] width 40 height 12
click at [524, 162] on span "₹15,000.00" at bounding box center [536, 163] width 40 height 12
drag, startPoint x: 511, startPoint y: 162, endPoint x: 667, endPoint y: 156, distance: 155.7
click at [663, 156] on html "08047224946 Select Location × Elevation Hair Studio , Thane West Default Panel …" at bounding box center [331, 146] width 663 height 313
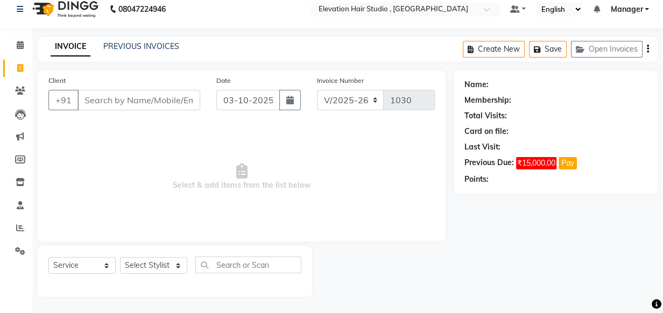
click at [649, 141] on div "Name: Membership: Total Visits: Card on file: Last Visit: Previous Due: ₹15,000…" at bounding box center [556, 132] width 204 height 123
click at [621, 127] on div "Card on file:" at bounding box center [556, 131] width 183 height 11
click at [17, 48] on icon at bounding box center [20, 45] width 7 height 8
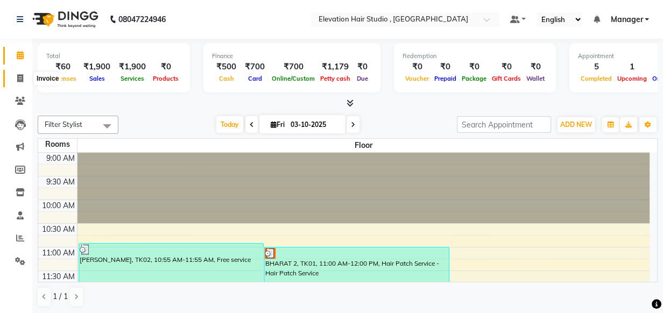
click at [24, 83] on span at bounding box center [20, 79] width 19 height 12
select select "6886"
select select "service"
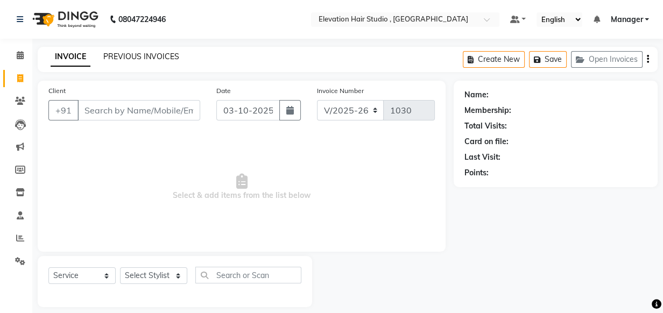
click at [116, 54] on link "PREVIOUS INVOICES" at bounding box center [141, 57] width 76 height 10
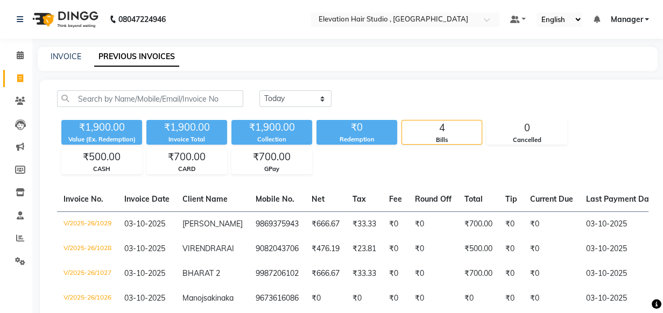
drag, startPoint x: 316, startPoint y: 86, endPoint x: 315, endPoint y: 93, distance: 7.0
click at [315, 93] on div "Today Yesterday Custom Range ₹1,900.00 Value (Ex. Redemption) ₹1,900.00 Invoice…" at bounding box center [353, 217] width 626 height 274
click at [315, 93] on select "Today Yesterday Custom Range" at bounding box center [296, 98] width 72 height 17
select select "range"
click at [260, 90] on select "Today Yesterday Custom Range" at bounding box center [296, 98] width 72 height 17
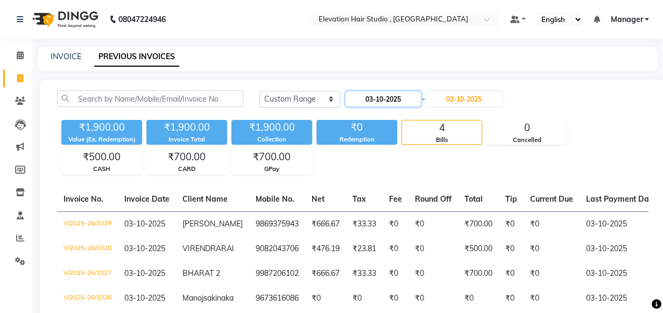
click at [409, 97] on input "03-10-2025" at bounding box center [383, 99] width 75 height 15
select select "10"
select select "2025"
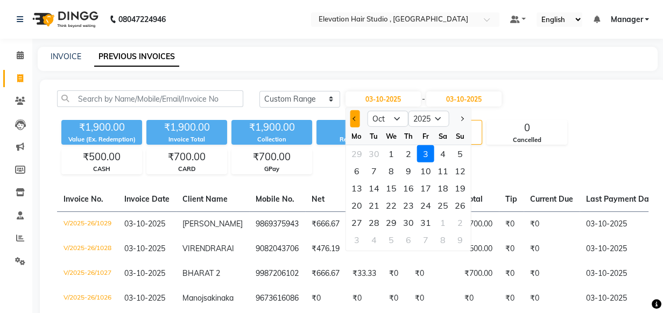
click at [352, 114] on button "Previous month" at bounding box center [355, 118] width 9 height 17
select select "9"
click at [350, 153] on div "1" at bounding box center [356, 153] width 17 height 17
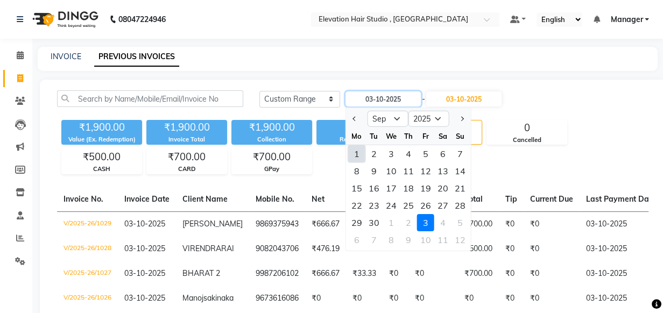
type input "01-09-2025"
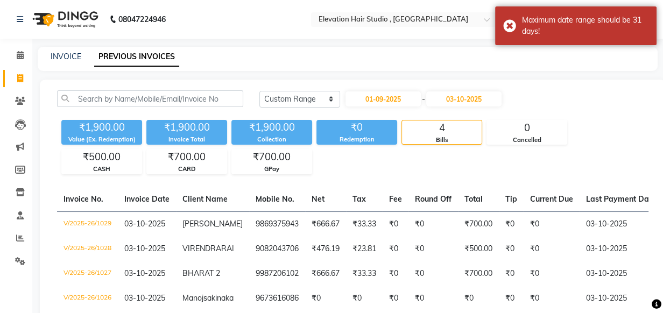
click at [461, 108] on div "Today Yesterday Custom Range 01-09-2025 - 03-10-2025" at bounding box center [453, 102] width 405 height 25
click at [460, 104] on input "03-10-2025" at bounding box center [463, 99] width 75 height 15
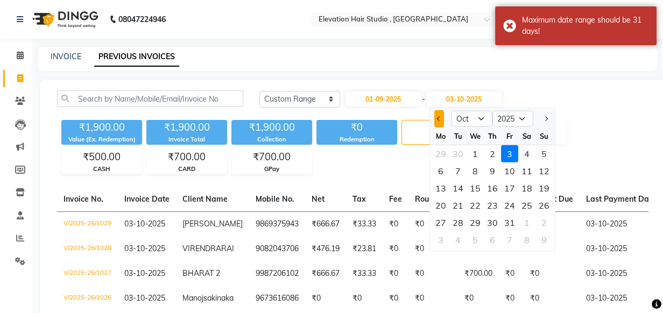
click at [438, 118] on span "Previous month" at bounding box center [439, 119] width 4 height 4
select select "9"
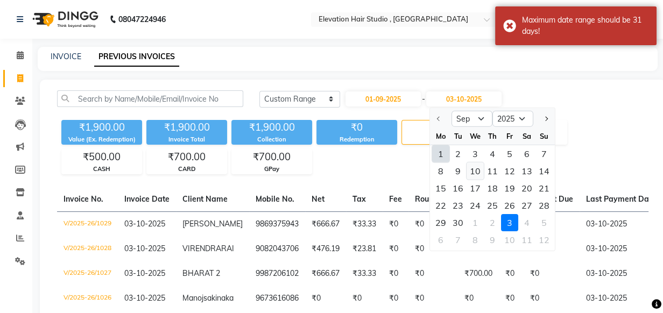
click at [476, 167] on div "10" at bounding box center [475, 171] width 17 height 17
type input "10-09-2025"
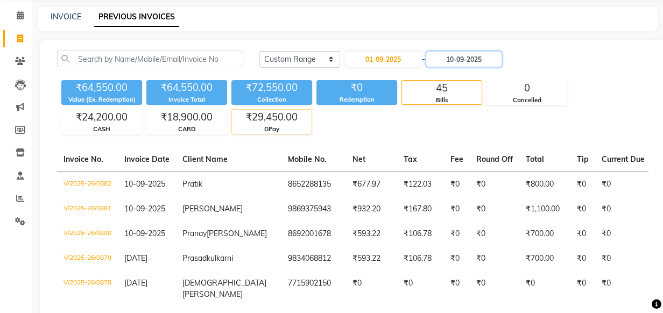
scroll to position [16, 0]
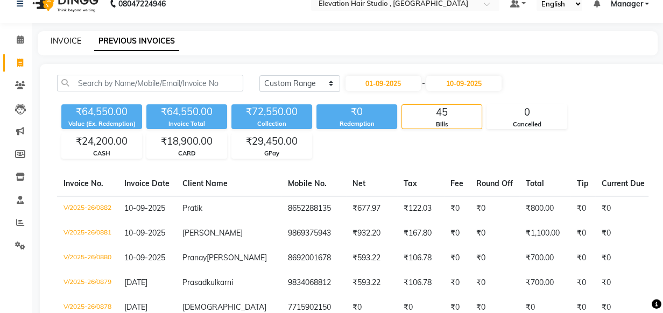
click at [57, 38] on link "INVOICE" at bounding box center [66, 41] width 31 height 10
select select "6886"
select select "service"
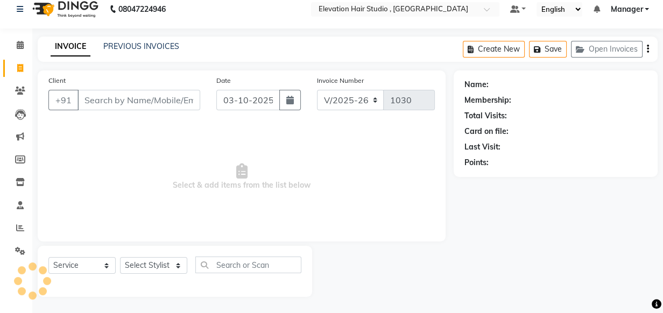
scroll to position [11, 0]
drag, startPoint x: 182, startPoint y: 97, endPoint x: -2, endPoint y: 55, distance: 188.3
click at [0, 55] on html "08047224946 Select Location × Elevation Hair Studio , Thane West Default Panel …" at bounding box center [331, 146] width 663 height 313
click at [124, 45] on link "PREVIOUS INVOICES" at bounding box center [141, 46] width 76 height 10
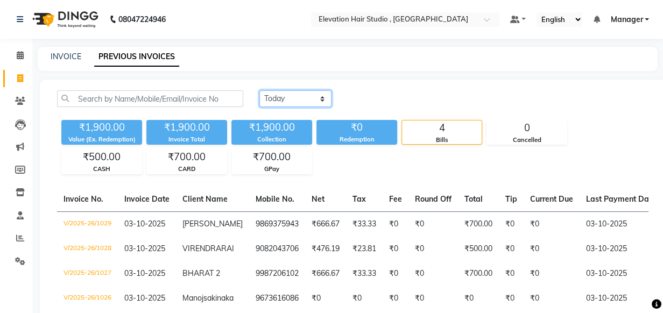
click at [311, 102] on select "Today Yesterday Custom Range" at bounding box center [296, 98] width 72 height 17
select select "range"
click at [260, 90] on select "Today Yesterday Custom Range" at bounding box center [296, 98] width 72 height 17
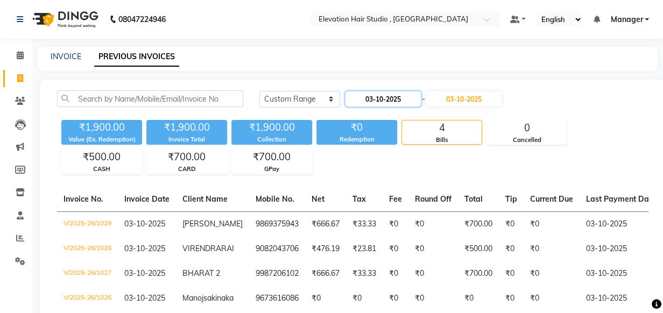
drag, startPoint x: 401, startPoint y: 94, endPoint x: 395, endPoint y: 105, distance: 12.3
click at [401, 95] on input "03-10-2025" at bounding box center [383, 99] width 75 height 15
select select "10"
select select "2025"
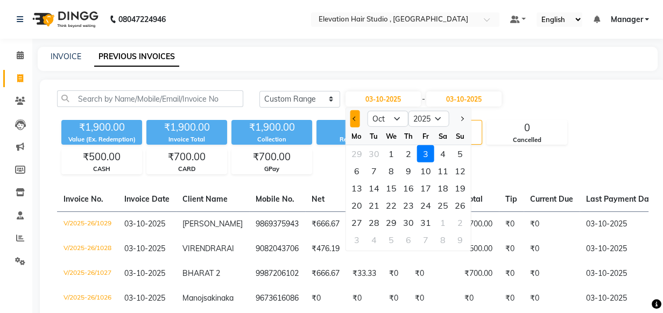
click at [354, 125] on button "Previous month" at bounding box center [355, 118] width 9 height 17
drag, startPoint x: 464, startPoint y: 118, endPoint x: 425, endPoint y: 144, distance: 46.1
click at [464, 118] on button "Next month" at bounding box center [462, 118] width 9 height 17
select select "10"
click at [393, 150] on div "1" at bounding box center [391, 153] width 17 height 17
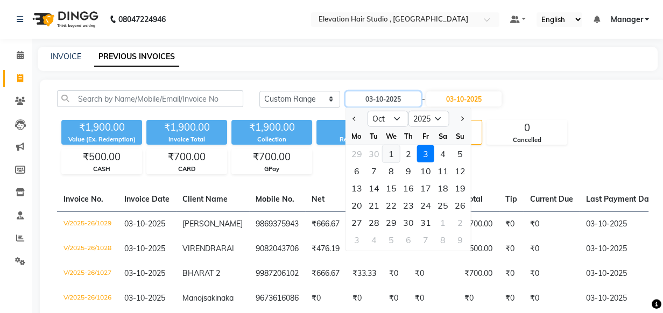
type input "01-10-2025"
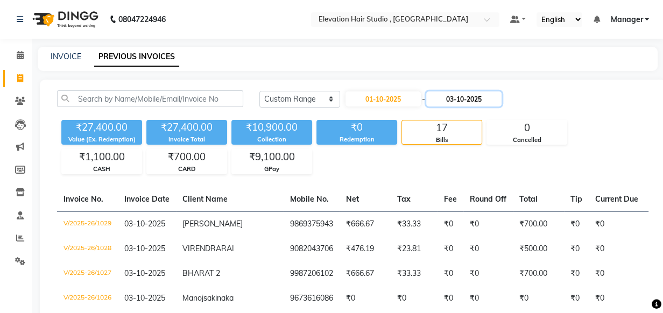
click at [466, 104] on input "03-10-2025" at bounding box center [463, 99] width 75 height 15
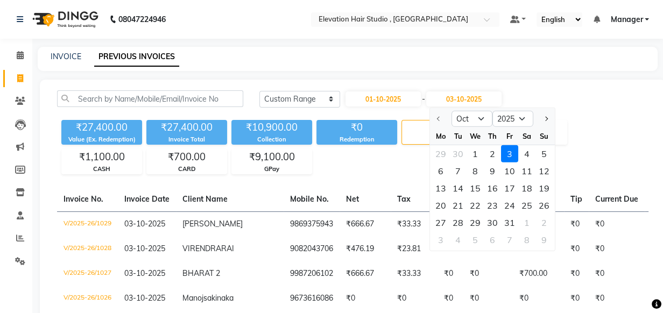
click at [513, 151] on div "3" at bounding box center [509, 153] width 17 height 17
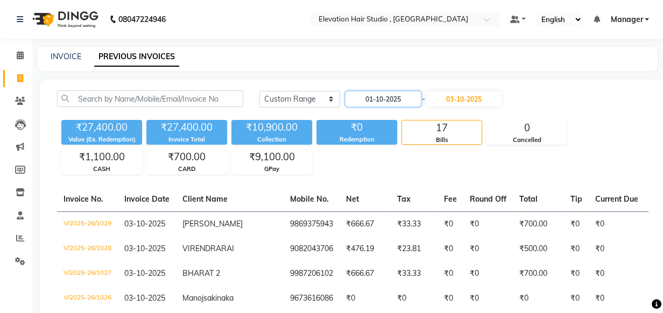
drag, startPoint x: 409, startPoint y: 100, endPoint x: 54, endPoint y: 98, distance: 354.8
click at [54, 98] on div "Today Yesterday Custom Range 01-10-2025 - 03-10-2025" at bounding box center [353, 102] width 608 height 25
drag, startPoint x: 495, startPoint y: 93, endPoint x: 194, endPoint y: 92, distance: 301.5
click at [199, 110] on div "Today Yesterday Custom Range - 03-10-2025" at bounding box center [353, 102] width 608 height 25
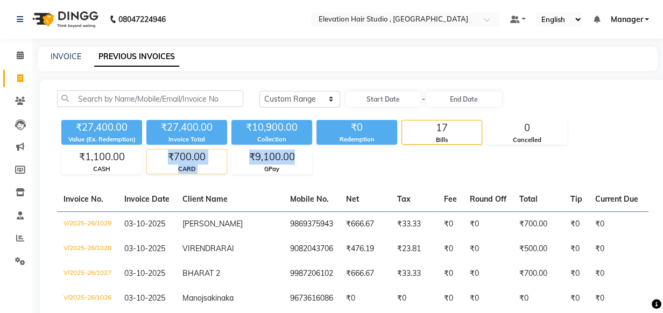
drag, startPoint x: 295, startPoint y: 156, endPoint x: 155, endPoint y: 162, distance: 139.6
click at [155, 162] on div "₹27,400.00 Value (Ex. Redemption) ₹27,400.00 Invoice Total ₹10,900.00 Collectio…" at bounding box center [353, 145] width 592 height 59
click at [56, 57] on link "INVOICE" at bounding box center [66, 57] width 31 height 10
select select "service"
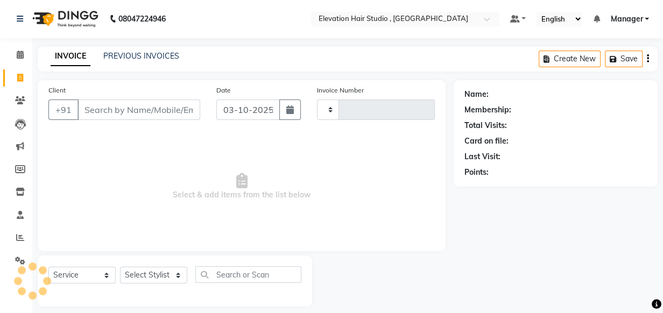
type input "1030"
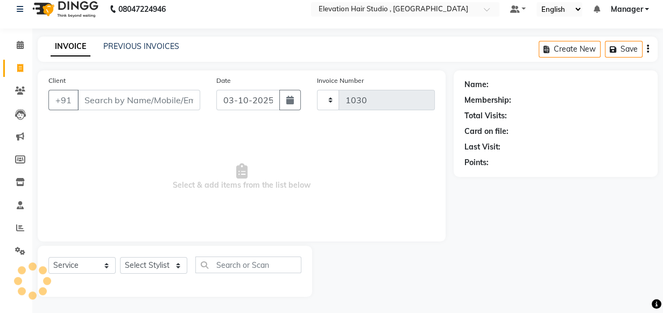
select select "6886"
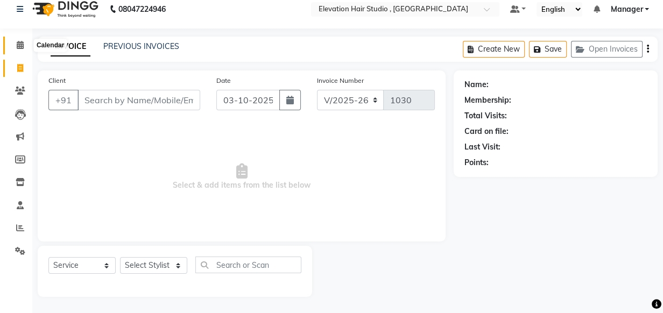
click at [24, 46] on span at bounding box center [20, 45] width 19 height 12
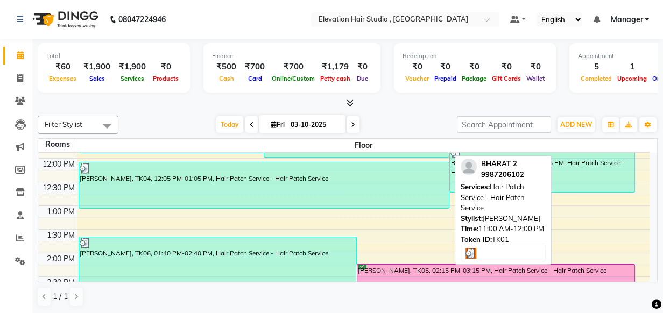
scroll to position [137, 0]
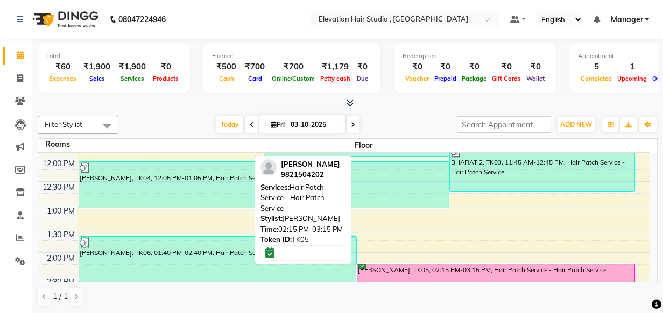
click at [487, 276] on div "Ketan, TK05, 02:15 PM-03:15 PM, Hair Patch Service - Hair Patch Service" at bounding box center [496, 286] width 277 height 45
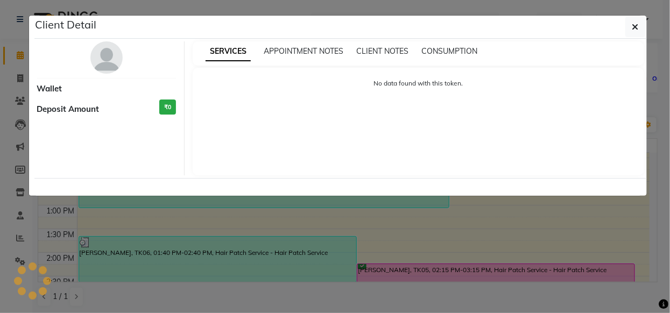
select select "6"
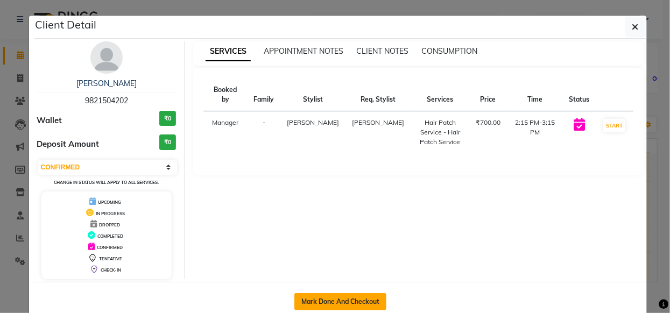
click at [349, 300] on button "Mark Done And Checkout" at bounding box center [341, 301] width 92 height 17
select select "service"
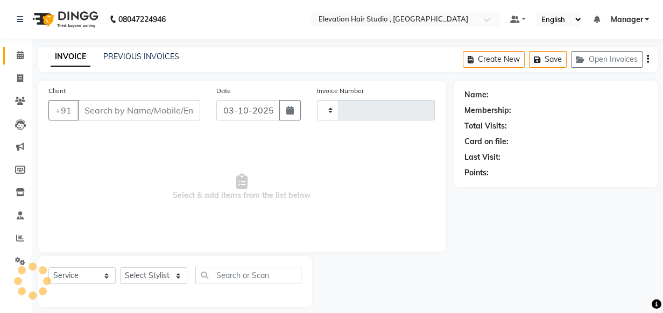
type input "9821504202"
select select "54147"
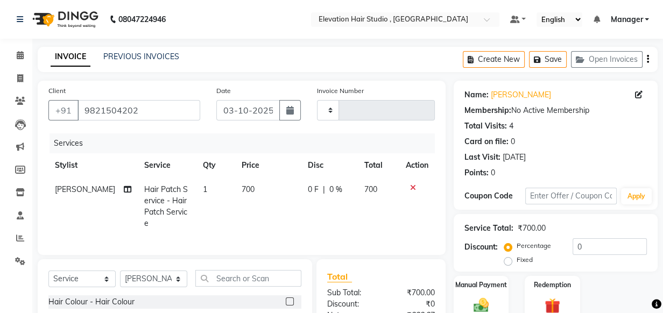
click at [242, 190] on span "700" at bounding box center [248, 190] width 13 height 10
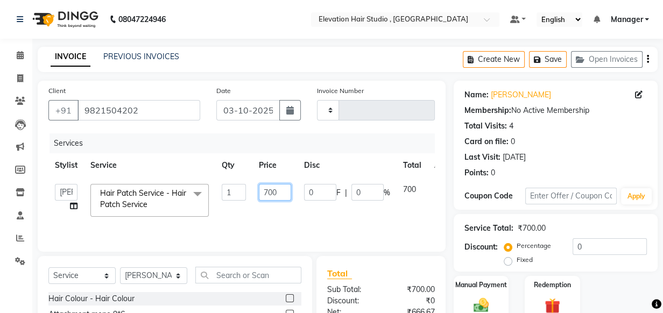
click at [268, 191] on input "700" at bounding box center [275, 192] width 32 height 17
type input "600"
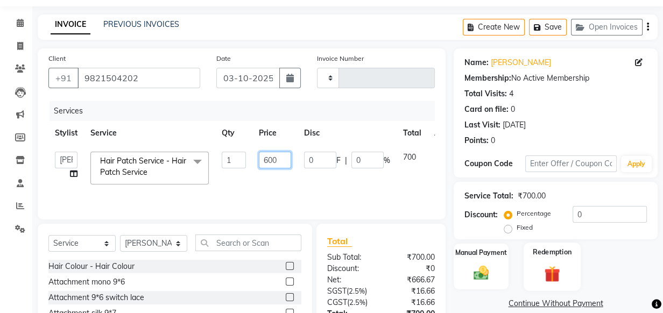
scroll to position [49, 0]
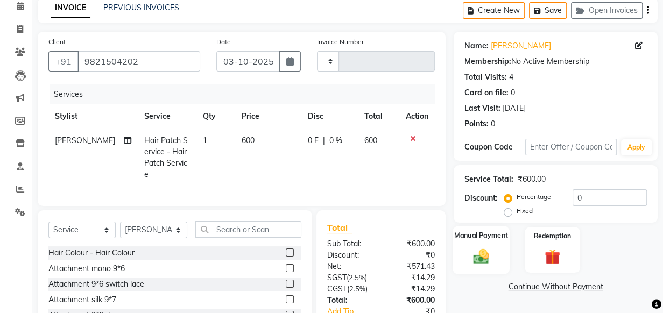
click at [487, 249] on img at bounding box center [481, 256] width 26 height 18
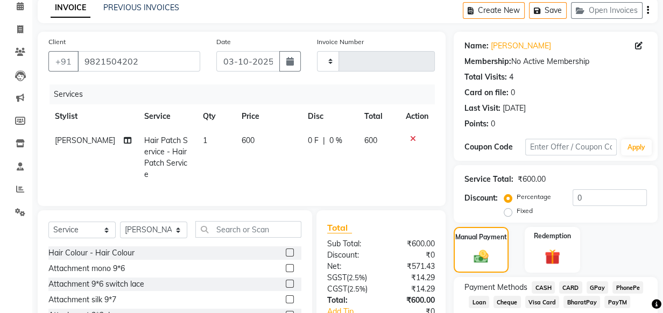
click at [541, 283] on span "CASH" at bounding box center [543, 288] width 23 height 12
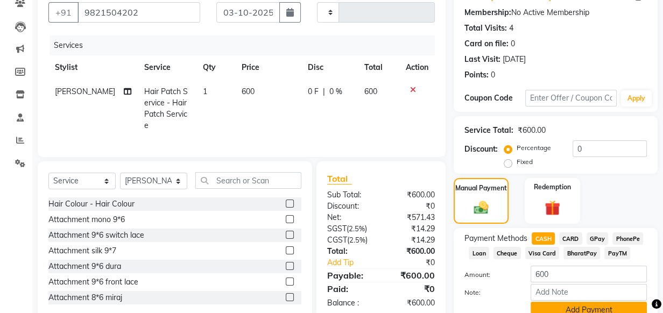
click at [558, 306] on button "Add Payment" at bounding box center [589, 310] width 116 height 17
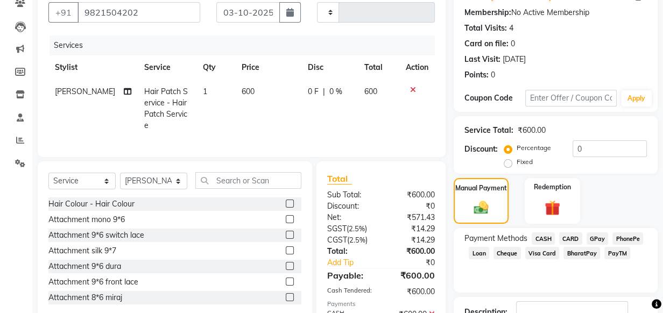
scroll to position [176, 0]
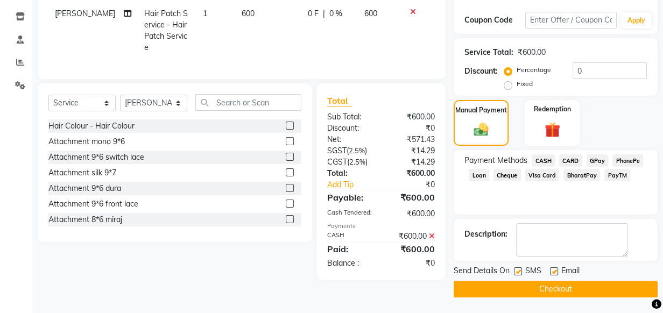
click at [551, 270] on label at bounding box center [554, 272] width 8 height 8
click at [551, 270] on input "checkbox" at bounding box center [553, 272] width 7 height 7
checkbox input "false"
click at [516, 273] on label at bounding box center [518, 272] width 8 height 8
click at [516, 273] on input "checkbox" at bounding box center [517, 272] width 7 height 7
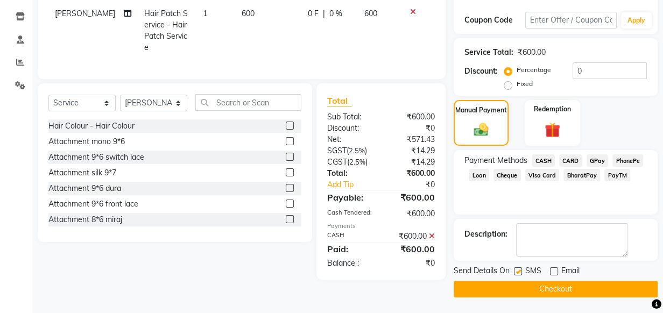
checkbox input "false"
click at [622, 291] on button "Checkout" at bounding box center [556, 289] width 204 height 17
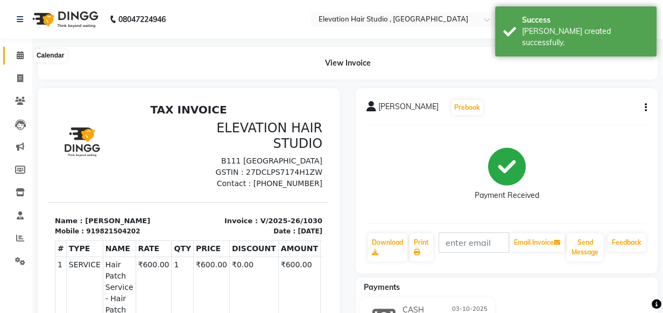
click at [22, 57] on icon at bounding box center [20, 55] width 7 height 8
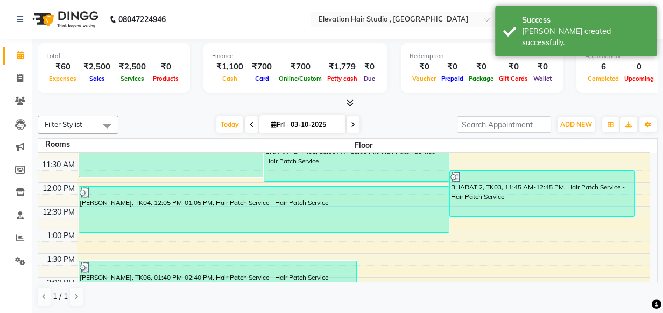
scroll to position [146, 0]
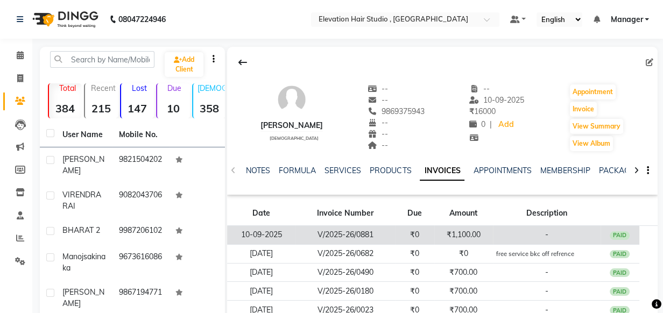
click at [513, 240] on td "-" at bounding box center [547, 235] width 108 height 19
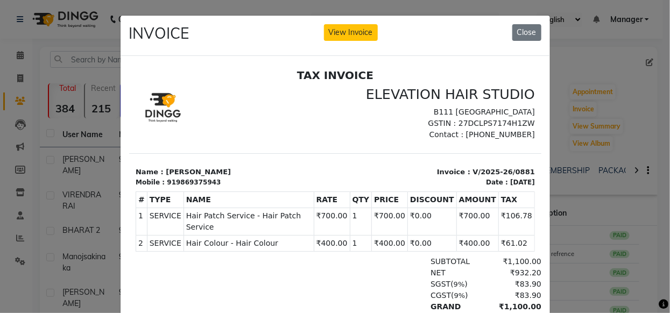
click at [599, 93] on ngb-modal-window "INVOICE View Invoice Close" at bounding box center [335, 156] width 670 height 313
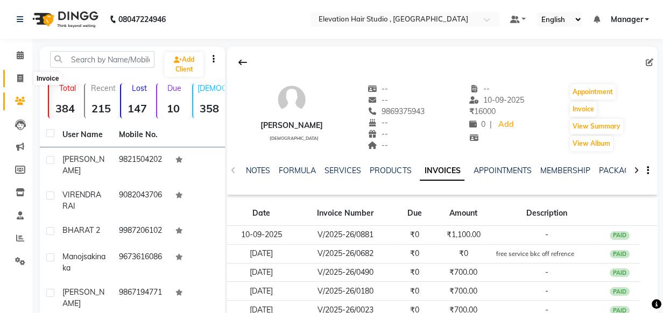
click at [18, 75] on icon at bounding box center [20, 78] width 6 height 8
select select "6886"
select select "service"
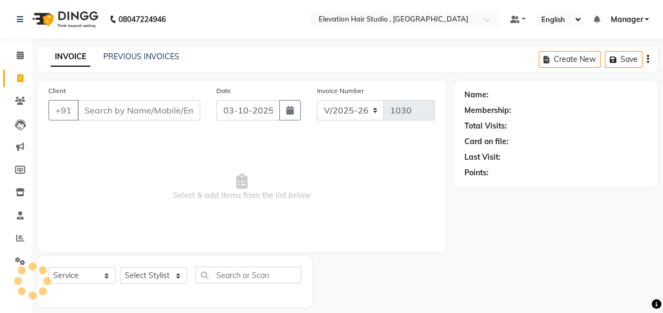
scroll to position [11, 0]
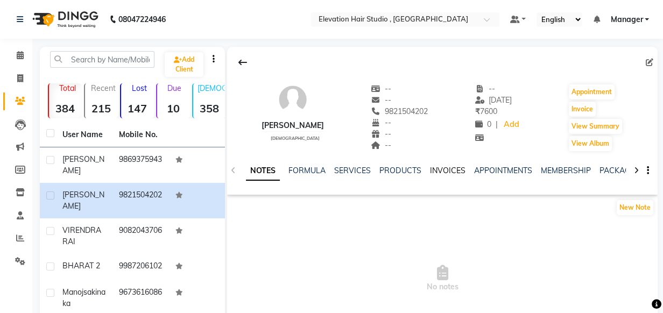
click at [438, 173] on link "INVOICES" at bounding box center [448, 171] width 36 height 10
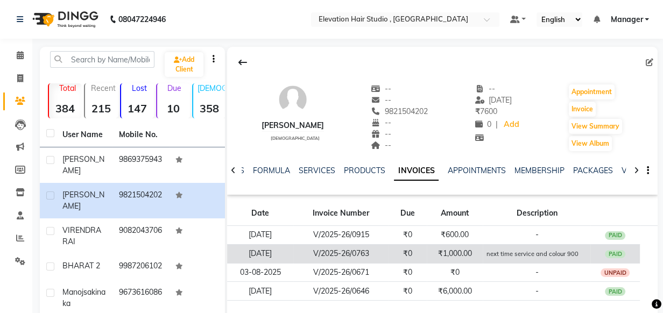
click at [540, 257] on small "next time service and colour 900" at bounding box center [533, 254] width 92 height 8
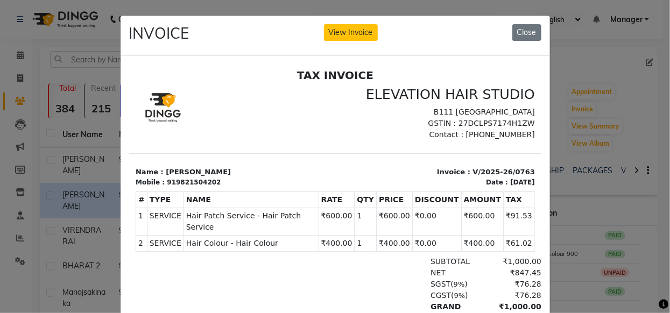
click at [598, 127] on ngb-modal-window "INVOICE View Invoice Close" at bounding box center [335, 156] width 670 height 313
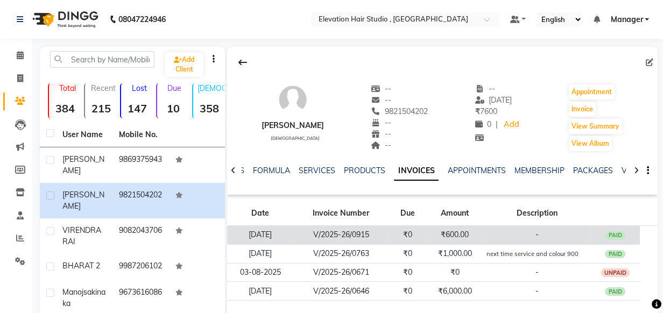
click at [378, 240] on td "V/2025-26/0915" at bounding box center [341, 235] width 96 height 19
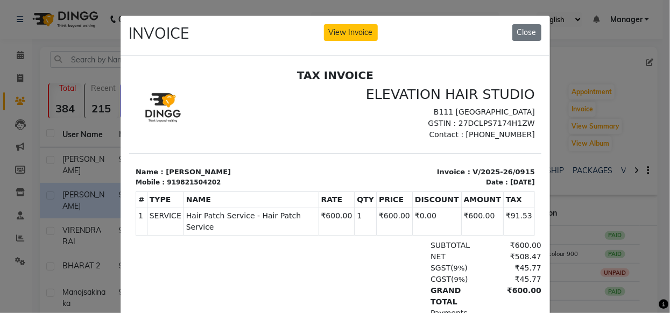
click at [641, 125] on ngb-modal-window "INVOICE View Invoice Close" at bounding box center [335, 156] width 670 height 313
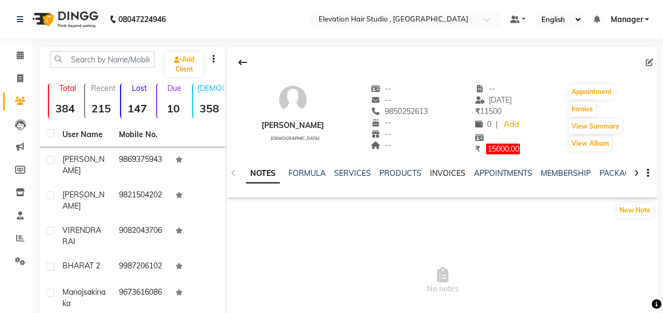
click at [447, 171] on link "INVOICES" at bounding box center [448, 174] width 36 height 10
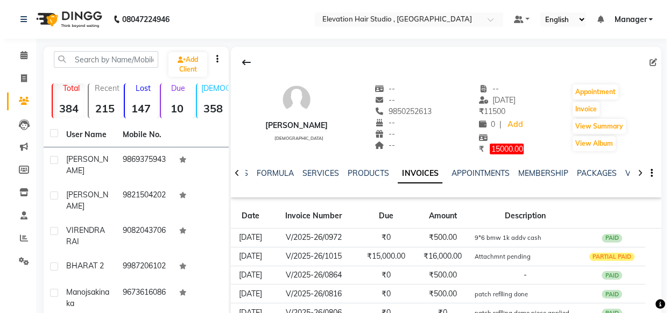
scroll to position [48, 0]
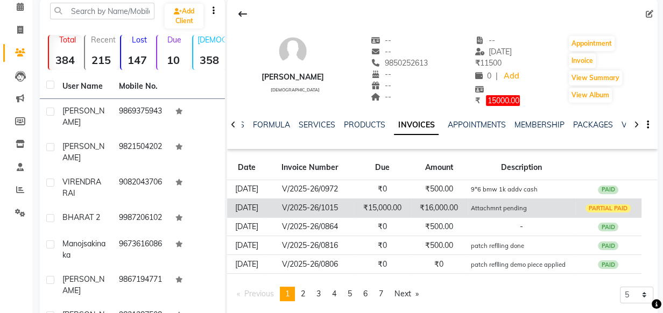
click at [380, 204] on td "₹15,000.00" at bounding box center [382, 208] width 57 height 19
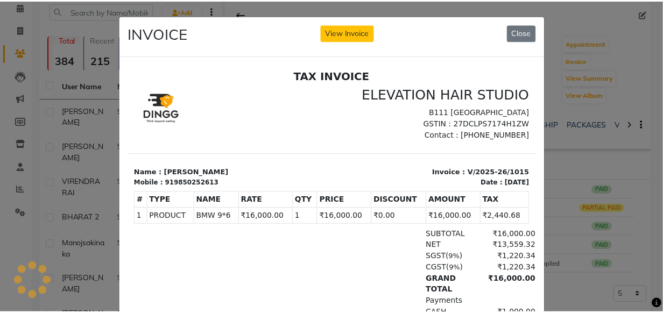
scroll to position [0, 0]
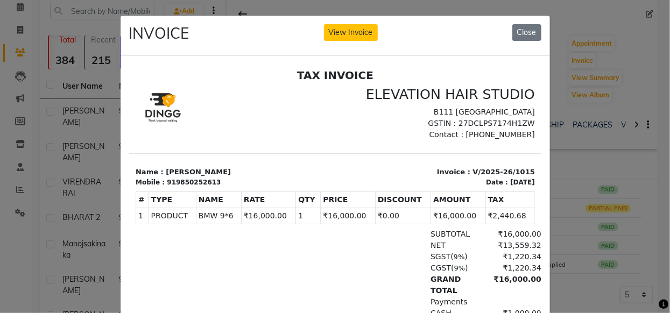
click at [636, 141] on ngb-modal-window "INVOICE View Invoice Close" at bounding box center [335, 156] width 670 height 313
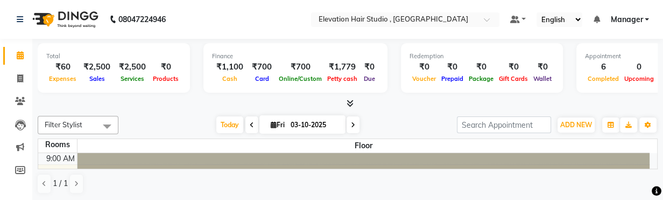
drag, startPoint x: 357, startPoint y: 195, endPoint x: 339, endPoint y: 199, distance: 18.3
click at [352, 200] on html "08047224946 Select Location × Elevation Hair Studio , Thane West Default Panel …" at bounding box center [331, 100] width 663 height 200
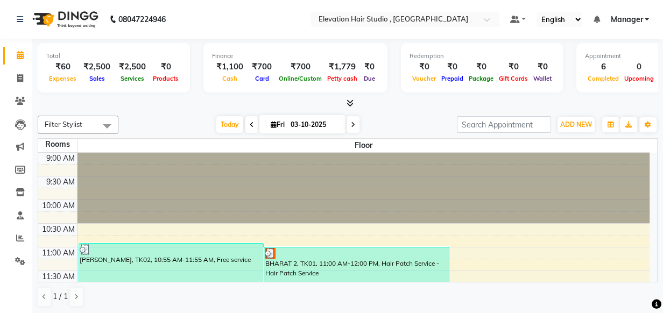
click at [355, 124] on span at bounding box center [353, 124] width 13 height 17
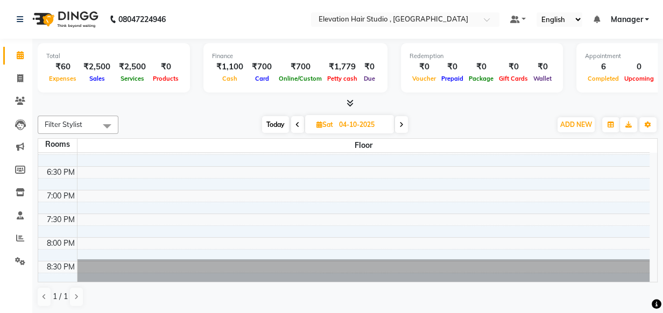
scroll to position [436, 0]
click at [160, 108] on div at bounding box center [348, 103] width 620 height 11
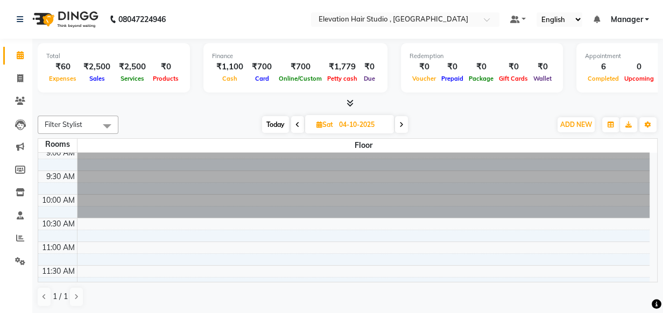
scroll to position [0, 0]
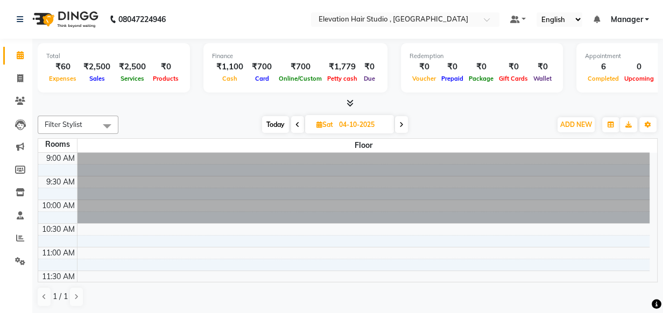
click at [403, 130] on span at bounding box center [401, 124] width 13 height 17
type input "05-10-2025"
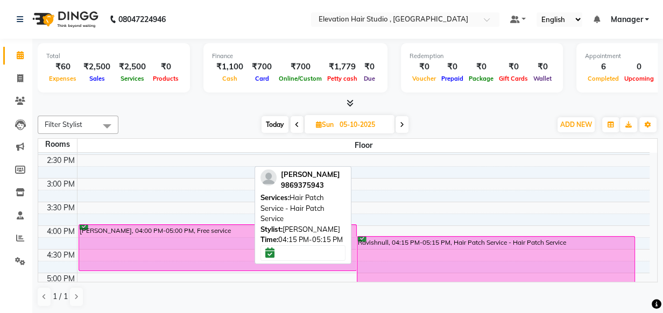
scroll to position [282, 0]
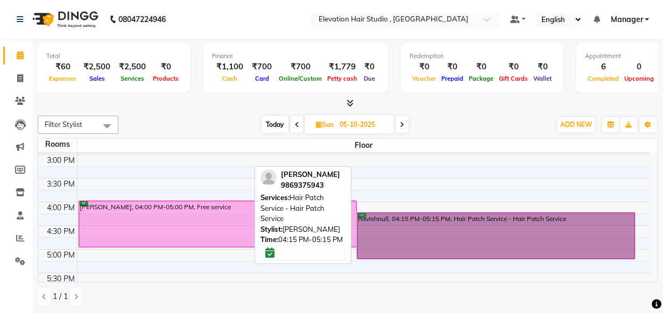
drag, startPoint x: 412, startPoint y: 230, endPoint x: 398, endPoint y: 237, distance: 15.9
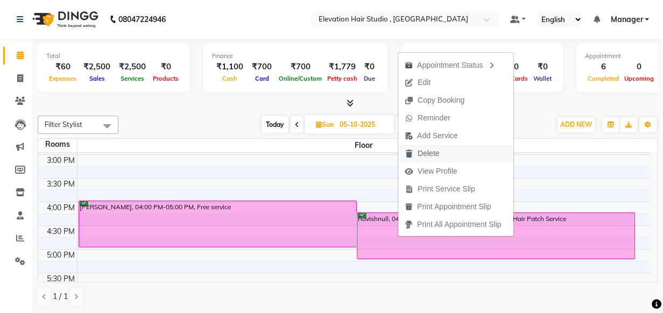
click at [431, 153] on span "Delete" at bounding box center [429, 153] width 22 height 11
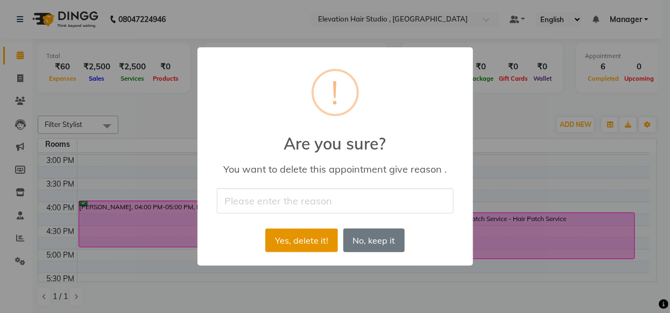
click at [296, 242] on button "Yes, delete it!" at bounding box center [301, 241] width 72 height 24
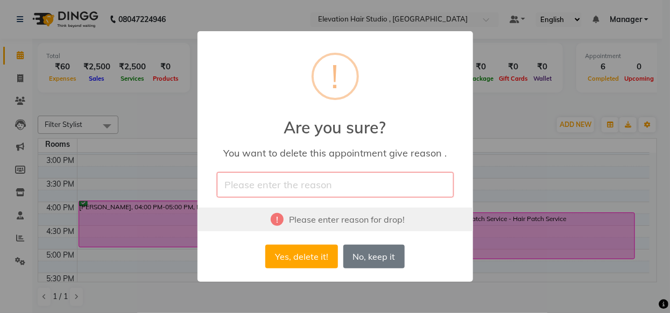
click at [307, 188] on input "text" at bounding box center [335, 184] width 237 height 25
type input "delete"
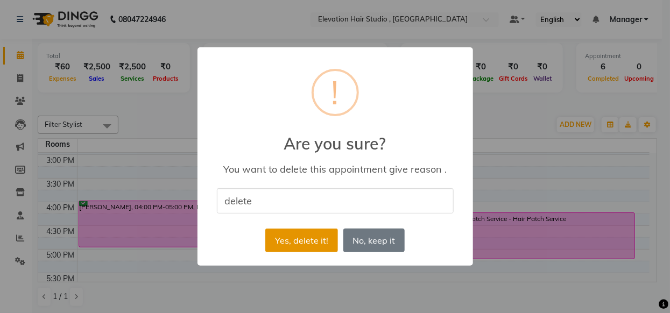
click at [299, 239] on button "Yes, delete it!" at bounding box center [301, 241] width 72 height 24
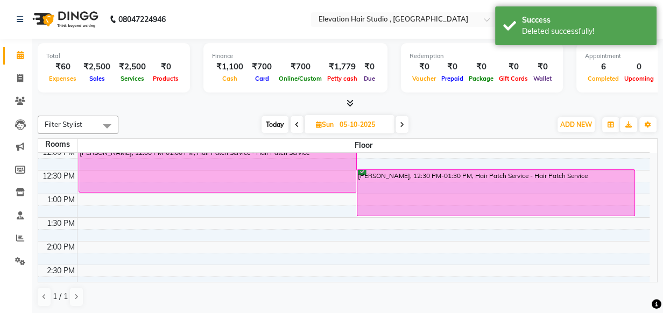
scroll to position [48, 0]
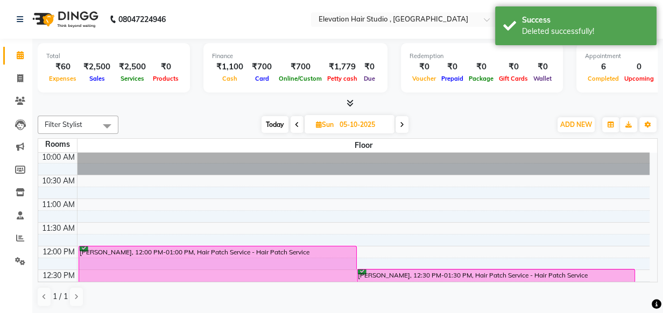
click at [296, 126] on icon at bounding box center [297, 125] width 4 height 6
type input "04-10-2025"
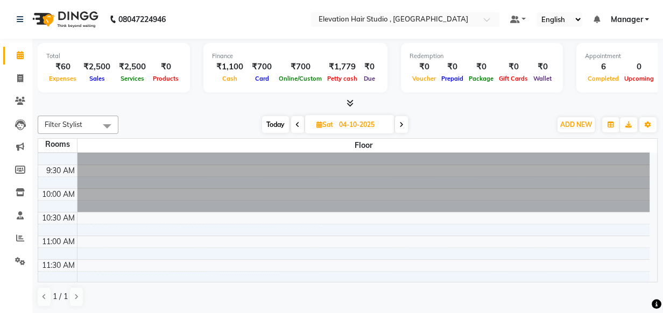
scroll to position [0, 0]
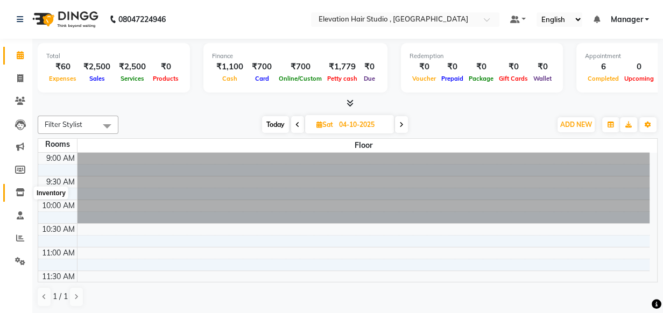
click at [16, 190] on icon at bounding box center [20, 192] width 9 height 8
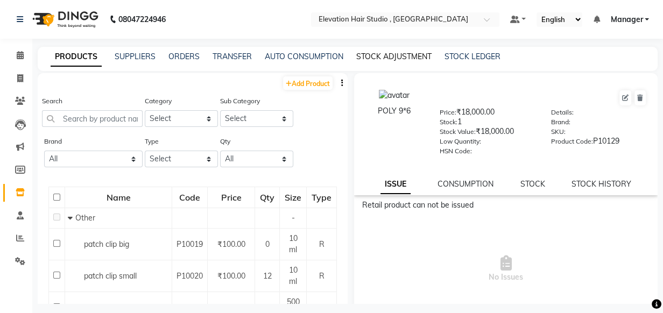
click at [375, 54] on link "STOCK ADJUSTMENT" at bounding box center [393, 57] width 75 height 10
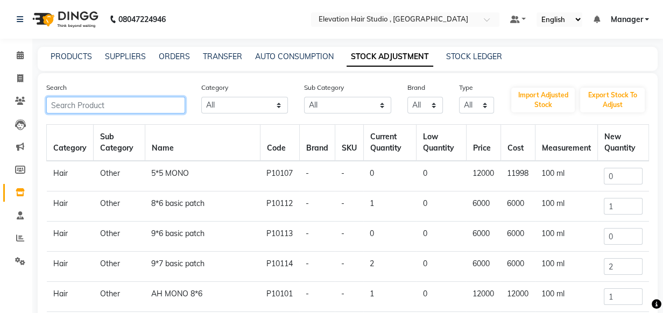
click at [158, 106] on input "text" at bounding box center [115, 105] width 139 height 17
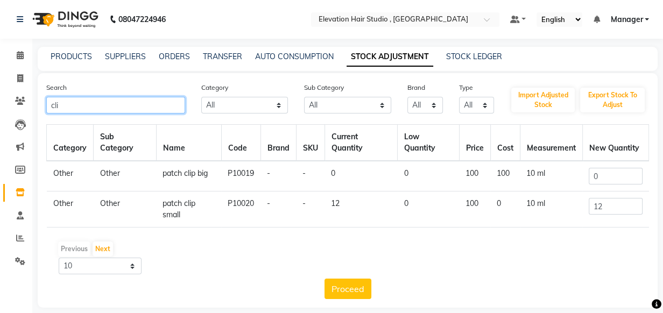
type input "cli"
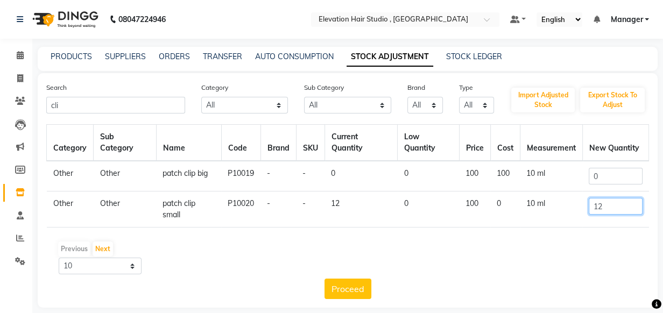
drag, startPoint x: 633, startPoint y: 207, endPoint x: 383, endPoint y: 165, distance: 253.3
click at [383, 165] on tbody "Other Other patch clip big P10019 - - 0 0 100 100 10 ml 0 Other Other patch cli…" at bounding box center [348, 194] width 602 height 67
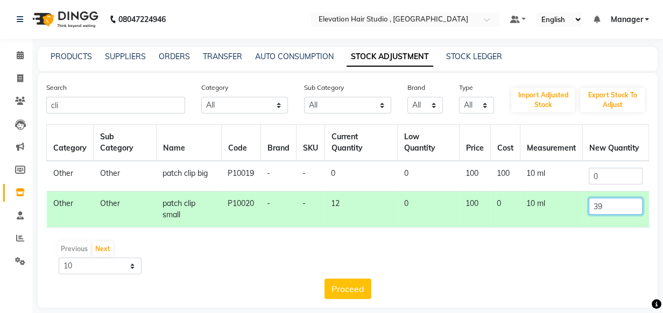
type input "39"
drag, startPoint x: 620, startPoint y: 170, endPoint x: 429, endPoint y: 134, distance: 195.0
click at [415, 154] on table "Category Sub Category Name Code Brand SKU Current Quantity Low Quantity Price C…" at bounding box center [347, 175] width 603 height 103
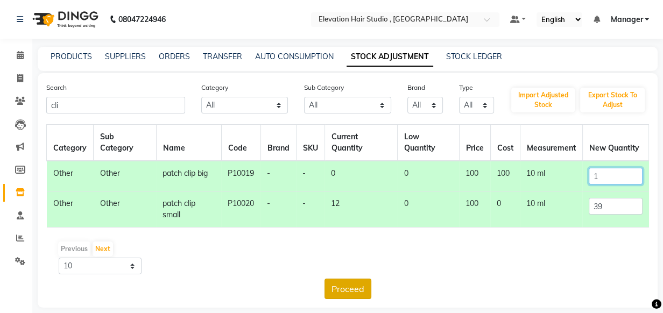
type input "1"
click at [330, 296] on button "Proceed" at bounding box center [348, 289] width 47 height 20
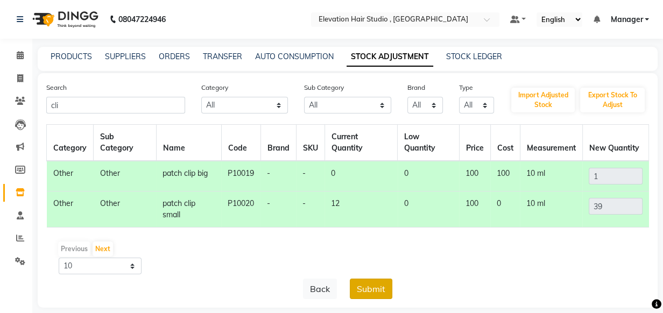
click at [378, 293] on button "Submit" at bounding box center [371, 289] width 43 height 20
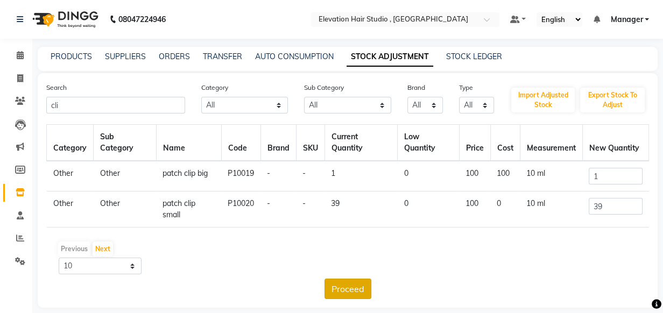
click at [342, 280] on button "Proceed" at bounding box center [348, 289] width 47 height 20
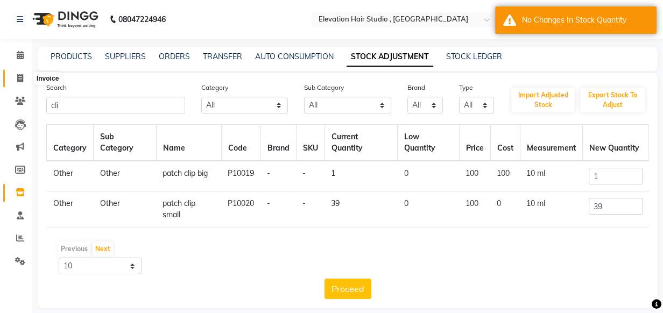
click at [12, 78] on span at bounding box center [20, 79] width 19 height 12
select select "service"
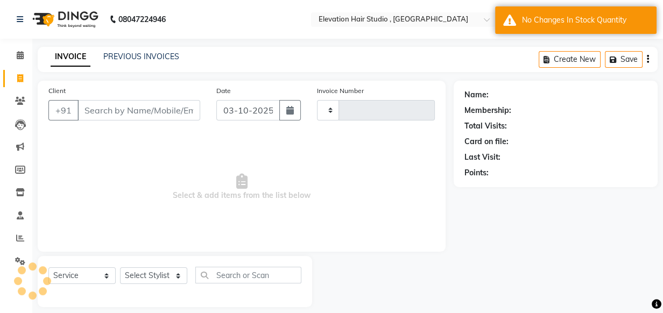
type input "1031"
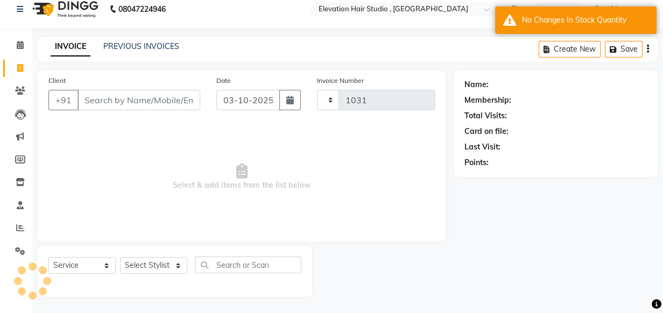
select select "6886"
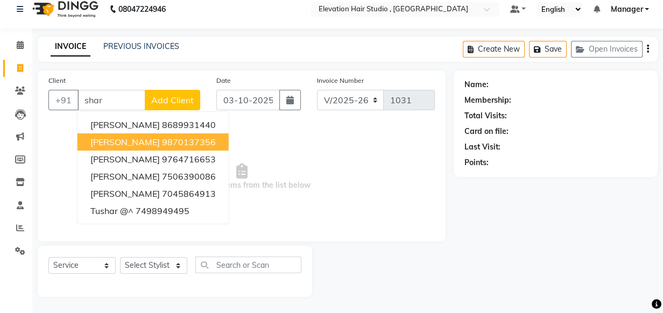
click at [162, 137] on ngb-highlight "9870137356" at bounding box center [189, 142] width 54 height 11
type input "9870137356"
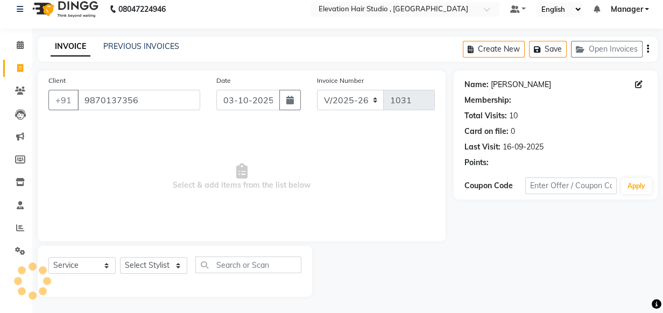
click at [508, 81] on link "Sharukh" at bounding box center [521, 84] width 60 height 11
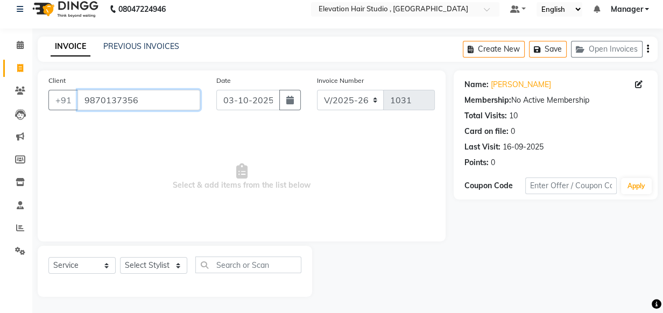
drag, startPoint x: 174, startPoint y: 103, endPoint x: 2, endPoint y: 111, distance: 173.0
click at [2, 111] on app-home "08047224946 Select Location × Elevation Hair Studio , Thane West Default Panel …" at bounding box center [331, 152] width 663 height 324
click at [132, 45] on link "PREVIOUS INVOICES" at bounding box center [141, 46] width 76 height 10
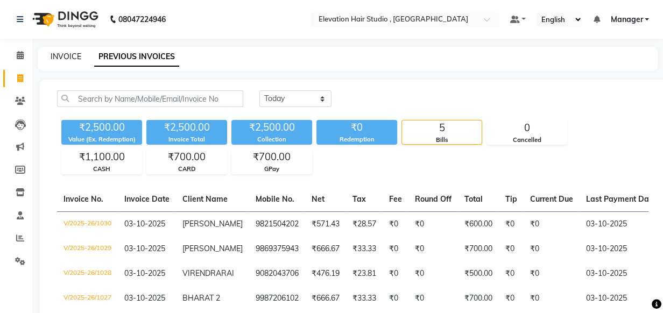
click at [61, 59] on link "INVOICE" at bounding box center [66, 57] width 31 height 10
select select "6886"
select select "service"
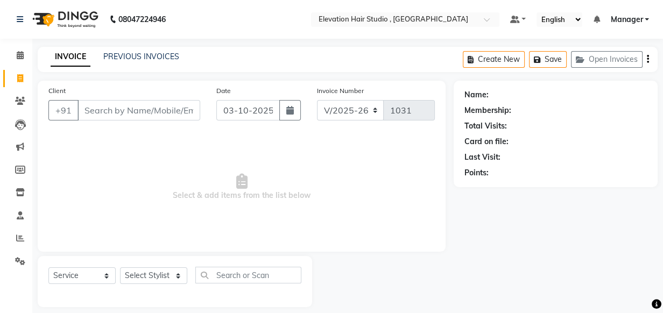
scroll to position [11, 0]
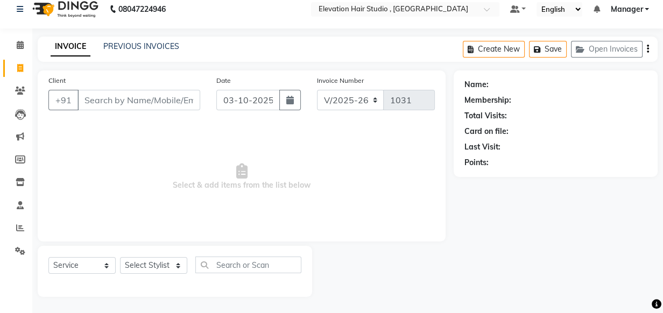
click at [139, 134] on span "Select & add items from the list below" at bounding box center [241, 177] width 387 height 108
click at [148, 101] on input "Client" at bounding box center [139, 100] width 123 height 20
click at [150, 123] on span "Select & add items from the list below" at bounding box center [241, 177] width 387 height 108
click at [137, 101] on input "Client" at bounding box center [139, 100] width 123 height 20
click at [145, 142] on span "Select & add items from the list below" at bounding box center [241, 177] width 387 height 108
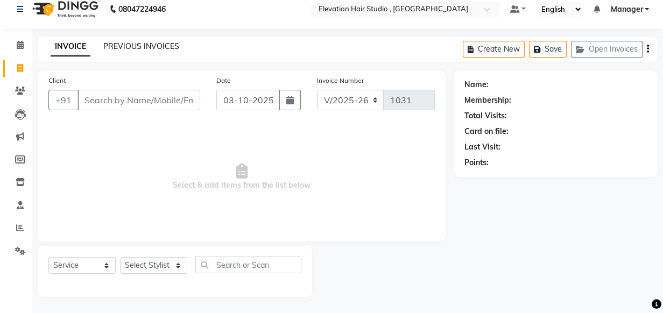
click at [134, 46] on link "PREVIOUS INVOICES" at bounding box center [141, 46] width 76 height 10
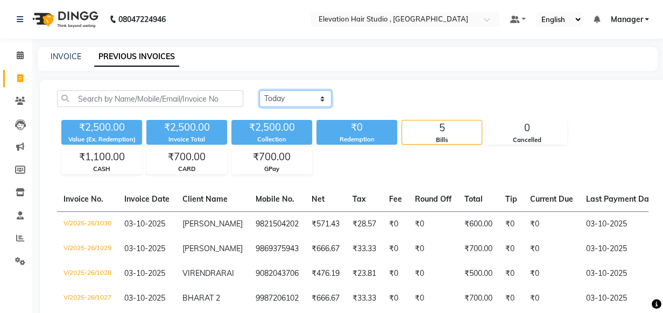
click at [297, 98] on select "Today Yesterday Custom Range" at bounding box center [296, 98] width 72 height 17
click at [307, 74] on main "INVOICE PREVIOUS INVOICES Today Yesterday Custom Range ₹2,500.00 Value (Ex. Red…" at bounding box center [347, 221] width 631 height 348
click at [65, 58] on link "INVOICE" at bounding box center [66, 57] width 31 height 10
select select "6886"
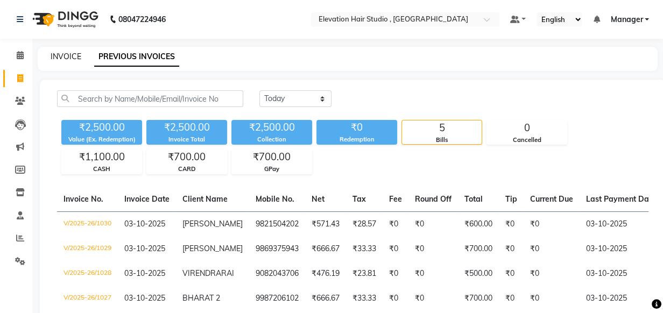
select select "service"
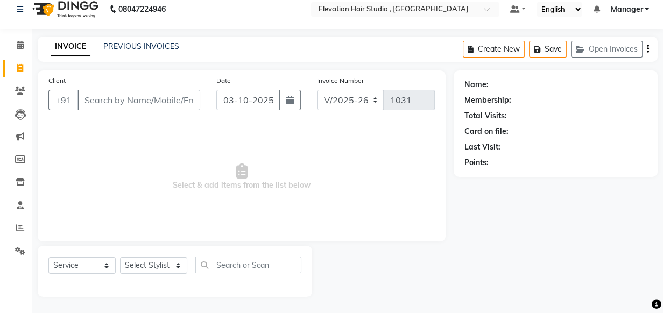
drag, startPoint x: 146, startPoint y: 118, endPoint x: 141, endPoint y: 104, distance: 15.5
click at [143, 118] on div "Client +91 Date 03-10-2025 Invoice Number V/2025 V/2025-26 1031 Select & add it…" at bounding box center [242, 156] width 408 height 171
click at [142, 99] on input "Client" at bounding box center [139, 100] width 123 height 20
click at [140, 117] on div "Client +91" at bounding box center [124, 97] width 168 height 44
click at [135, 103] on input "Client" at bounding box center [139, 100] width 123 height 20
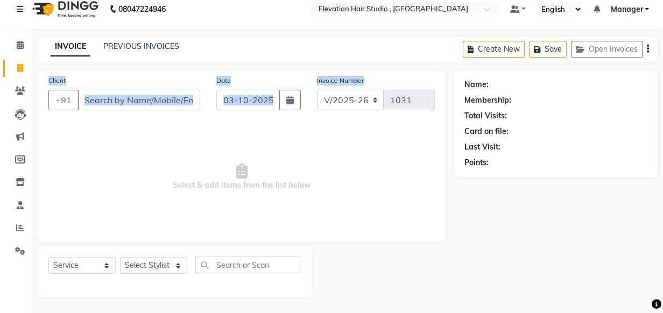
drag, startPoint x: 47, startPoint y: 82, endPoint x: 333, endPoint y: 117, distance: 288.0
click at [363, 123] on div "Client +91 Date 03-10-2025 Invoice Number V/2025 V/2025-26 1031 Select & add it…" at bounding box center [242, 156] width 408 height 171
click at [332, 117] on div "Invoice Number V/2025 V/2025-26 1031" at bounding box center [376, 97] width 134 height 44
click at [330, 116] on div "Invoice Number V/2025 V/2025-26 1031" at bounding box center [376, 97] width 134 height 44
click at [170, 121] on div "Client +91 Date 03-10-2025 Invoice Number V/2025 V/2025-26 1031 Select & add it…" at bounding box center [242, 156] width 408 height 171
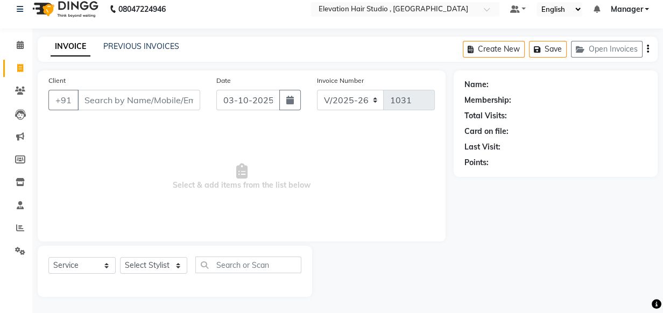
click at [311, 126] on span "Select & add items from the list below" at bounding box center [241, 177] width 387 height 108
click at [185, 108] on input "Client" at bounding box center [139, 100] width 123 height 20
click at [150, 179] on span "Select & add items from the list below" at bounding box center [241, 177] width 387 height 108
click at [99, 97] on input "Client" at bounding box center [139, 100] width 123 height 20
click at [155, 48] on link "PREVIOUS INVOICES" at bounding box center [141, 46] width 76 height 10
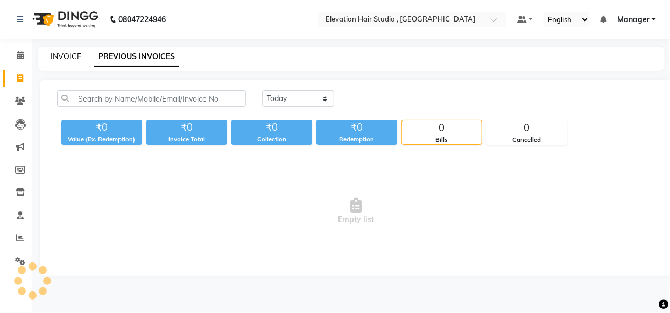
click at [67, 60] on link "INVOICE" at bounding box center [66, 57] width 31 height 10
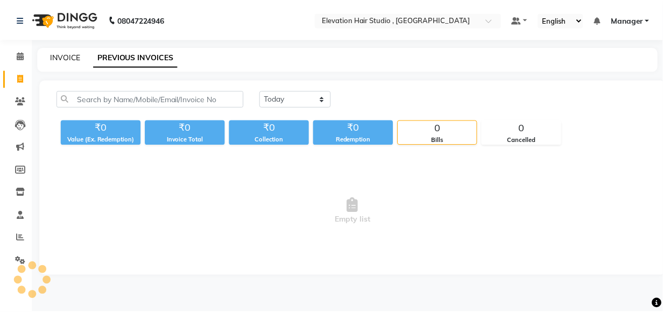
scroll to position [11, 0]
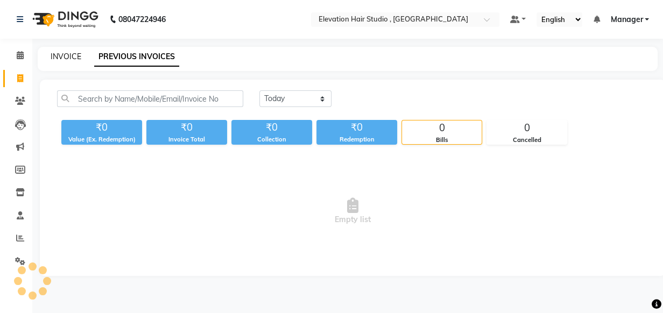
select select "service"
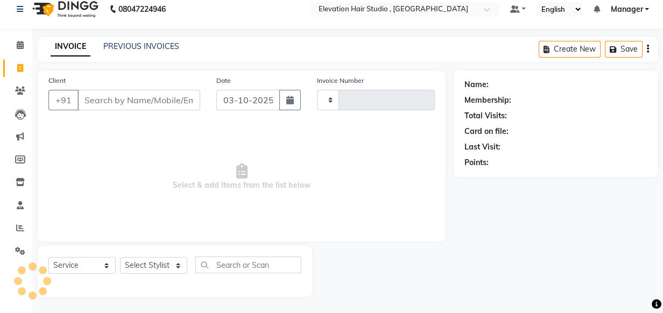
type input "1031"
select select "6886"
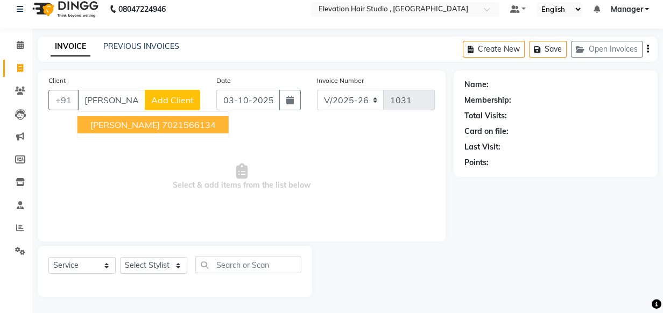
click at [173, 120] on ngb-highlight "7021566134" at bounding box center [189, 125] width 54 height 11
type input "7021566134"
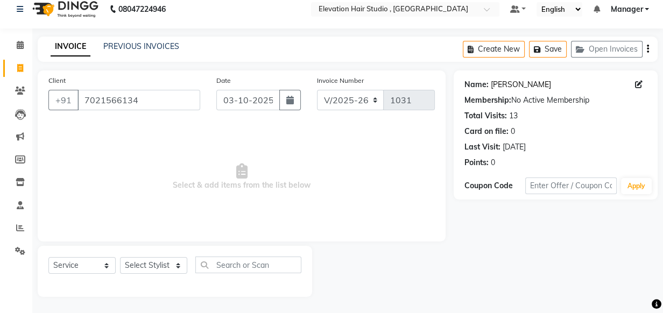
click at [507, 80] on link "Bobby" at bounding box center [521, 84] width 60 height 11
drag, startPoint x: 156, startPoint y: 101, endPoint x: 2, endPoint y: 61, distance: 158.9
click at [2, 86] on app-home "08047224946 Select Location × Elevation Hair Studio , Thane West Default Panel …" at bounding box center [331, 152] width 663 height 324
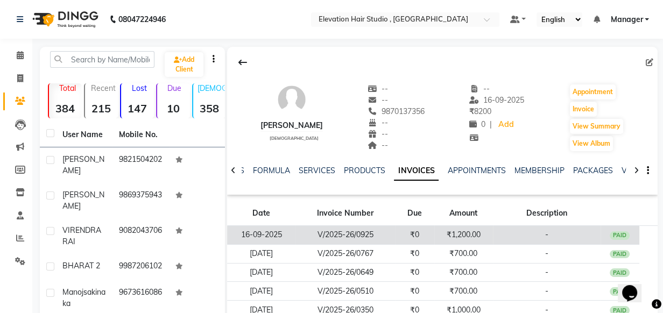
click at [489, 231] on td "₹1,200.00" at bounding box center [464, 235] width 59 height 19
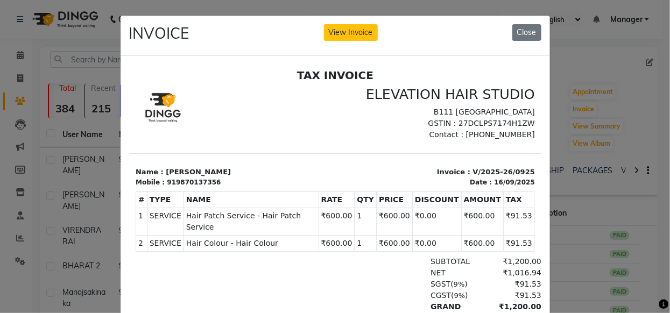
click at [608, 68] on ngb-modal-window "INVOICE View Invoice Close" at bounding box center [335, 156] width 670 height 313
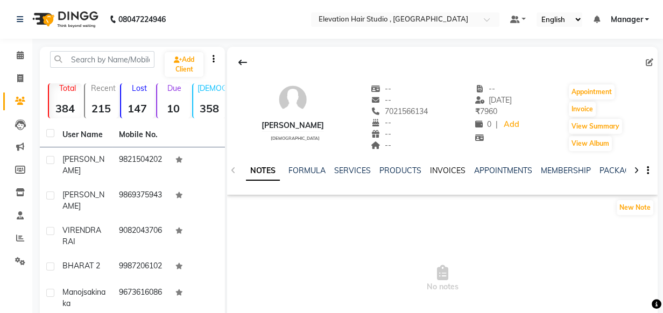
click at [452, 172] on link "INVOICES" at bounding box center [448, 171] width 36 height 10
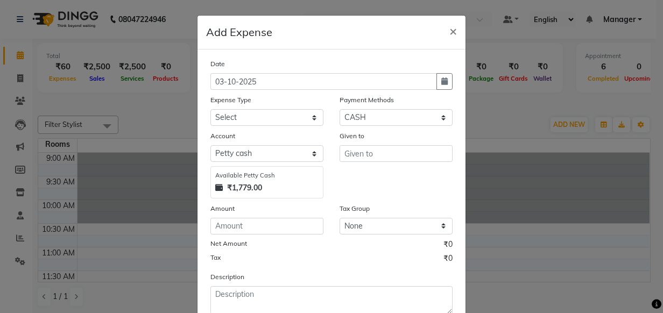
select select "1"
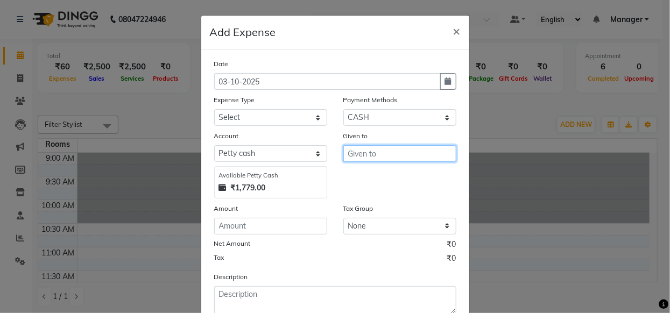
click at [375, 153] on input "text" at bounding box center [400, 153] width 113 height 17
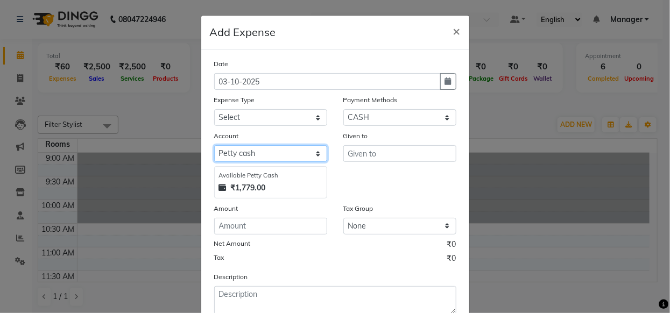
click at [303, 153] on select "Select Petty cash Default account" at bounding box center [270, 153] width 113 height 17
click at [214, 146] on select "Select Petty cash Default account" at bounding box center [270, 153] width 113 height 17
click at [264, 146] on select "Select Petty cash Default account" at bounding box center [270, 153] width 113 height 17
click at [214, 146] on select "Select Petty cash Default account" at bounding box center [270, 153] width 113 height 17
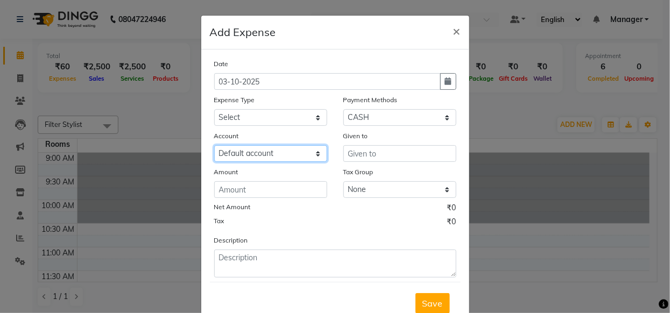
click at [304, 156] on select "Select Petty cash Default account" at bounding box center [270, 153] width 113 height 17
select select "5950"
click at [214, 146] on select "Select Petty cash Default account" at bounding box center [270, 153] width 113 height 17
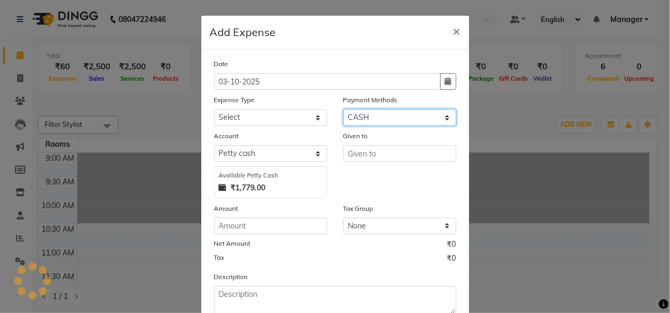
click at [374, 115] on select "Select CASH CARD GPay PhonePe Loan Cheque Package Visa Card BharatPay PayTM Wal…" at bounding box center [400, 117] width 113 height 17
select select "5"
click at [344, 110] on select "Select CASH CARD GPay PhonePe Loan Cheque Package Visa Card BharatPay PayTM Wal…" at bounding box center [400, 117] width 113 height 17
select select "5951"
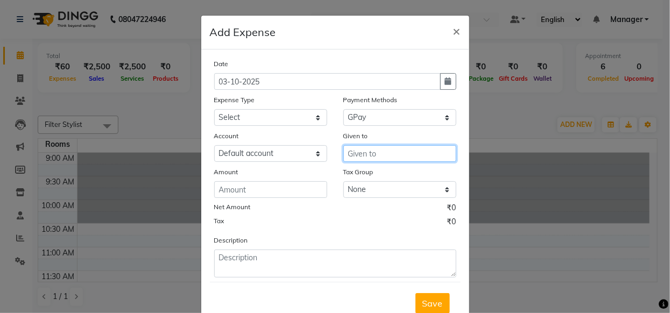
click at [371, 162] on input "text" at bounding box center [400, 153] width 113 height 17
type input "office"
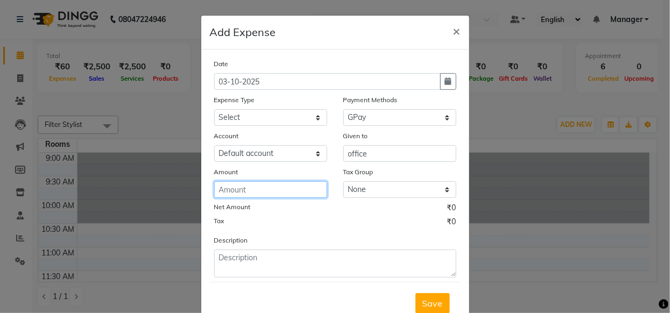
click at [237, 192] on input "number" at bounding box center [270, 189] width 113 height 17
type input "135"
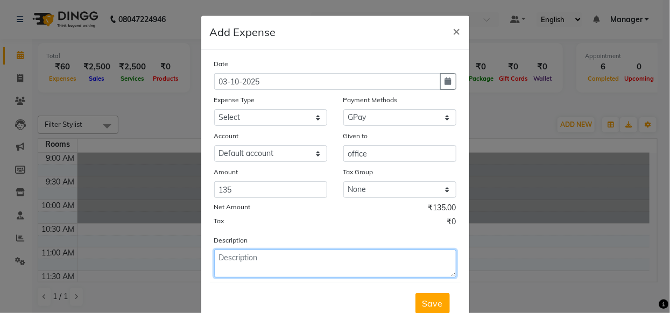
click at [258, 272] on textarea at bounding box center [335, 264] width 242 height 28
type textarea "round brush"
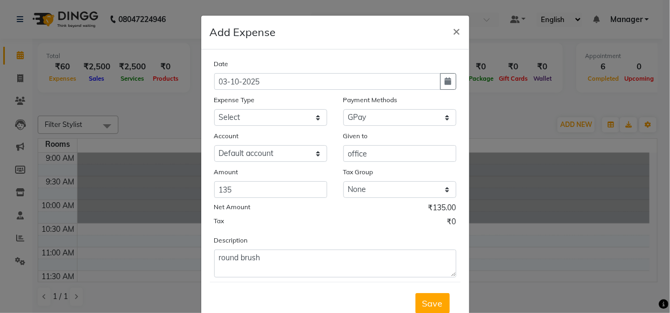
click at [451, 310] on div "Save" at bounding box center [335, 303] width 251 height 43
click at [96, 125] on ngb-modal-window "Add Expense × Date 03-10-2025 Expense Type Select AC Adrak Advance Salary agarb…" at bounding box center [335, 156] width 670 height 313
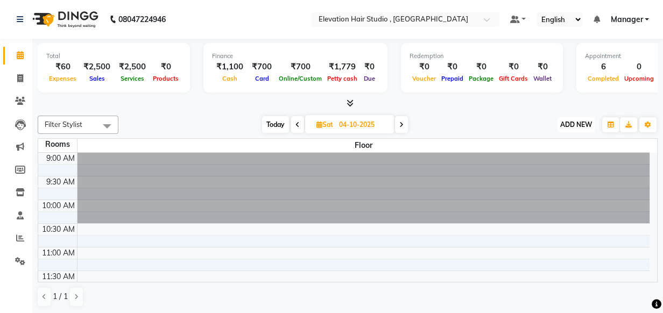
click at [580, 126] on span "ADD NEW" at bounding box center [577, 125] width 32 height 8
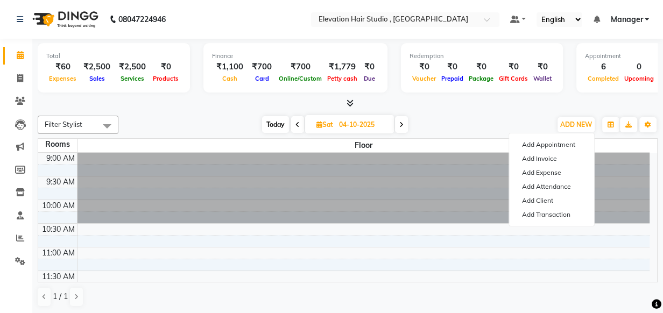
click at [211, 98] on div at bounding box center [348, 103] width 620 height 11
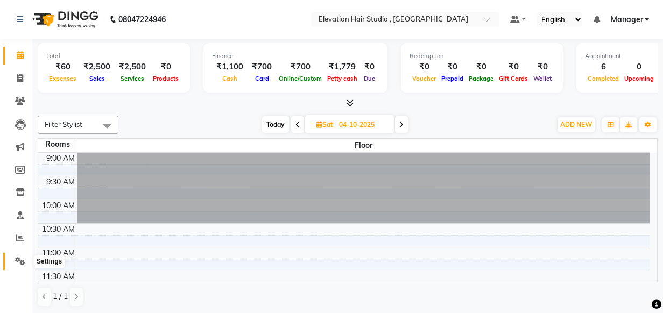
click at [18, 257] on icon at bounding box center [20, 261] width 10 height 8
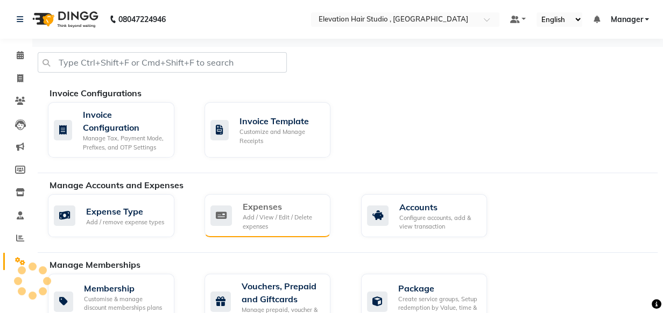
click at [221, 225] on icon at bounding box center [222, 216] width 22 height 20
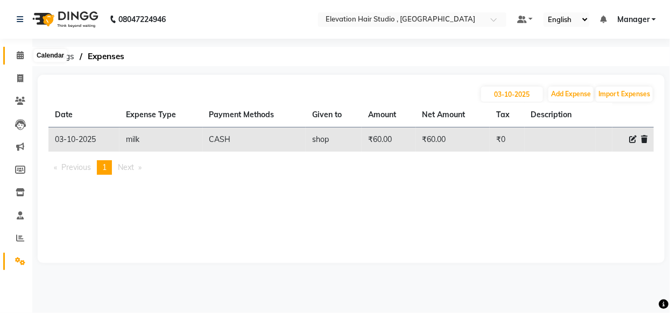
click at [20, 59] on span at bounding box center [20, 56] width 19 height 12
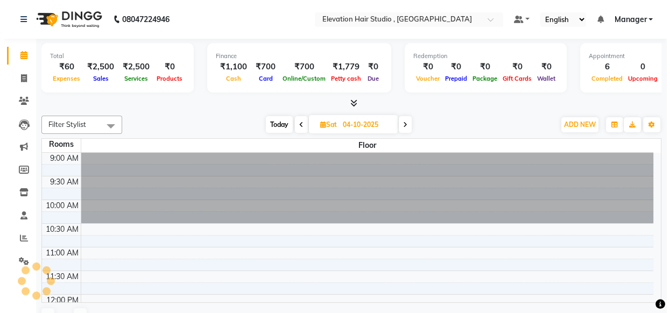
scroll to position [377, 0]
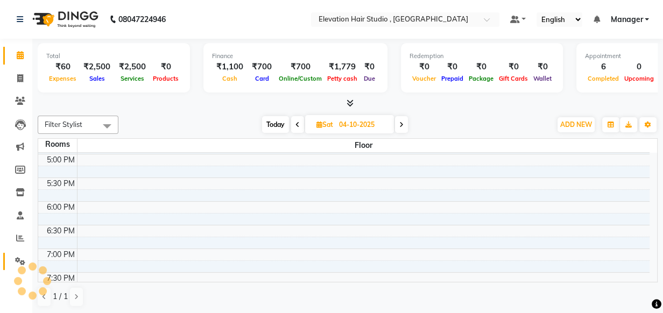
click at [14, 253] on link "Settings" at bounding box center [16, 262] width 26 height 18
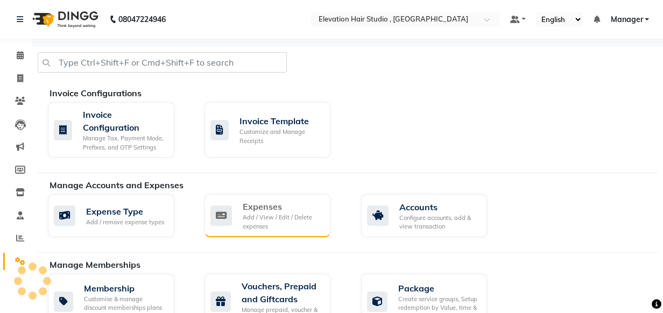
click at [265, 210] on div "Expenses" at bounding box center [283, 206] width 80 height 13
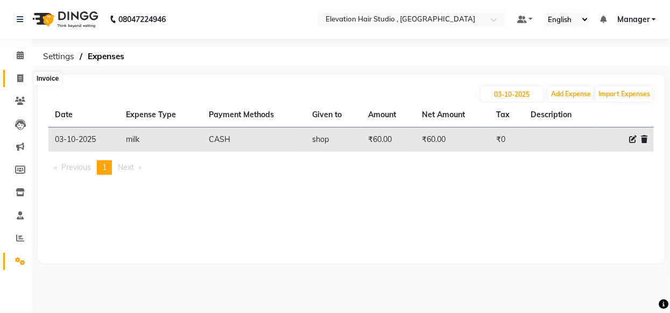
click at [17, 73] on span at bounding box center [20, 79] width 19 height 12
select select "6886"
select select "service"
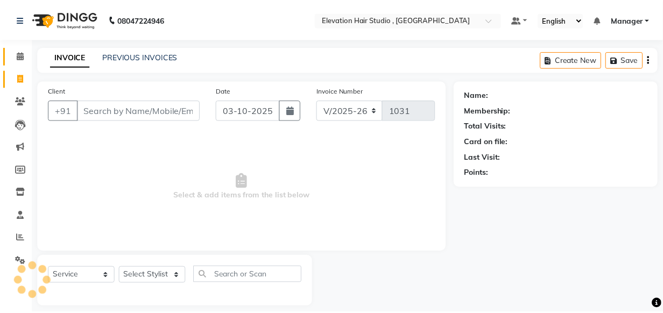
scroll to position [11, 0]
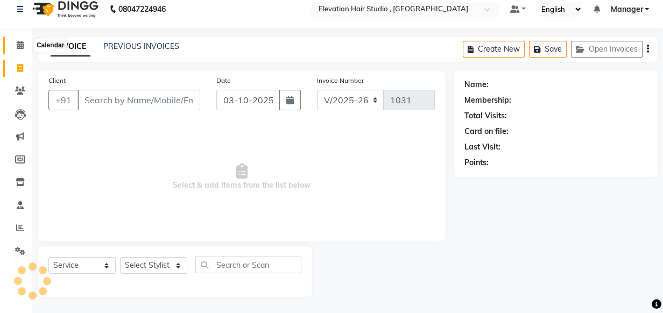
click at [19, 43] on icon at bounding box center [20, 45] width 7 height 8
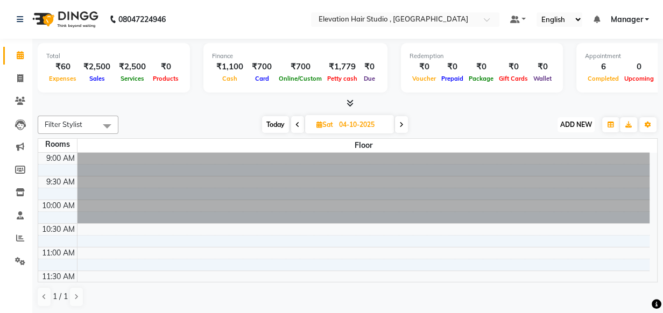
click at [582, 118] on button "ADD NEW Toggle Dropdown" at bounding box center [576, 124] width 37 height 15
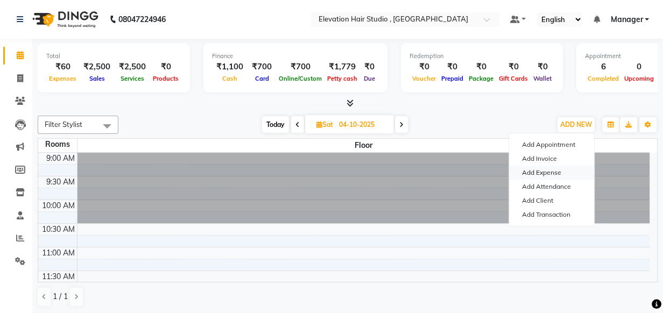
click at [558, 169] on link "Add Expense" at bounding box center [551, 173] width 85 height 14
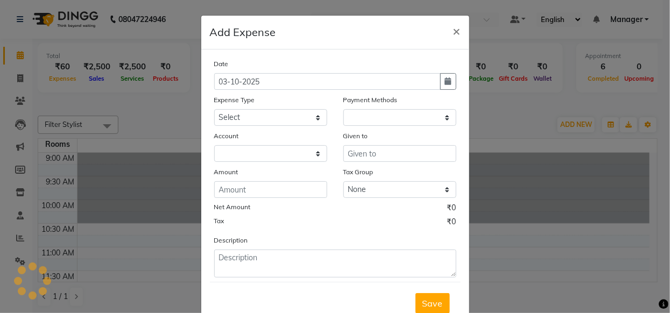
select select "1"
select select "5950"
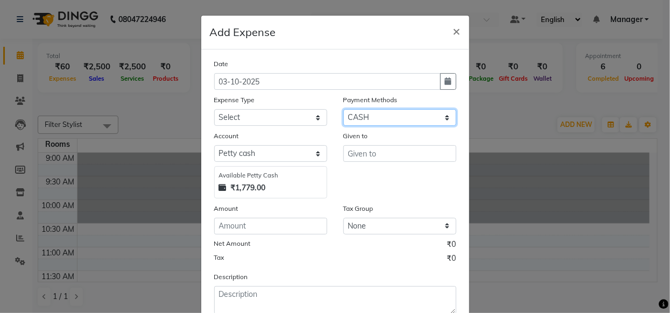
click at [388, 117] on select "Select CASH CARD GPay PhonePe Loan Cheque Package Visa Card BharatPay PayTM Wal…" at bounding box center [400, 117] width 113 height 17
select select "5"
click at [344, 110] on select "Select CASH CARD GPay PhonePe Loan Cheque Package Visa Card BharatPay PayTM Wal…" at bounding box center [400, 117] width 113 height 17
select select "5951"
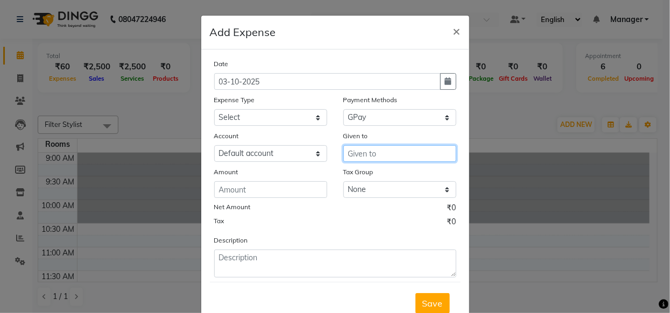
click at [382, 152] on input "text" at bounding box center [400, 153] width 113 height 17
type input "s"
type input "ooffice"
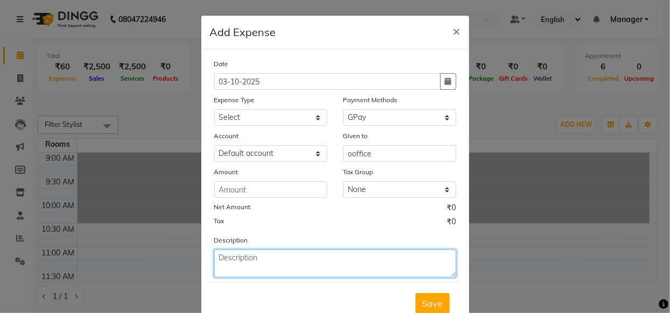
click at [355, 256] on textarea at bounding box center [335, 264] width 242 height 28
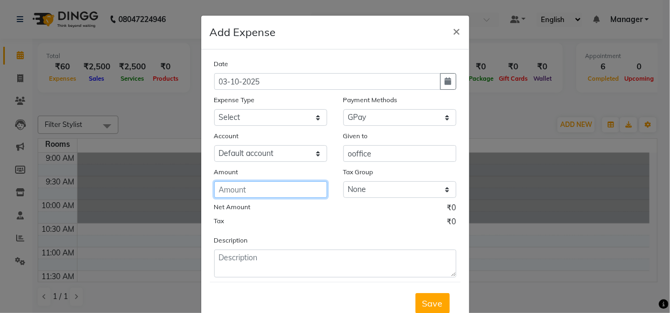
click at [271, 191] on input "number" at bounding box center [270, 189] width 113 height 17
type input "135"
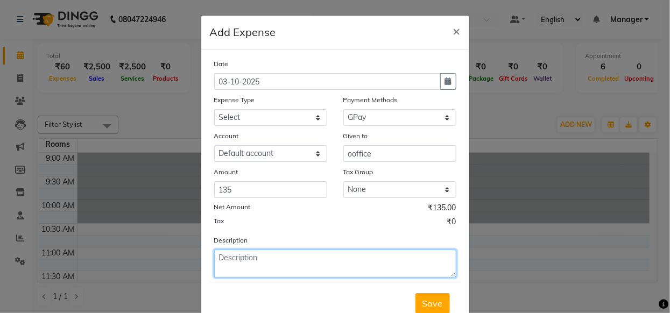
click at [228, 269] on textarea at bounding box center [335, 264] width 242 height 28
type textarea "round brush"
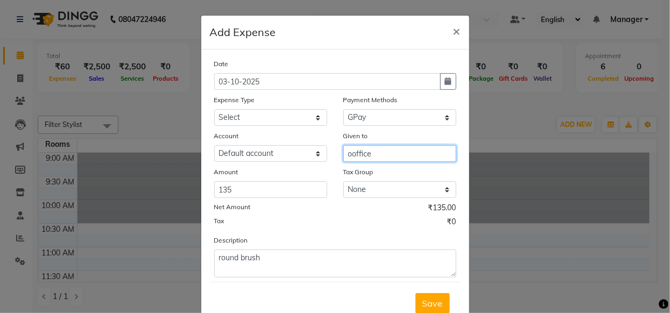
click at [347, 154] on input "ooffice" at bounding box center [400, 153] width 113 height 17
type input "office"
click at [324, 222] on div "Tax ₹0" at bounding box center [335, 223] width 242 height 14
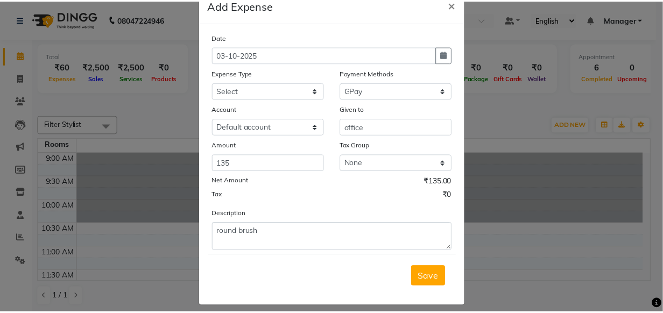
scroll to position [37, 0]
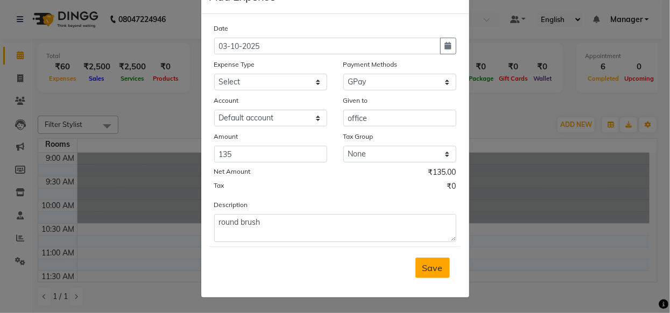
click at [435, 267] on span "Save" at bounding box center [433, 268] width 20 height 11
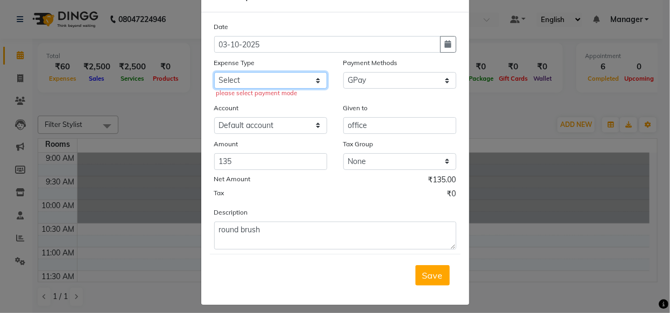
click at [279, 79] on select "Select AC Adrak Advance Salary agarbatti anees Appron asmoul advance salary Ban…" at bounding box center [270, 80] width 113 height 17
click at [327, 109] on div "Account Select Default account" at bounding box center [270, 118] width 129 height 32
click at [290, 85] on select "Select AC Adrak Advance Salary agarbatti anees Appron asmoul advance salary Ban…" at bounding box center [270, 80] width 113 height 17
select select "8311"
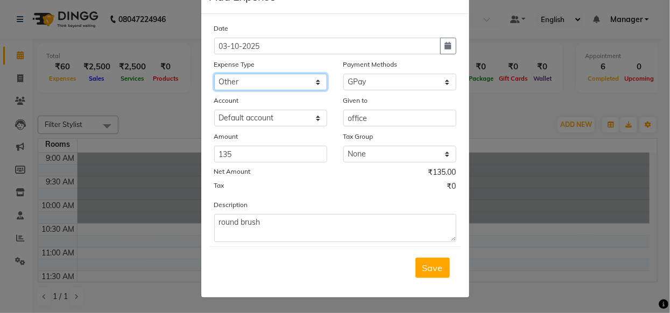
click at [290, 85] on select "Select AC Adrak Advance Salary agarbatti anees Appron asmoul advance salary Ban…" at bounding box center [270, 82] width 113 height 17
click at [433, 263] on span "Save" at bounding box center [433, 268] width 20 height 11
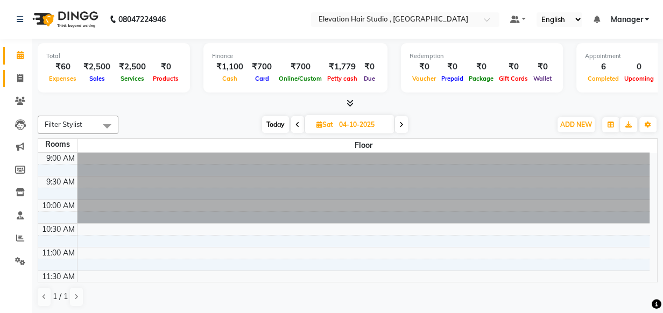
click at [27, 78] on span at bounding box center [20, 79] width 19 height 12
select select "service"
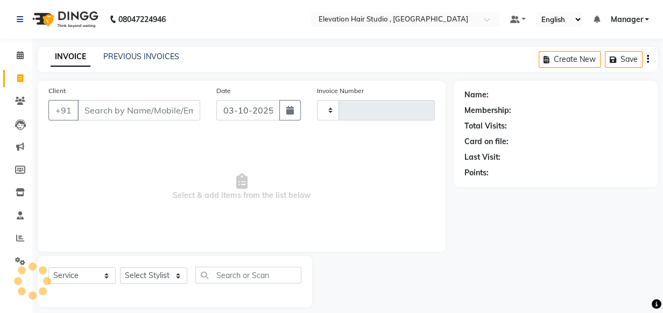
type input "1031"
select select "6886"
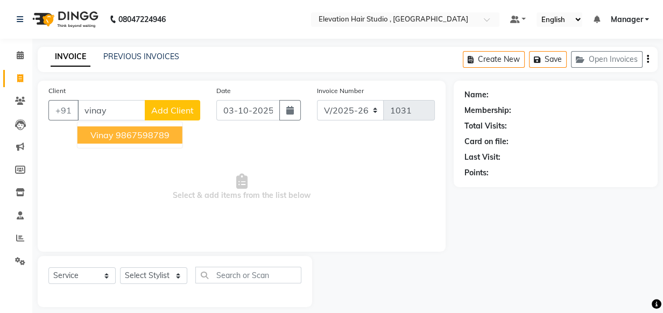
click at [130, 137] on ngb-highlight "9867598789" at bounding box center [143, 135] width 54 height 11
type input "9867598789"
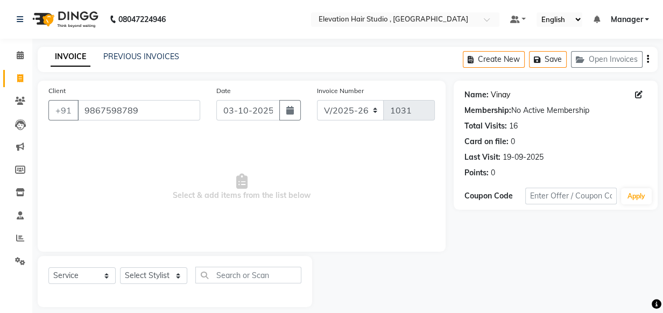
click at [497, 97] on link "Vinay" at bounding box center [500, 94] width 19 height 11
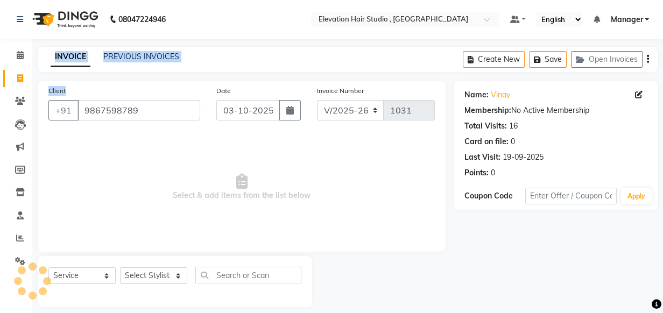
drag, startPoint x: 141, startPoint y: 99, endPoint x: 2, endPoint y: 93, distance: 139.0
click at [2, 93] on app-home "08047224946 Select Location × Elevation Hair Studio , Thane West Default Panel …" at bounding box center [331, 162] width 663 height 324
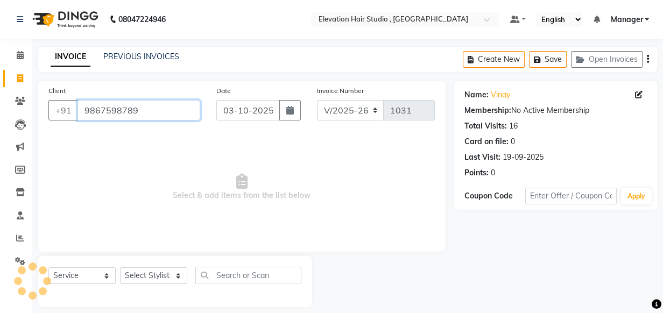
click at [149, 111] on input "9867598789" at bounding box center [139, 110] width 123 height 20
drag, startPoint x: 149, startPoint y: 111, endPoint x: 2, endPoint y: 155, distance: 153.3
click at [2, 155] on app-home "08047224946 Select Location × Elevation Hair Studio , Thane West Default Panel …" at bounding box center [331, 162] width 663 height 324
paste input "9867598789"
type input "9867598789"
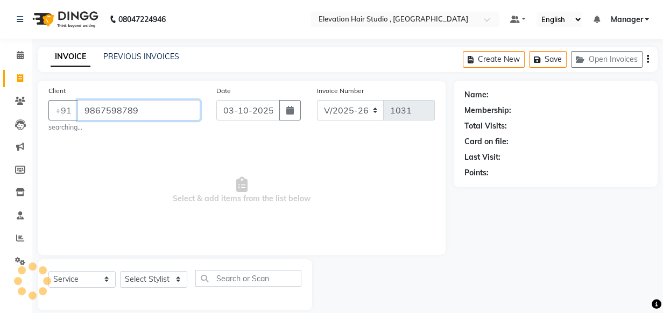
drag, startPoint x: 184, startPoint y: 111, endPoint x: 2, endPoint y: 123, distance: 182.9
click at [2, 123] on app-home "08047224946 Select Location × Elevation Hair Studio , Thane West Default Panel …" at bounding box center [331, 163] width 663 height 327
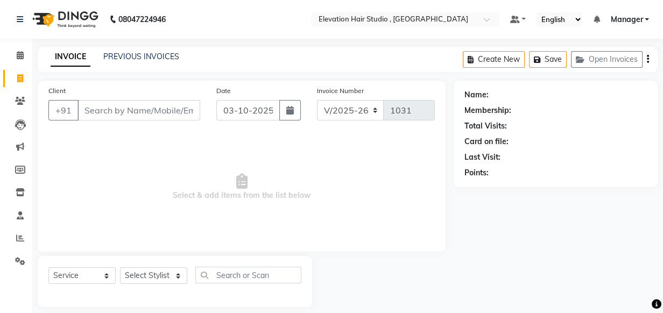
click at [118, 145] on span "Select & add items from the list below" at bounding box center [241, 188] width 387 height 108
click at [145, 133] on div "Client +91 Date 03-10-2025 Invoice Number V/2025 V/2025-26 1031 Select & add it…" at bounding box center [242, 166] width 408 height 171
click at [140, 109] on input "Client" at bounding box center [139, 110] width 123 height 20
click at [123, 58] on link "PREVIOUS INVOICES" at bounding box center [141, 57] width 76 height 10
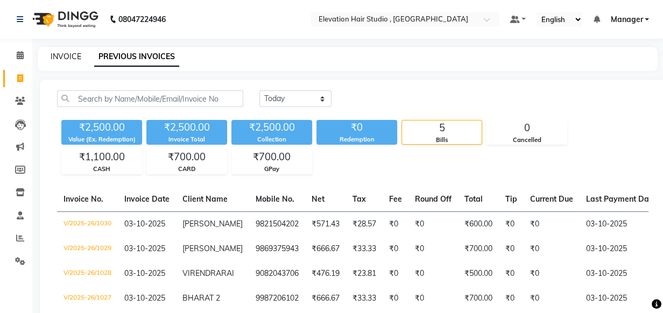
click at [66, 54] on link "INVOICE" at bounding box center [66, 57] width 31 height 10
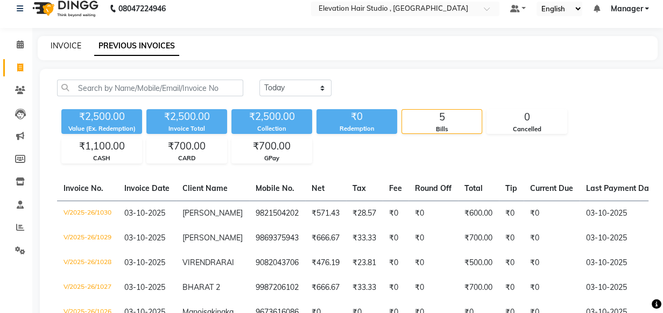
select select "service"
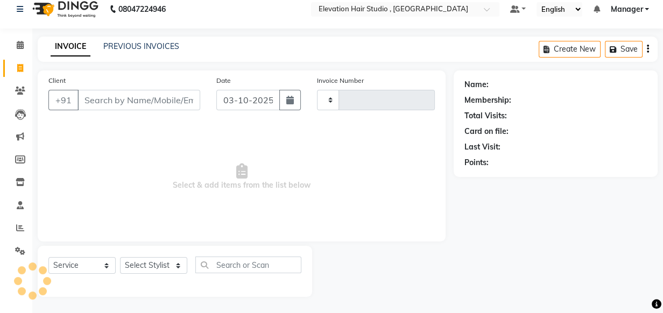
type input "1031"
select select "6886"
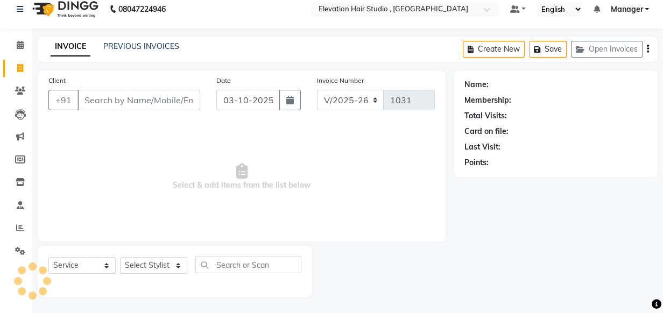
click at [112, 155] on span "Select & add items from the list below" at bounding box center [241, 177] width 387 height 108
click at [133, 107] on input "Client" at bounding box center [139, 100] width 123 height 20
click at [149, 142] on span "Select & add items from the list below" at bounding box center [241, 177] width 387 height 108
click at [153, 101] on input "Client" at bounding box center [139, 100] width 123 height 20
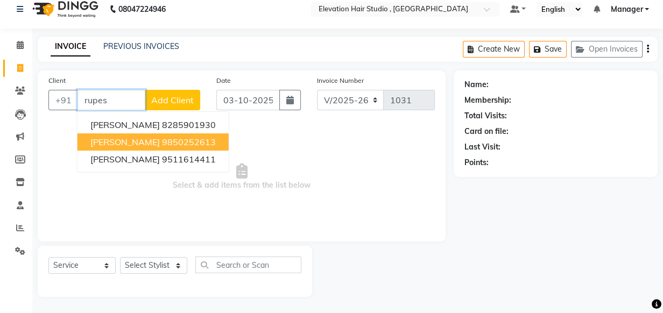
click at [169, 139] on ngb-highlight "9850252613" at bounding box center [189, 142] width 54 height 11
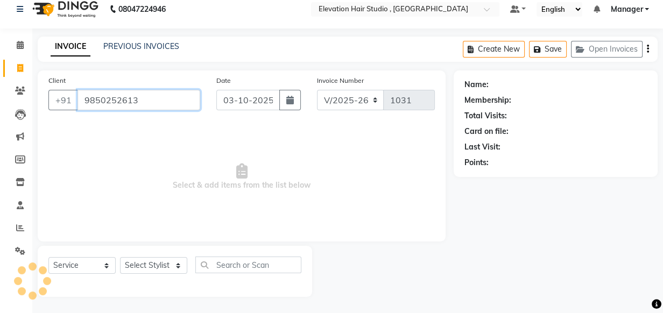
type input "9850252613"
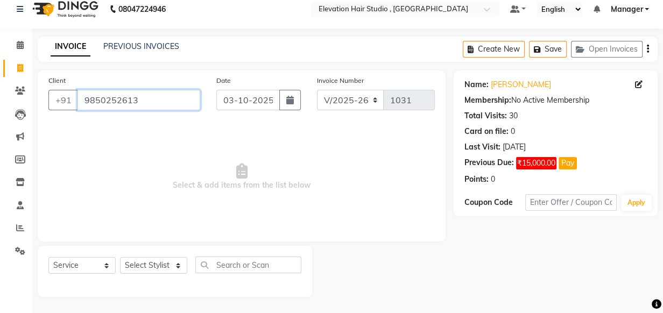
drag, startPoint x: 155, startPoint y: 105, endPoint x: 2, endPoint y: 131, distance: 155.2
click at [2, 131] on app-home "08047224946 Select Location × Elevation Hair Studio , Thane West Default Panel …" at bounding box center [331, 152] width 663 height 324
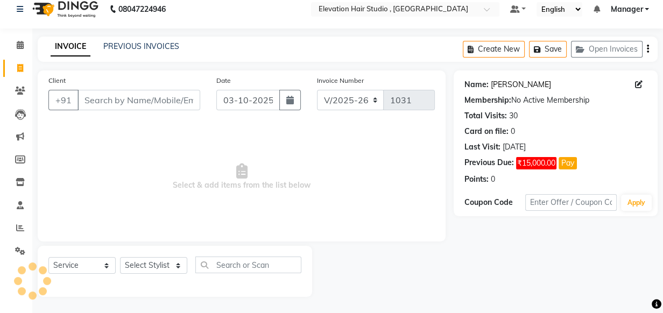
click at [498, 81] on link "Rupesh" at bounding box center [521, 84] width 60 height 11
click at [423, 147] on span "Select & add items from the list below" at bounding box center [241, 177] width 387 height 108
click at [17, 42] on icon at bounding box center [20, 45] width 7 height 8
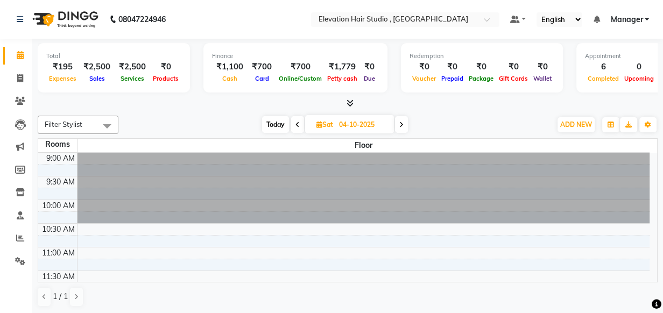
click at [193, 99] on div at bounding box center [348, 103] width 620 height 11
click at [397, 122] on span at bounding box center [401, 124] width 13 height 17
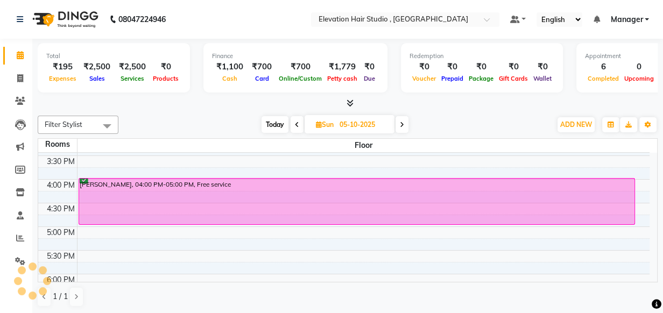
scroll to position [342, 0]
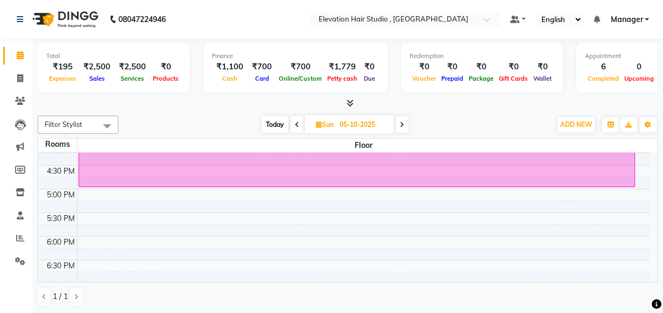
click at [296, 120] on span at bounding box center [297, 124] width 13 height 17
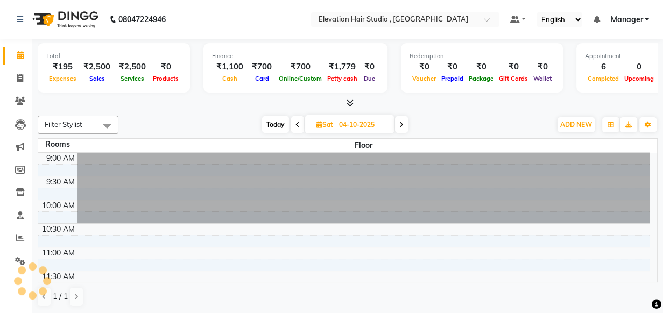
scroll to position [377, 0]
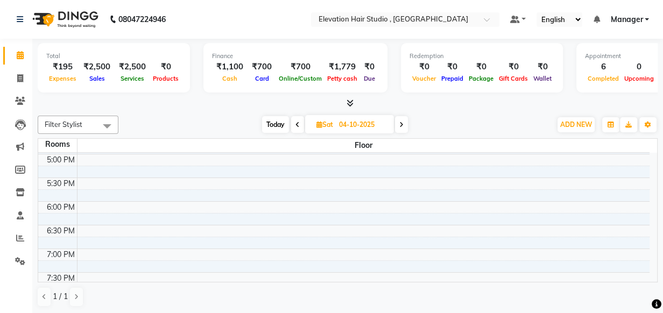
click at [298, 120] on span at bounding box center [297, 124] width 13 height 17
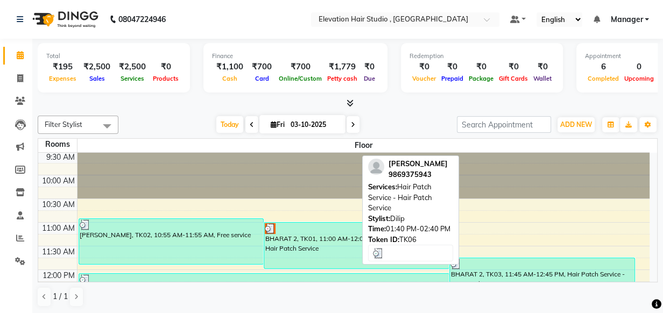
scroll to position [0, 0]
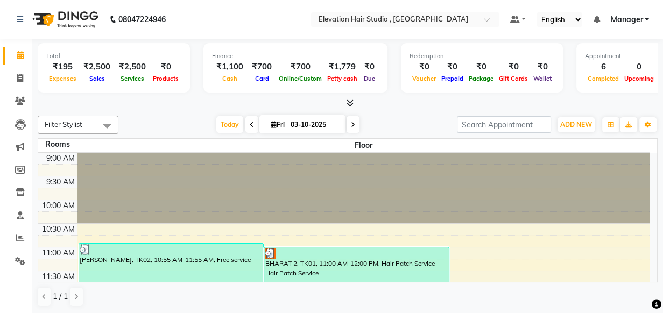
click at [347, 121] on span at bounding box center [353, 124] width 13 height 17
type input "04-10-2025"
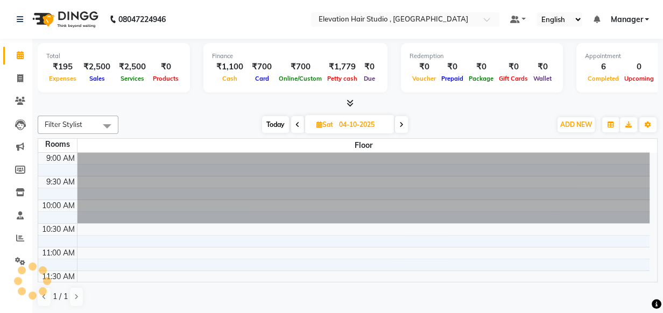
click at [347, 121] on input "04-10-2025" at bounding box center [363, 125] width 54 height 16
select select "10"
select select "2025"
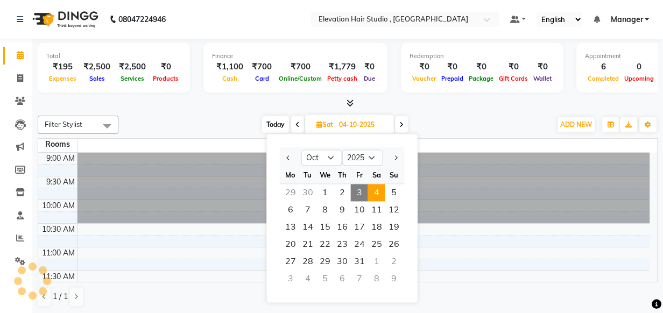
scroll to position [377, 0]
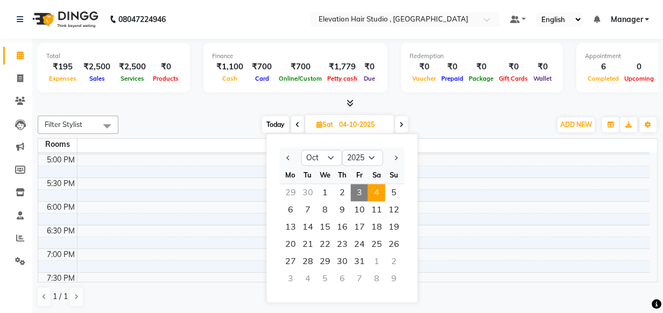
click at [267, 106] on div at bounding box center [348, 103] width 620 height 11
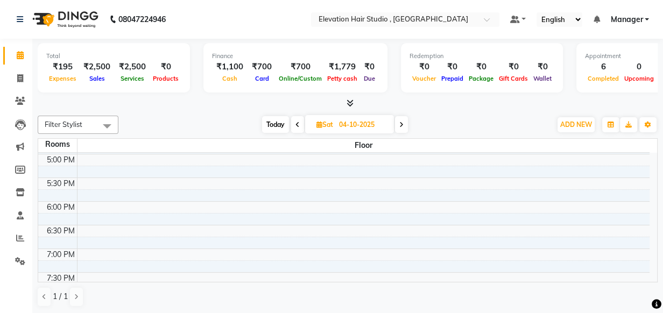
click at [297, 130] on span at bounding box center [297, 124] width 13 height 17
type input "03-10-2025"
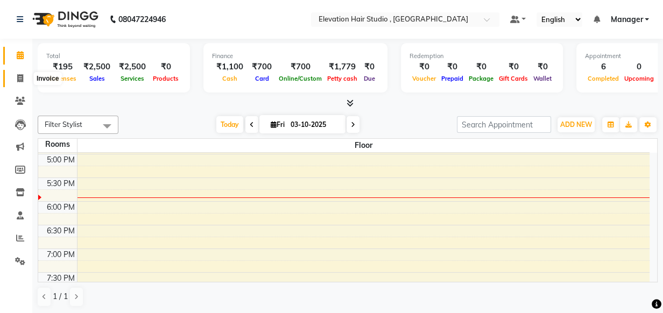
click at [22, 81] on icon at bounding box center [20, 78] width 6 height 8
select select "service"
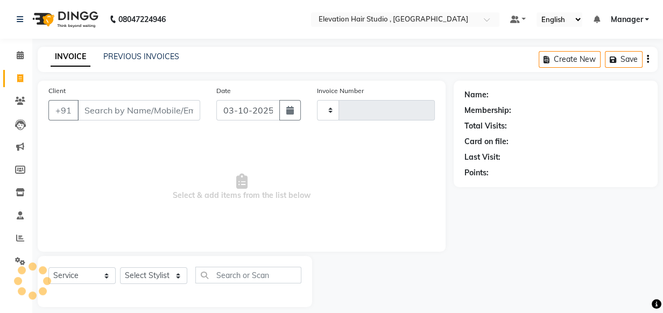
type input "1031"
select select "6886"
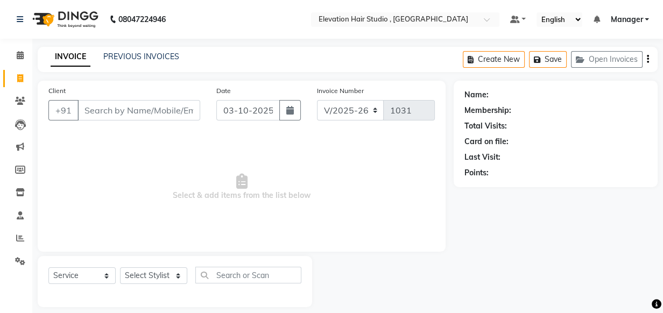
click at [197, 148] on span "Select & add items from the list below" at bounding box center [241, 188] width 387 height 108
click at [18, 59] on span at bounding box center [20, 56] width 19 height 12
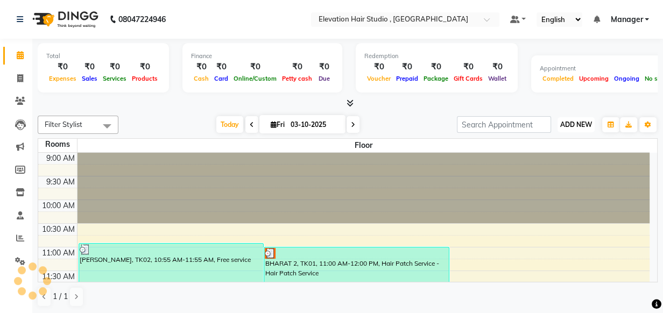
click at [581, 124] on span "ADD NEW" at bounding box center [577, 125] width 32 height 8
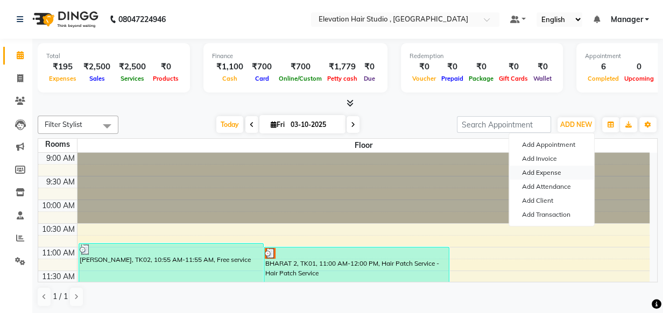
click at [550, 173] on link "Add Expense" at bounding box center [551, 173] width 85 height 14
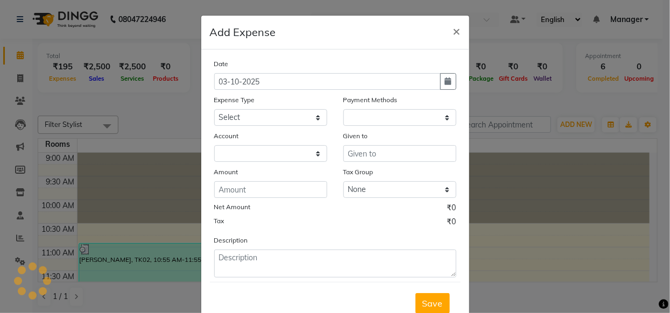
select select "1"
select select "5950"
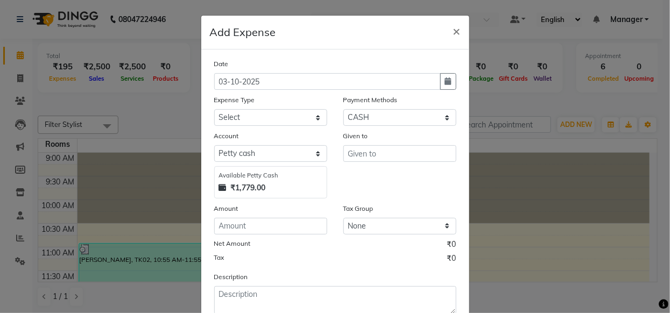
click at [595, 32] on ngb-modal-window "Add Expense × Date 03-10-2025 Expense Type Select AC Adrak Advance Salary agarb…" at bounding box center [335, 156] width 670 height 313
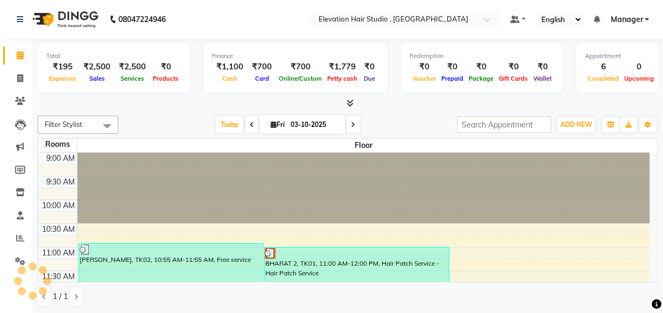
click at [574, 116] on div "ADD NEW Toggle Dropdown Add Appointment Add Invoice Add Expense Add Attendance …" at bounding box center [576, 124] width 39 height 17
click at [573, 123] on span "ADD NEW" at bounding box center [577, 125] width 32 height 8
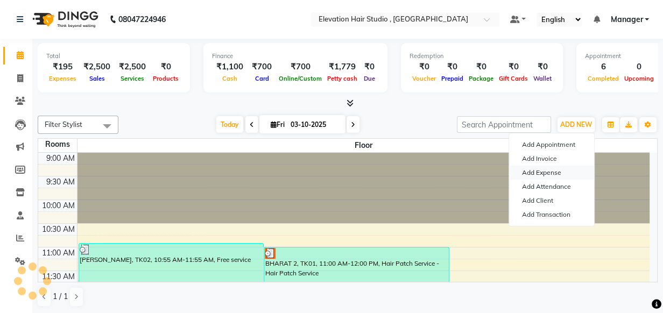
click at [555, 169] on link "Add Expense" at bounding box center [551, 173] width 85 height 14
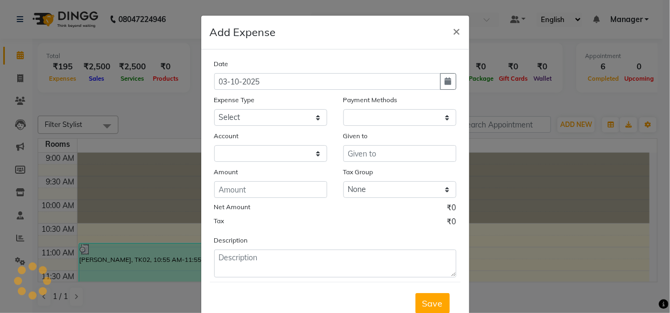
select select "1"
select select "5950"
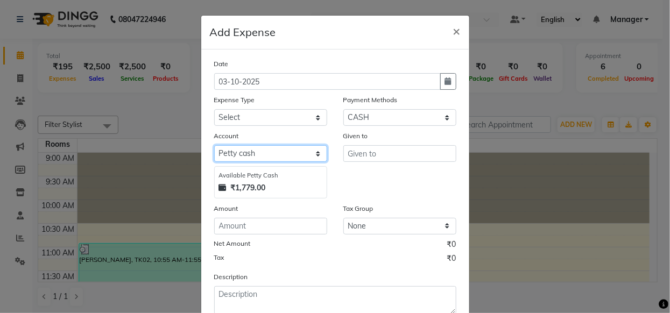
click at [277, 157] on select "Select Petty cash Default account" at bounding box center [270, 153] width 113 height 17
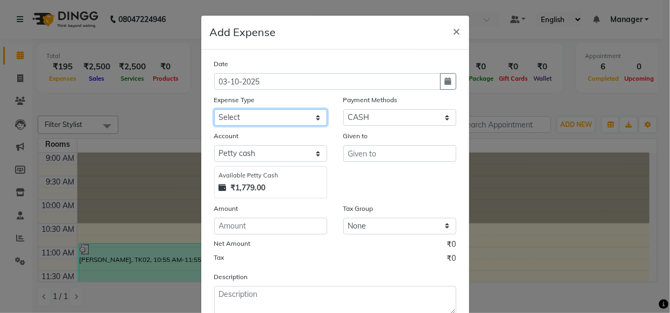
click at [276, 111] on select "Select AC Adrak Advance Salary agarbatti anees Appron asmoul advance salary Ban…" at bounding box center [270, 117] width 113 height 17
select select "8311"
click at [279, 115] on select "Select AC Adrak Advance Salary agarbatti anees Appron asmoul advance salary Ban…" at bounding box center [270, 117] width 113 height 17
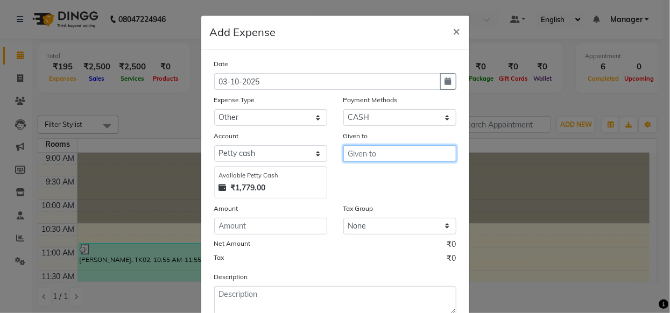
click at [393, 154] on input "text" at bounding box center [400, 153] width 113 height 17
type input "office"
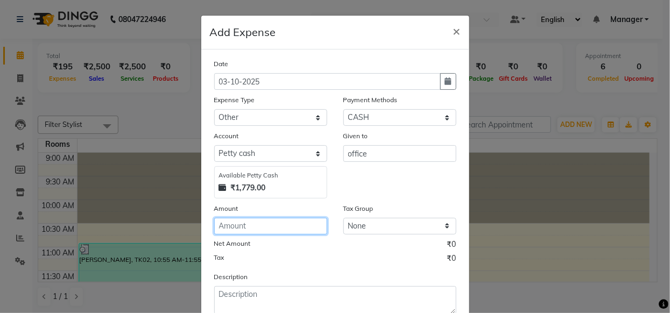
click at [241, 226] on input "number" at bounding box center [270, 226] width 113 height 17
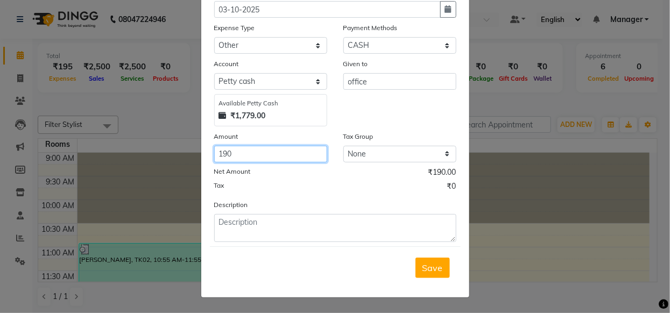
scroll to position [73, 0]
type input "190"
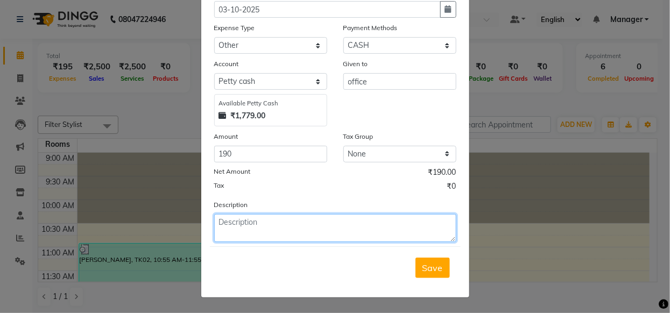
click at [302, 223] on textarea at bounding box center [335, 228] width 242 height 28
type textarea "brush set"
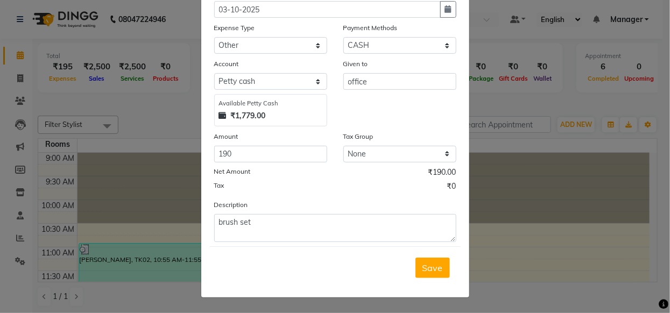
click at [437, 273] on span "Save" at bounding box center [433, 268] width 20 height 11
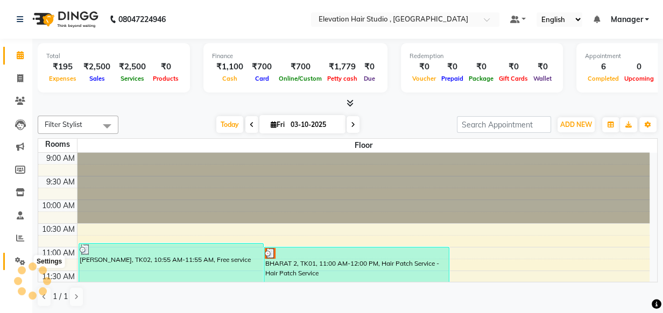
click at [22, 260] on icon at bounding box center [20, 261] width 10 height 8
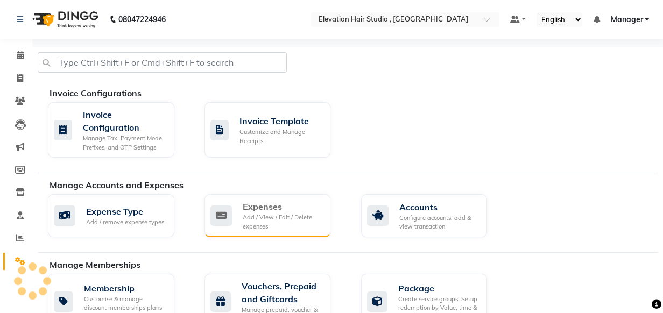
click at [324, 223] on div "Expenses Add / View / Edit / Delete expenses" at bounding box center [268, 215] width 127 height 43
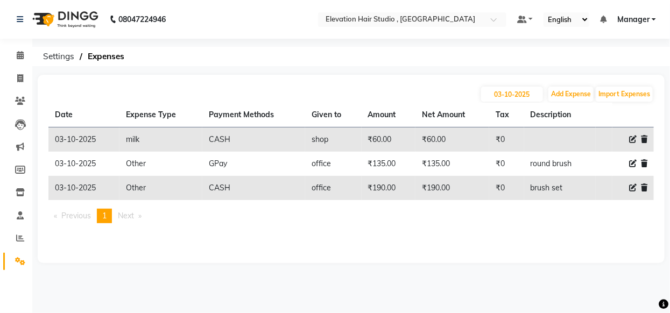
click at [447, 158] on div "Date Expense Type Payment Methods Given to Amount Net Amount Tax Description 03…" at bounding box center [351, 167] width 606 height 129
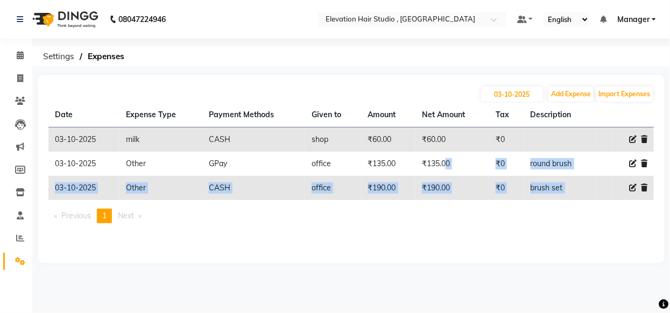
drag, startPoint x: 349, startPoint y: 189, endPoint x: 346, endPoint y: 184, distance: 6.6
click at [349, 188] on td "office" at bounding box center [333, 188] width 56 height 24
click at [209, 173] on td "GPay" at bounding box center [253, 164] width 103 height 24
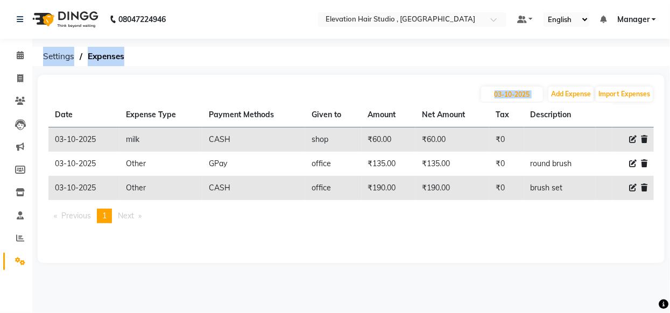
drag, startPoint x: 670, startPoint y: 227, endPoint x: 122, endPoint y: 196, distance: 549.0
click at [663, 173] on app-home "08047224946 Select Location × Elevation Hair Studio , Thane West Default Panel …" at bounding box center [335, 139] width 670 height 279
click at [34, 234] on ngb-tooltip-window "Reports" at bounding box center [49, 238] width 39 height 18
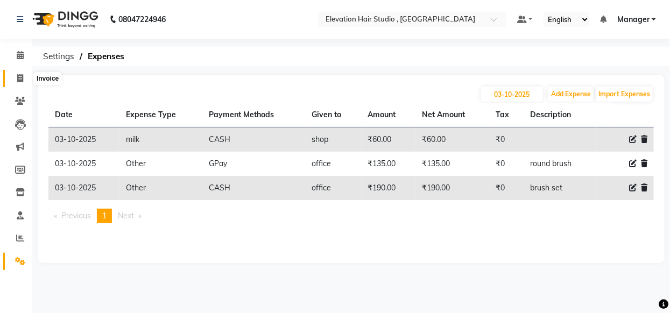
click at [22, 81] on icon at bounding box center [20, 78] width 6 height 8
select select "service"
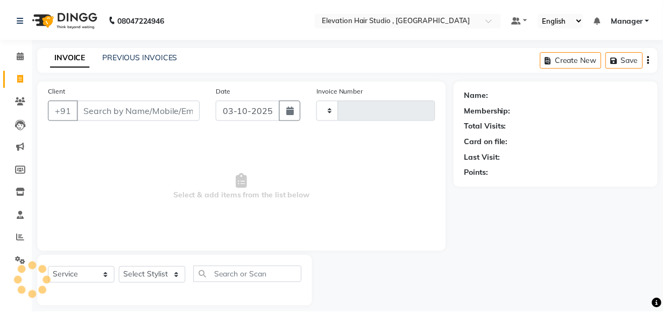
scroll to position [11, 0]
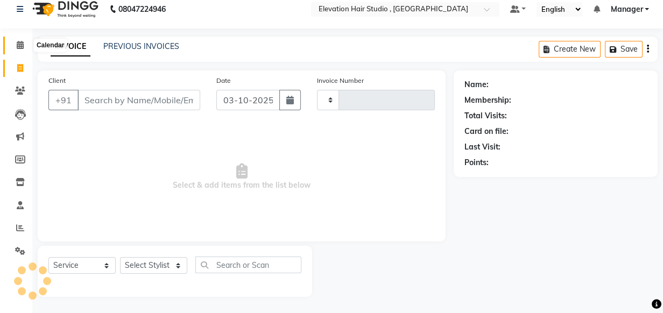
type input "1031"
select select "6886"
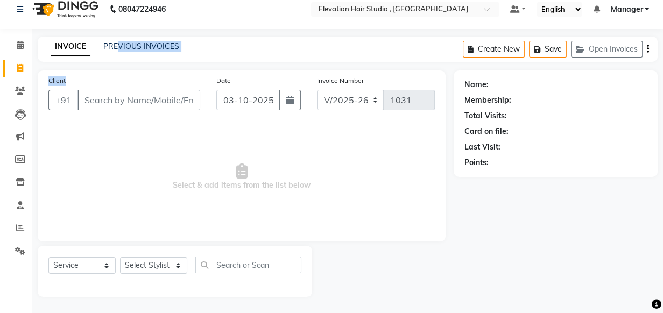
click at [444, 188] on main "INVOICE PREVIOUS INVOICES Create New Save Open Invoices Client +91 Date 03-10-2…" at bounding box center [347, 175] width 631 height 277
click at [110, 147] on span "Select & add items from the list below" at bounding box center [241, 177] width 387 height 108
click at [168, 105] on input "Client" at bounding box center [139, 100] width 123 height 20
click at [125, 125] on span "Select & add items from the list below" at bounding box center [241, 177] width 387 height 108
click at [131, 104] on input "Client" at bounding box center [139, 100] width 123 height 20
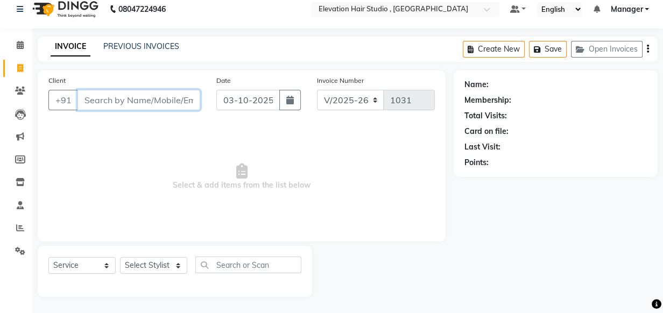
drag, startPoint x: 81, startPoint y: 100, endPoint x: 201, endPoint y: 162, distance: 135.3
click at [221, 162] on div "Client +91 Date 03-10-2025 Invoice Number V/2025 V/2025-26 1031 Select & add it…" at bounding box center [242, 156] width 408 height 171
click at [167, 170] on span "Select & add items from the list below" at bounding box center [241, 177] width 387 height 108
drag, startPoint x: 166, startPoint y: 179, endPoint x: 356, endPoint y: 207, distance: 192.1
click at [356, 207] on span "Select & add items from the list below" at bounding box center [241, 177] width 387 height 108
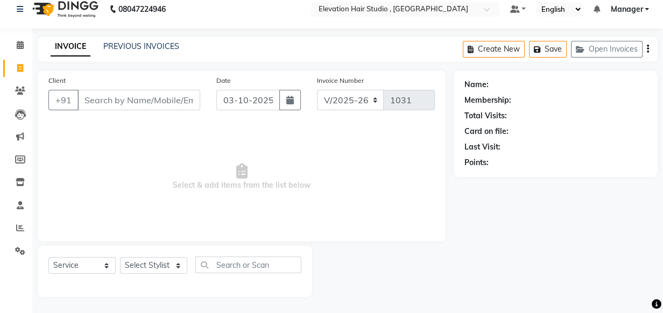
click at [359, 207] on span "Select & add items from the list below" at bounding box center [241, 177] width 387 height 108
click at [121, 99] on input "Client" at bounding box center [139, 100] width 123 height 20
click at [139, 169] on span "Select & add items from the list below" at bounding box center [241, 177] width 387 height 108
click at [123, 100] on input "Client" at bounding box center [139, 100] width 123 height 20
click at [130, 113] on div "Client +91" at bounding box center [124, 97] width 168 height 44
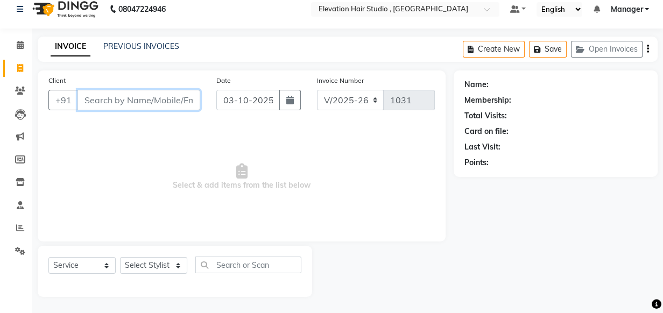
click at [129, 99] on input "Client" at bounding box center [139, 100] width 123 height 20
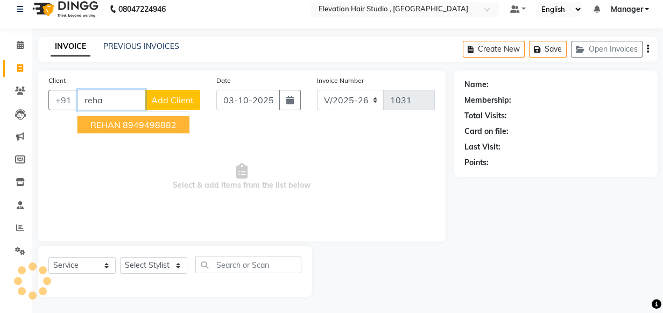
click at [132, 132] on button "REHAN 8949498882" at bounding box center [134, 124] width 112 height 17
type input "8949498882"
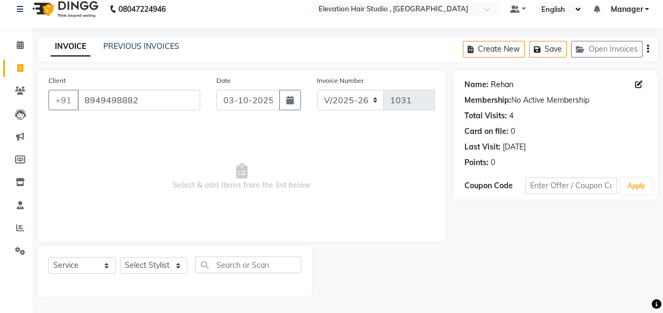
click at [493, 88] on link "Rehan" at bounding box center [502, 84] width 23 height 11
drag, startPoint x: 160, startPoint y: 97, endPoint x: 2, endPoint y: 74, distance: 159.9
click at [2, 83] on app-home "08047224946 Select Location × Elevation Hair Studio , Thane West Default Panel …" at bounding box center [331, 152] width 663 height 324
click at [505, 85] on link "Rehan" at bounding box center [502, 84] width 23 height 11
click at [167, 102] on input "Client" at bounding box center [139, 100] width 123 height 20
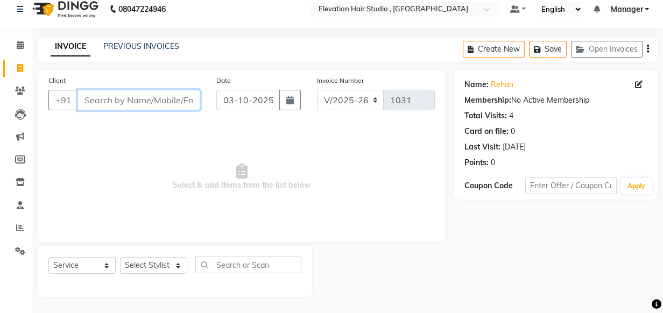
drag, startPoint x: 167, startPoint y: 102, endPoint x: 5, endPoint y: 34, distance: 175.7
click at [2, 37] on app-home "08047224946 Select Location × Elevation Hair Studio , Thane West Default Panel …" at bounding box center [331, 152] width 663 height 324
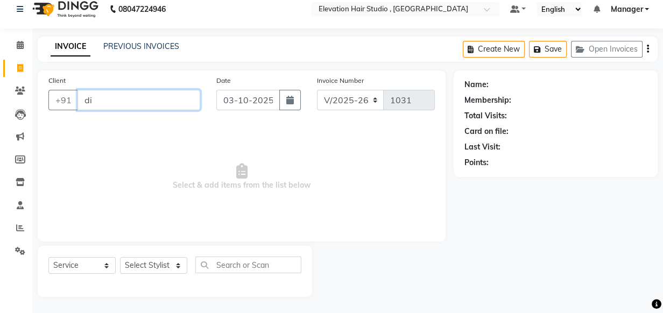
type input "d"
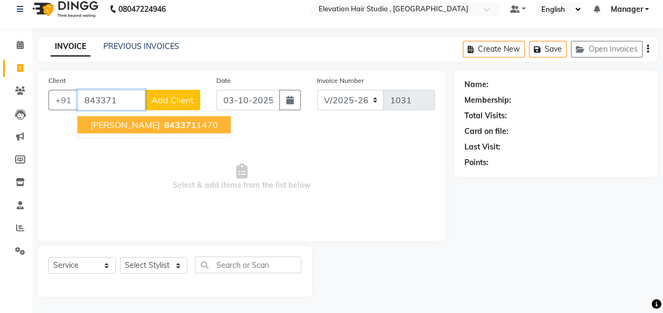
click at [170, 120] on span "843371" at bounding box center [180, 125] width 32 height 11
type input "8433711470"
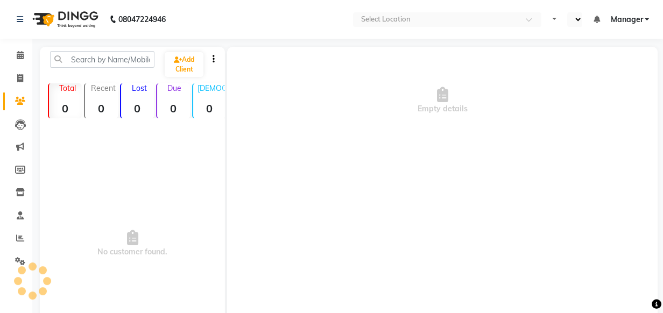
select select "en"
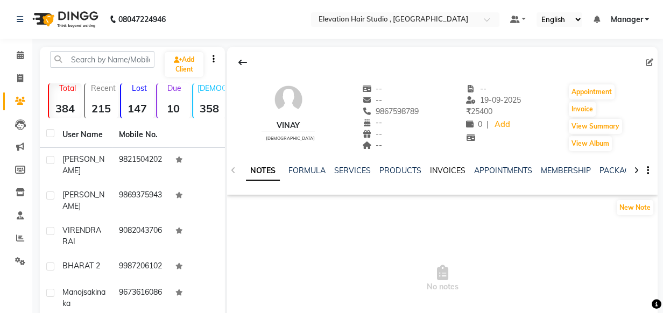
click at [445, 174] on link "INVOICES" at bounding box center [448, 171] width 36 height 10
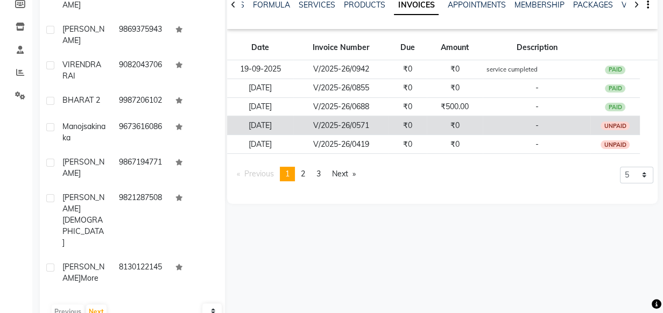
scroll to position [194, 0]
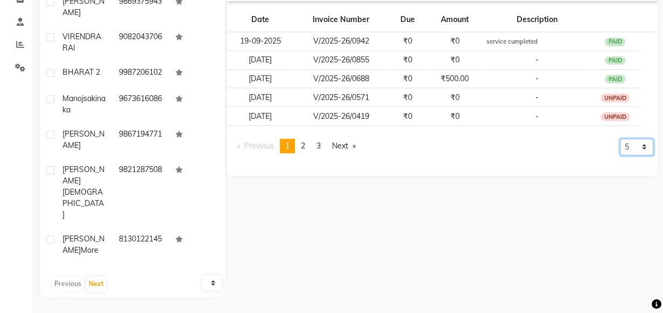
click at [646, 145] on select "5 10 50 100 500" at bounding box center [636, 147] width 33 height 17
select select "500"
click at [620, 156] on select "5 10 50 100 500" at bounding box center [636, 147] width 33 height 17
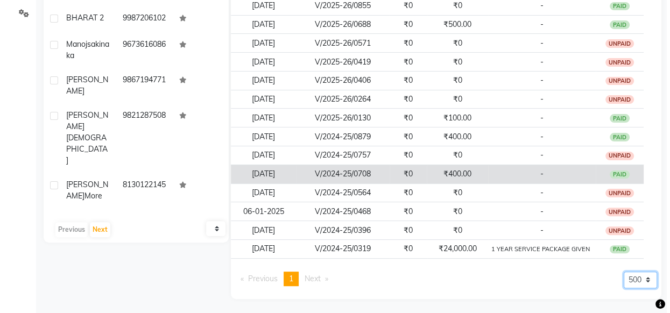
scroll to position [249, 0]
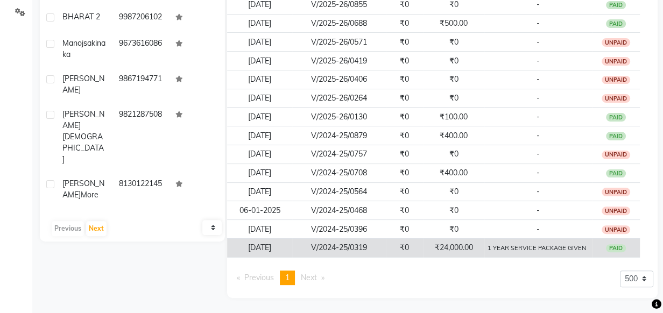
click at [496, 251] on span "1 YEAR SERVICE PACKAGE GIVEN" at bounding box center [537, 248] width 99 height 10
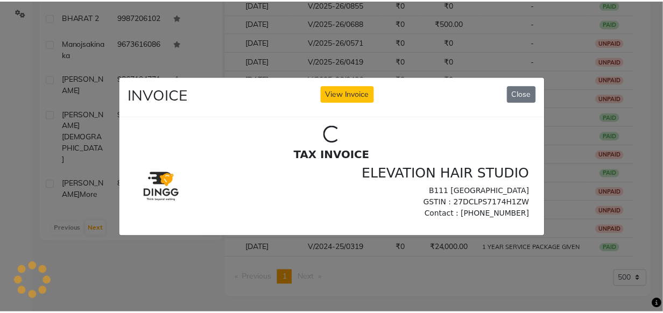
scroll to position [0, 0]
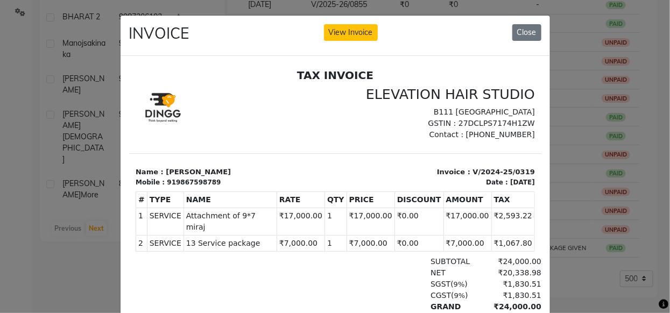
click at [639, 81] on ngb-modal-window "INVOICE View Invoice Close" at bounding box center [335, 156] width 670 height 313
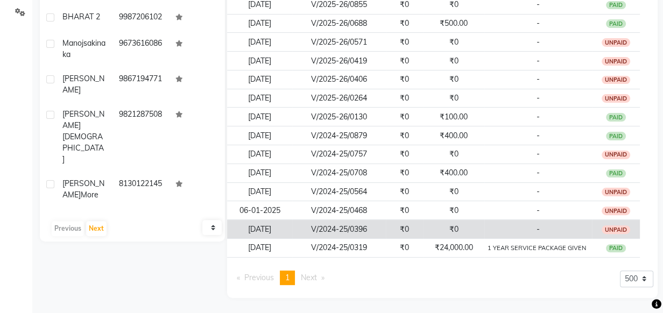
scroll to position [200, 0]
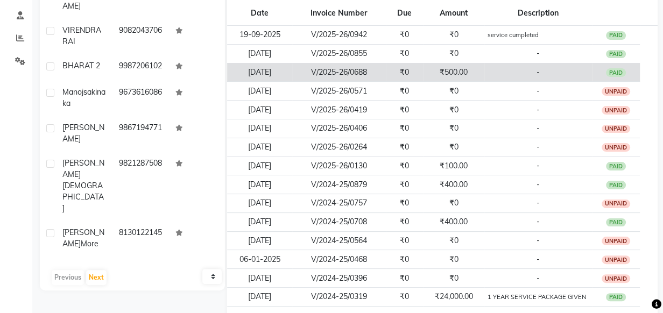
click at [469, 75] on td "₹500.00" at bounding box center [453, 72] width 61 height 19
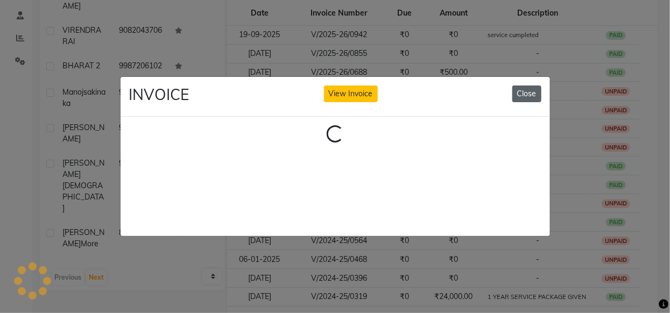
click at [524, 86] on button "Close" at bounding box center [527, 94] width 29 height 17
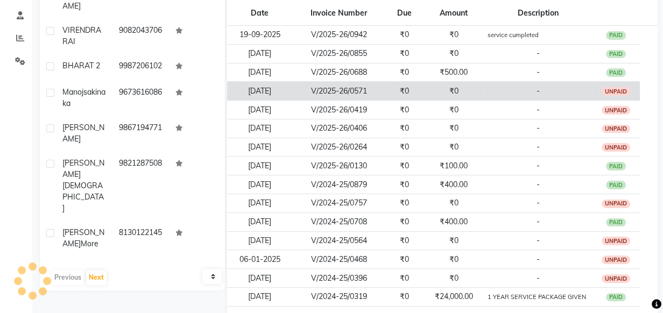
click at [493, 98] on td "-" at bounding box center [539, 91] width 108 height 19
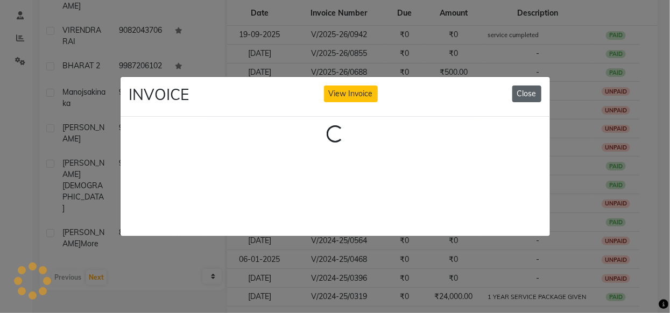
click at [513, 92] on button "Close" at bounding box center [527, 94] width 29 height 17
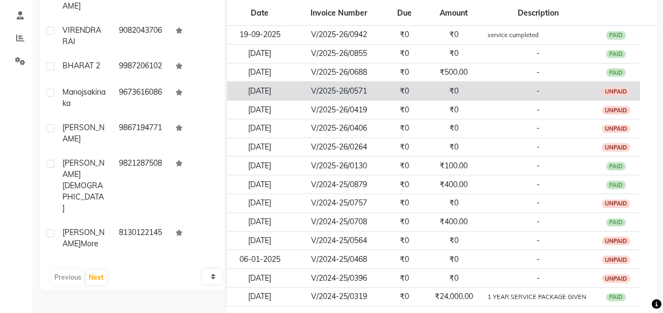
scroll to position [54, 0]
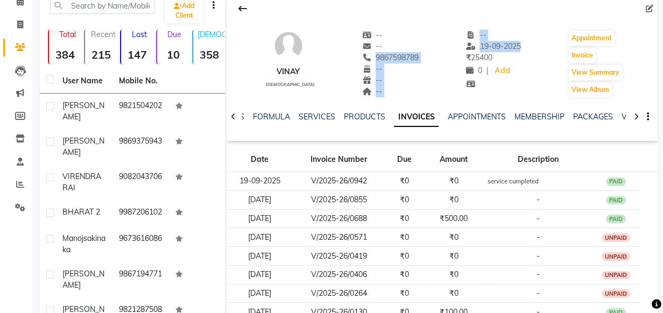
drag, startPoint x: 360, startPoint y: 54, endPoint x: 447, endPoint y: 56, distance: 87.3
click at [447, 56] on div "vinay male -- -- 9867598789 -- -- -- -- 19-09-2025 ₹ 25400 0 | Add Appointment …" at bounding box center [442, 59] width 431 height 80
click at [412, 29] on div "vinay male -- -- 9867598789 -- -- -- -- 19-09-2025 ₹ 25400 0 | Add Appointment …" at bounding box center [442, 59] width 431 height 80
copy span "9867598789"
drag, startPoint x: 361, startPoint y: 55, endPoint x: 423, endPoint y: 59, distance: 62.0
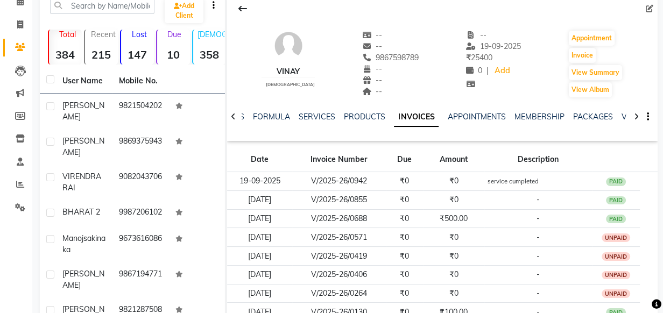
click at [423, 59] on div "vinay male -- -- 9867598789 -- -- -- -- 19-09-2025 ₹ 25400 0 | Add Appointment …" at bounding box center [442, 59] width 431 height 80
click at [412, 38] on div "vinay male -- -- 9867598789 -- -- -- -- 19-09-2025 ₹ 25400 0 | Add Appointment …" at bounding box center [442, 59] width 431 height 80
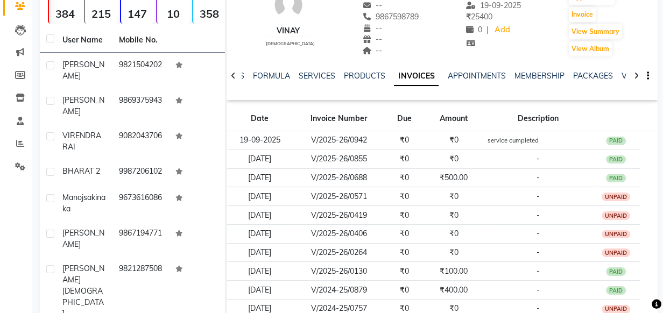
scroll to position [97, 0]
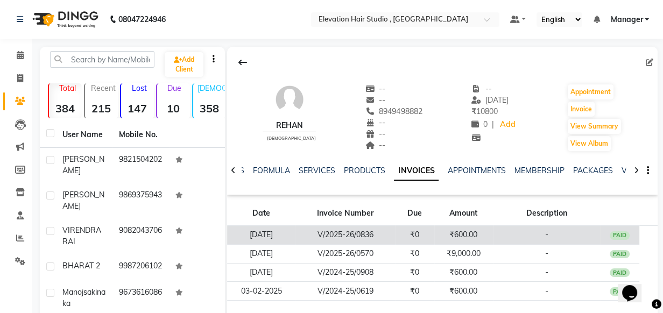
click at [474, 239] on td "₹600.00" at bounding box center [464, 235] width 59 height 19
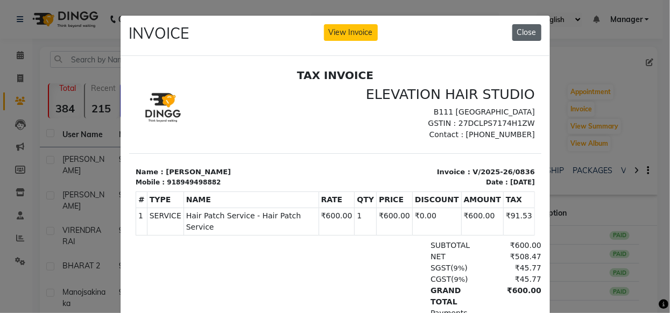
drag, startPoint x: 502, startPoint y: 32, endPoint x: 516, endPoint y: 32, distance: 13.5
click at [512, 31] on div "INVOICE View Invoice Close" at bounding box center [336, 36] width 430 height 40
click at [517, 36] on button "Close" at bounding box center [527, 32] width 29 height 17
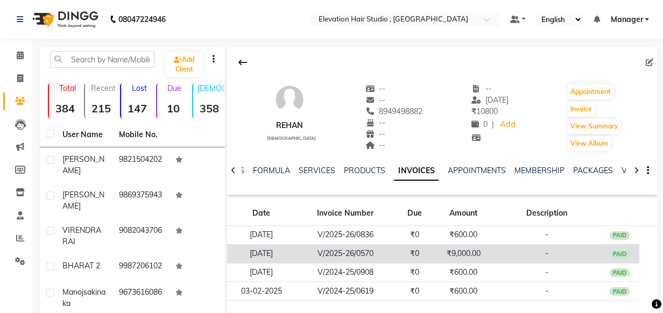
click at [522, 247] on td "-" at bounding box center [547, 253] width 108 height 19
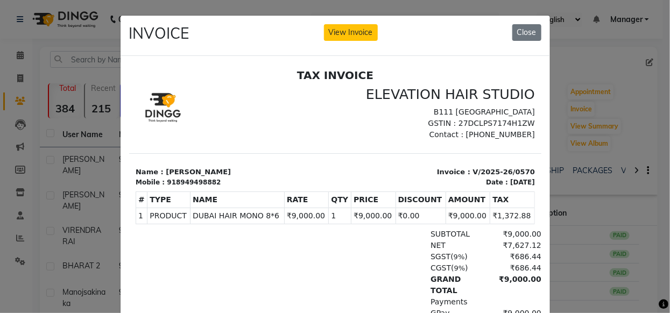
click at [623, 70] on ngb-modal-window "INVOICE View Invoice Close" at bounding box center [335, 156] width 670 height 313
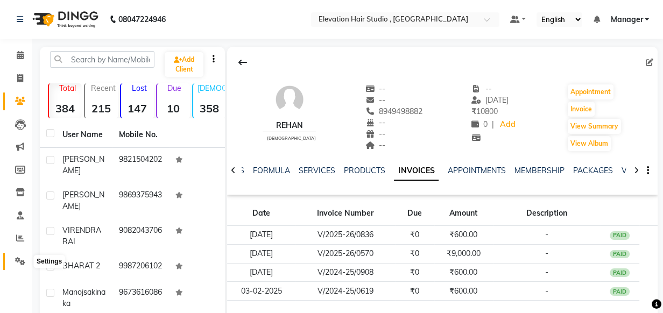
click at [17, 263] on icon at bounding box center [20, 261] width 10 height 8
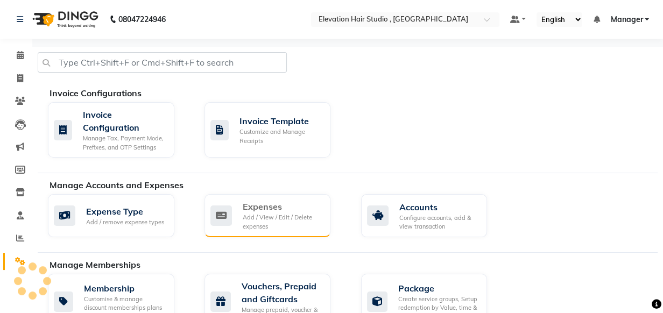
click at [255, 231] on div "Expenses Add / View / Edit / Delete expenses" at bounding box center [268, 215] width 127 height 43
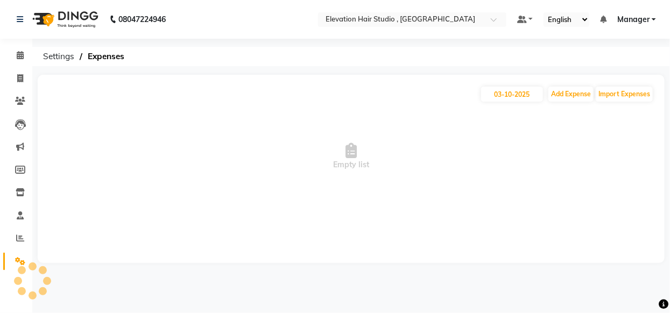
click at [183, 227] on div "[DATE] Add Expense Import Expenses Empty list" at bounding box center [351, 169] width 627 height 188
drag, startPoint x: 183, startPoint y: 227, endPoint x: 145, endPoint y: 235, distance: 38.1
click at [145, 235] on div "[DATE] Add Expense Import Expenses Empty list" at bounding box center [351, 169] width 627 height 188
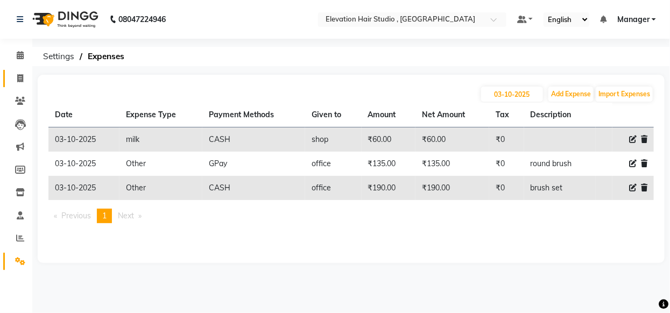
click at [22, 79] on icon at bounding box center [20, 78] width 6 height 8
select select "service"
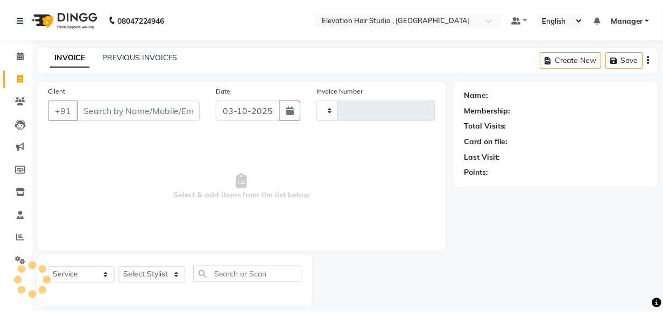
scroll to position [11, 0]
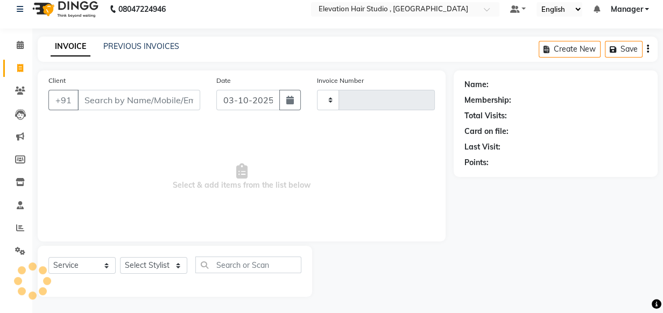
type input "1031"
select select "6886"
